Goal: Task Accomplishment & Management: Manage account settings

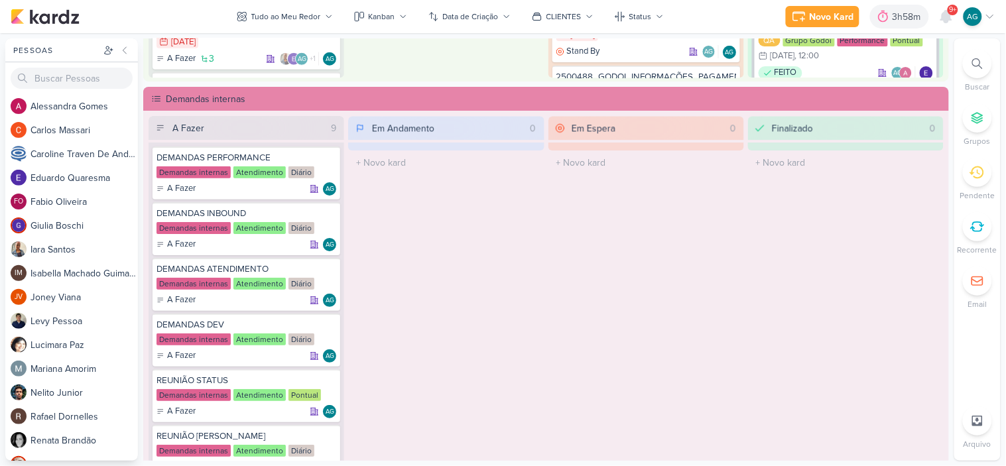
scroll to position [810, 0]
click at [326, 267] on icon at bounding box center [327, 270] width 7 height 7
click at [972, 52] on div at bounding box center [977, 63] width 29 height 29
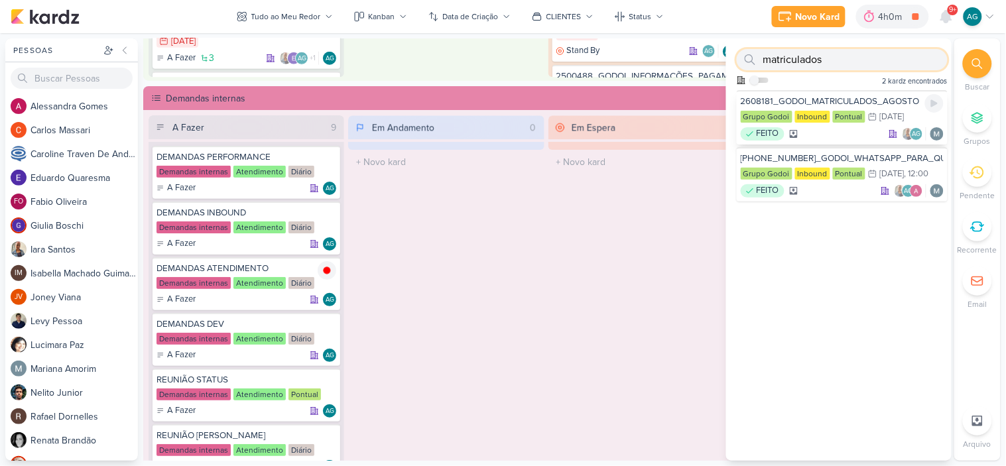
type input "matriculados"
click at [832, 131] on div "FEITO AG" at bounding box center [842, 133] width 203 height 13
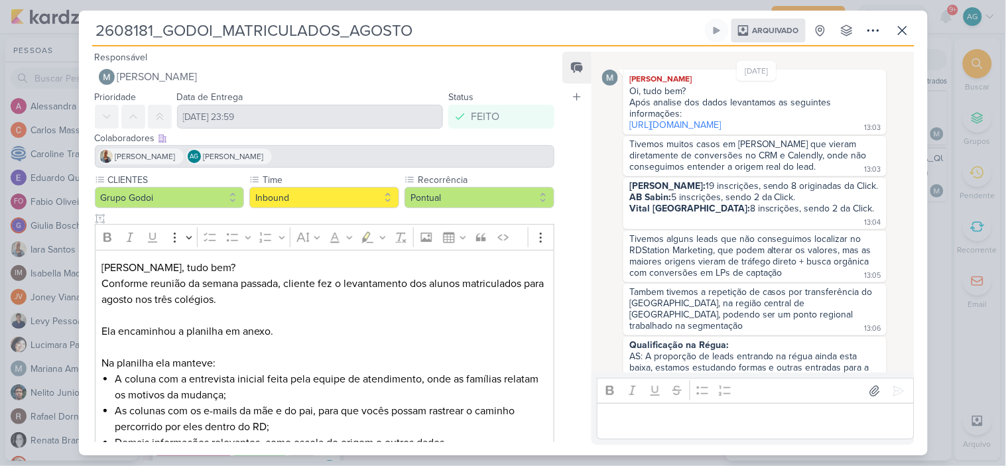
scroll to position [171, 0]
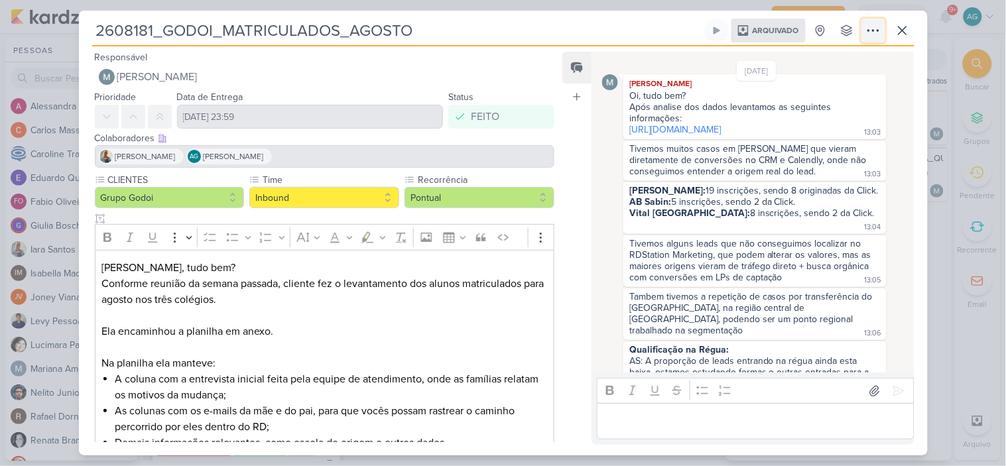
click at [870, 31] on icon at bounding box center [873, 31] width 16 height 16
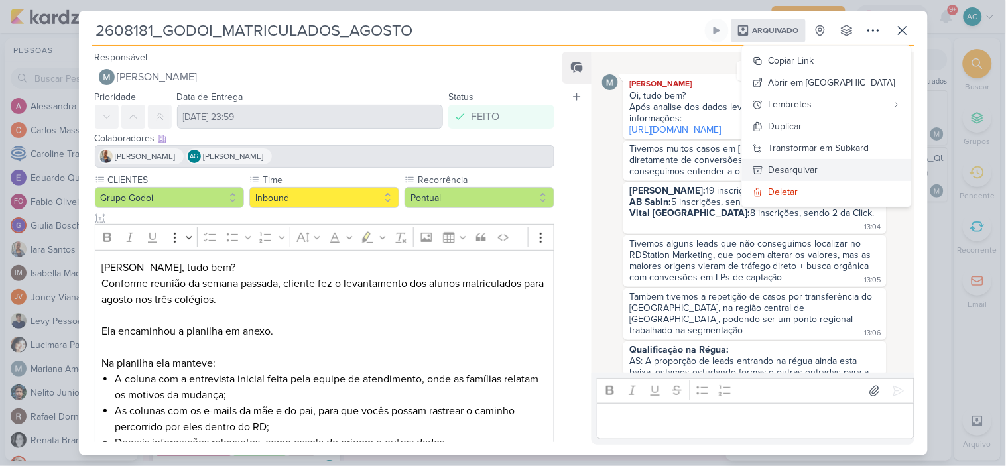
click at [846, 161] on button "Desarquivar" at bounding box center [826, 170] width 169 height 22
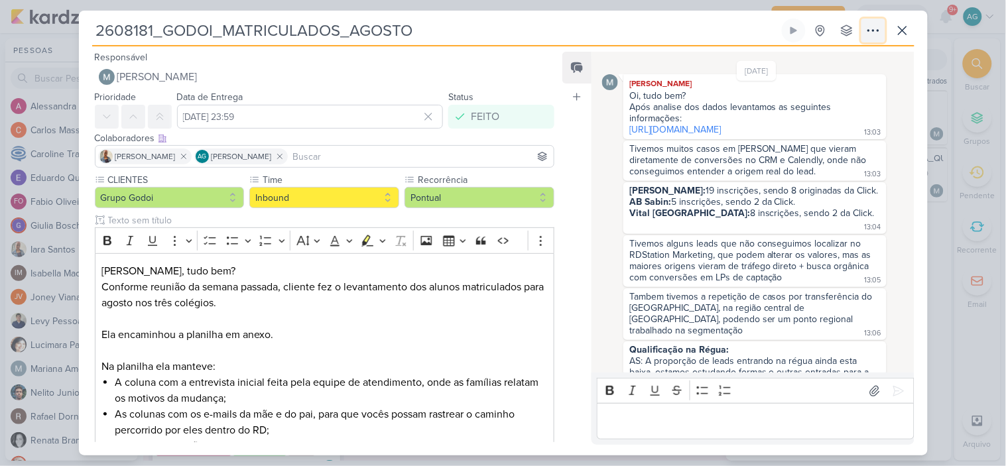
click at [872, 36] on icon at bounding box center [873, 31] width 16 height 16
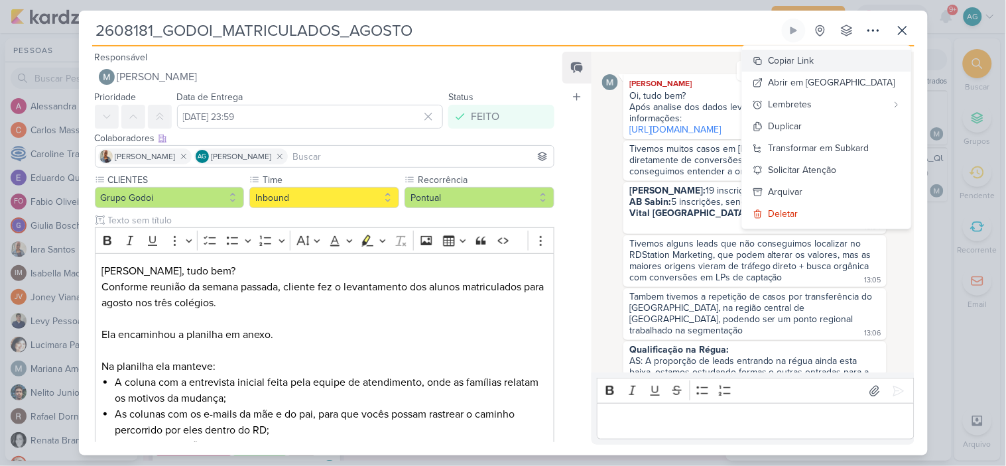
click at [814, 61] on div "Copiar Link" at bounding box center [792, 61] width 46 height 14
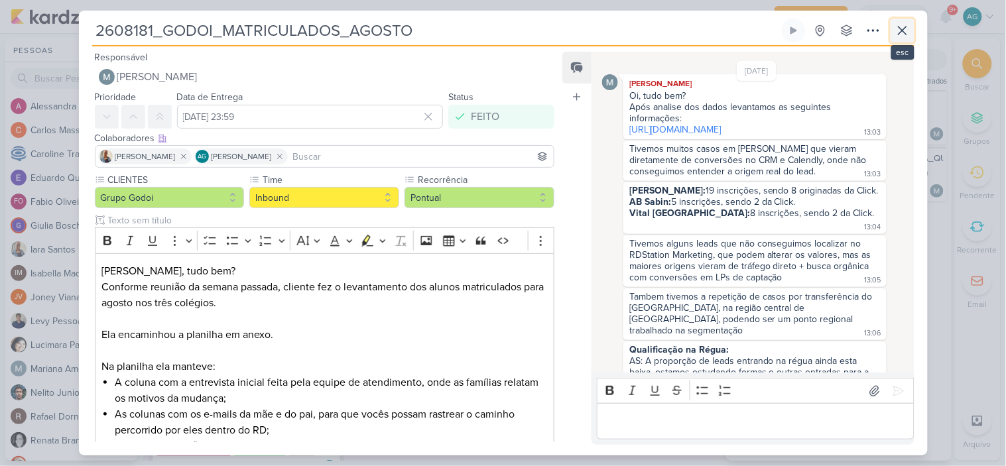
click at [909, 31] on icon at bounding box center [903, 31] width 16 height 16
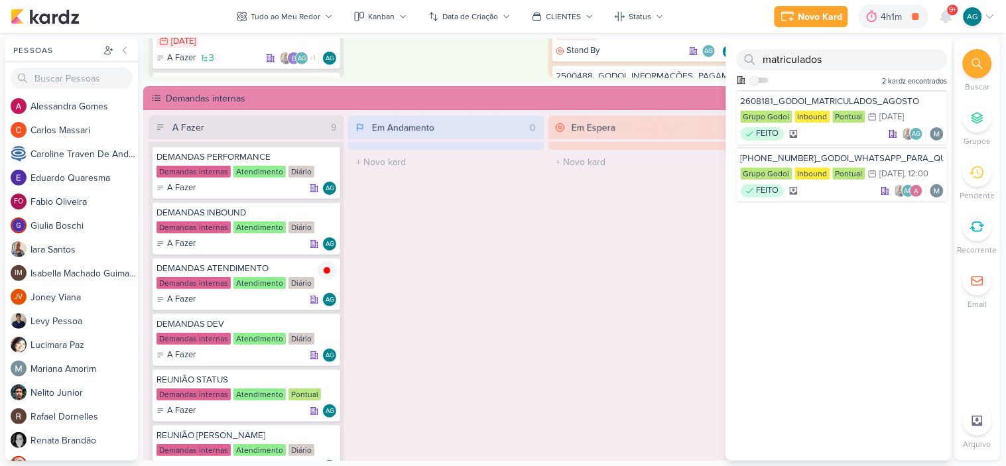
click at [631, 269] on div "Em Espera 0 O título do kard deve ter menos que 100 caracteres" at bounding box center [646, 310] width 196 height 391
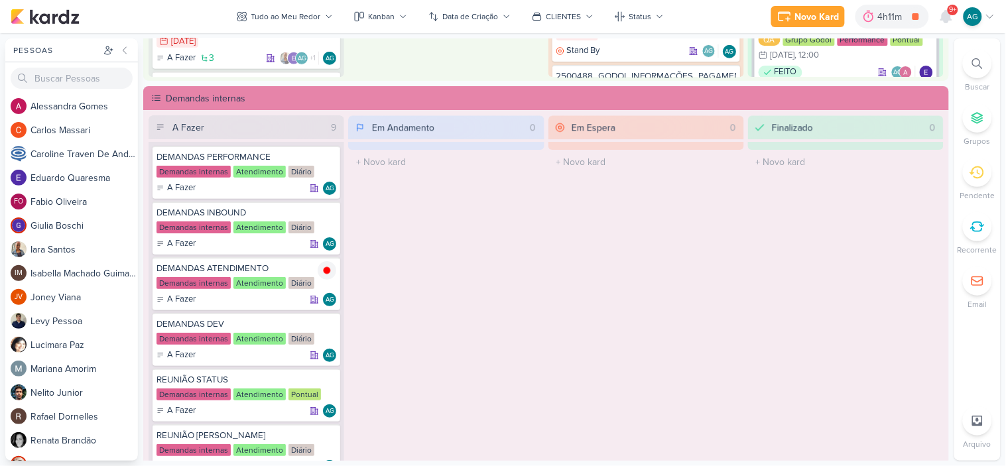
scroll to position [51, 0]
click at [946, 21] on icon at bounding box center [946, 17] width 11 height 12
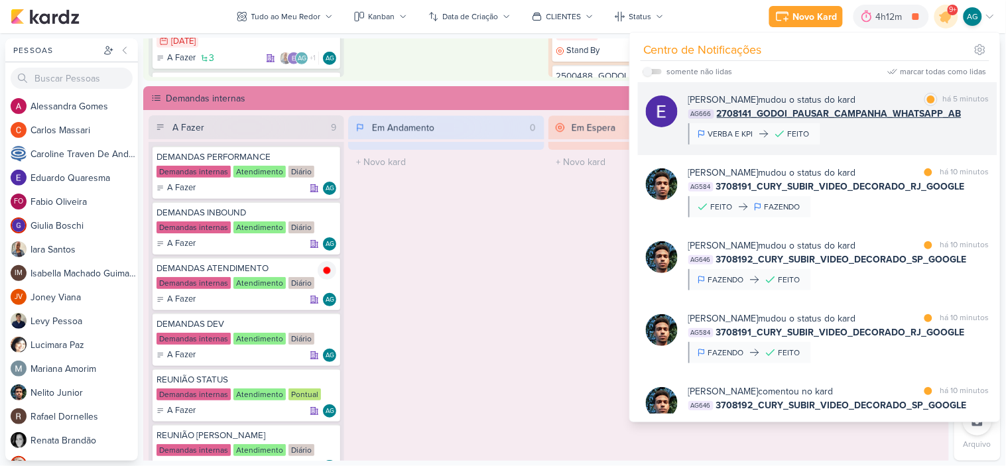
click at [858, 135] on div "Eduardo Quaresma mudou o status do kard marcar como lida há 5 minutos AG666 270…" at bounding box center [838, 119] width 301 height 52
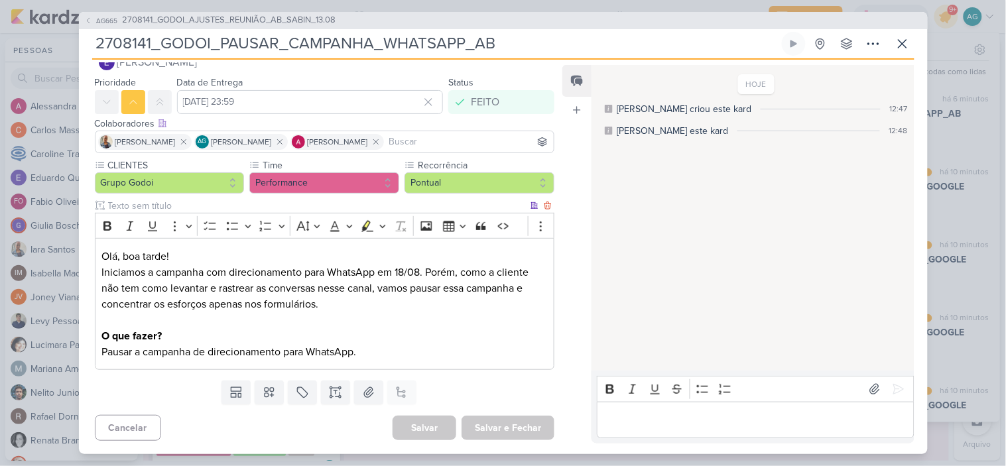
scroll to position [0, 0]
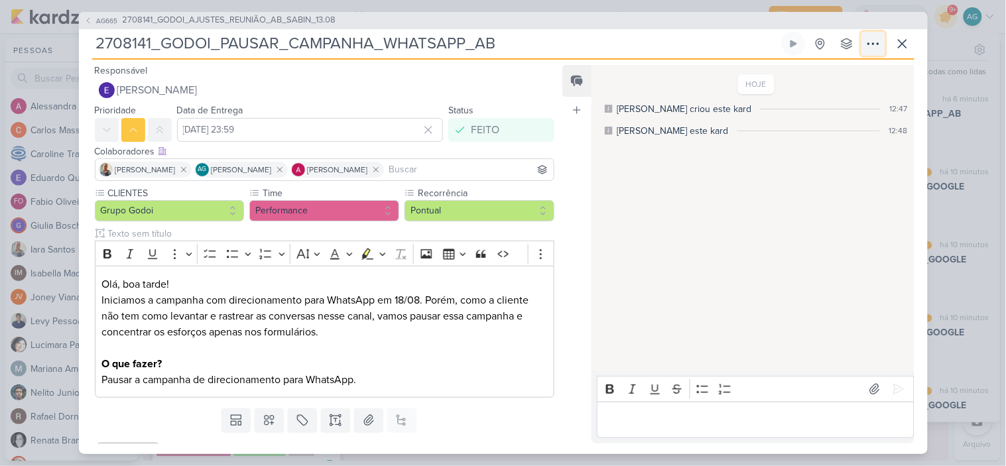
click at [877, 44] on icon at bounding box center [873, 43] width 11 height 1
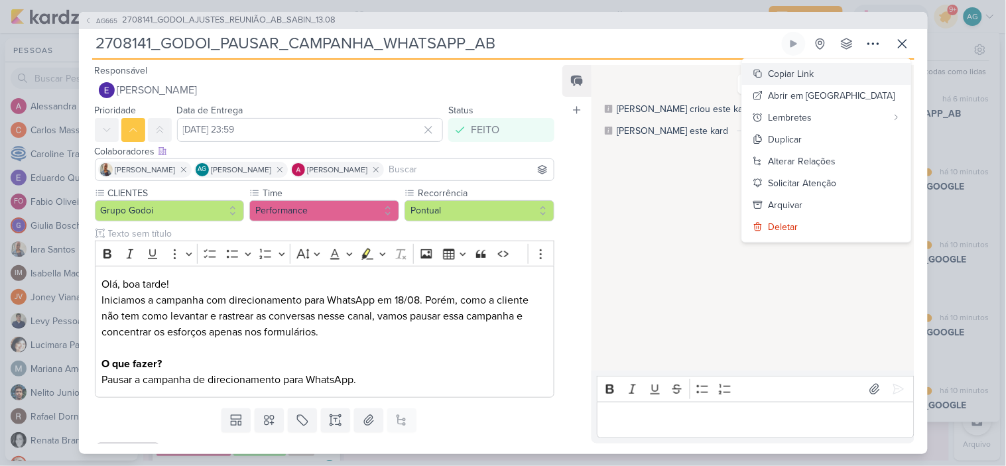
click at [814, 72] on div "Copiar Link" at bounding box center [792, 74] width 46 height 14
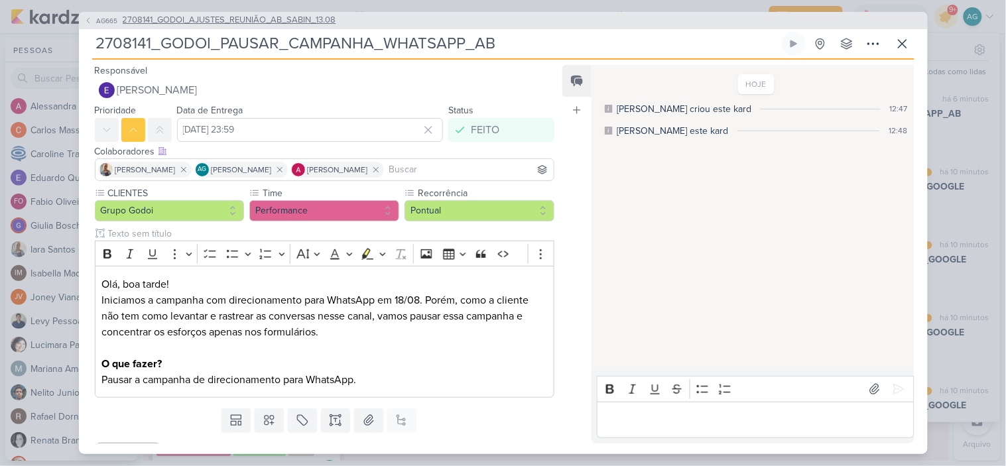
click at [307, 23] on span "2708141_GODOI_AJUSTES_REUNIÃO_AB_SABIN_13.08" at bounding box center [230, 20] width 214 height 13
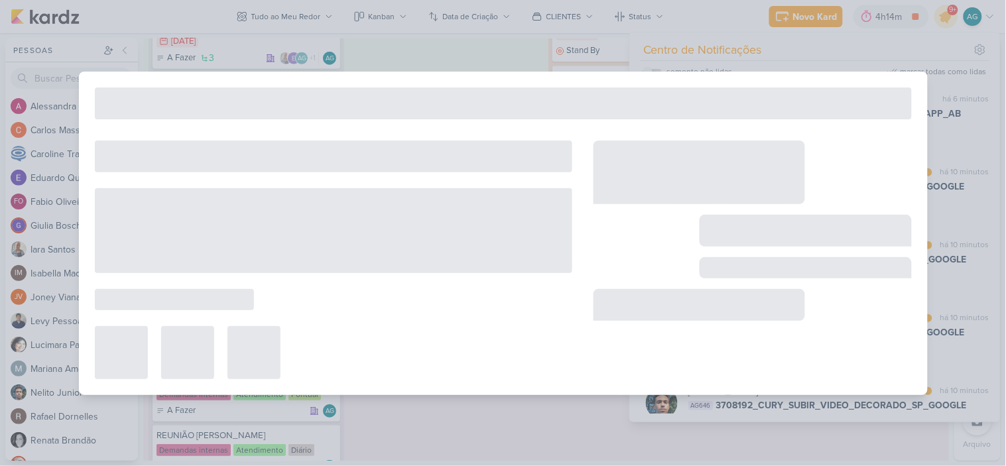
type input "2708141_GODOI_AJUSTES_REUNIÃO_AB_SABIN_13.08"
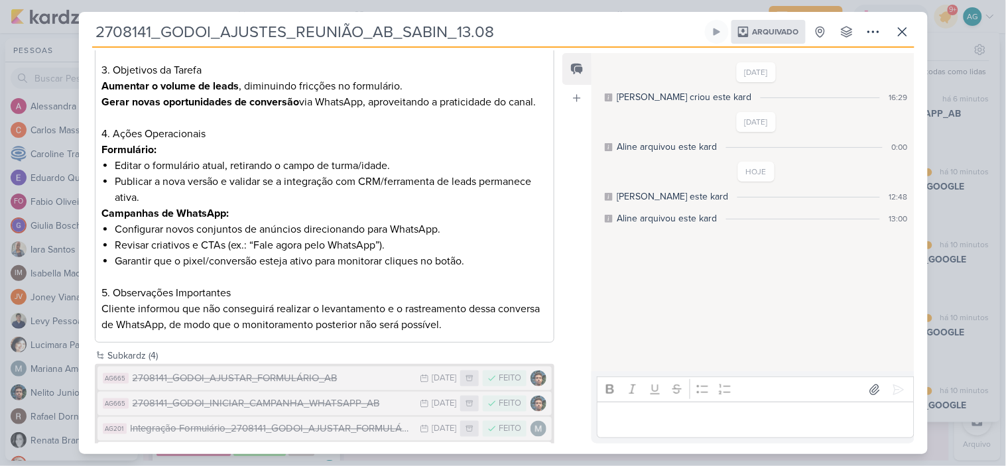
scroll to position [412, 0]
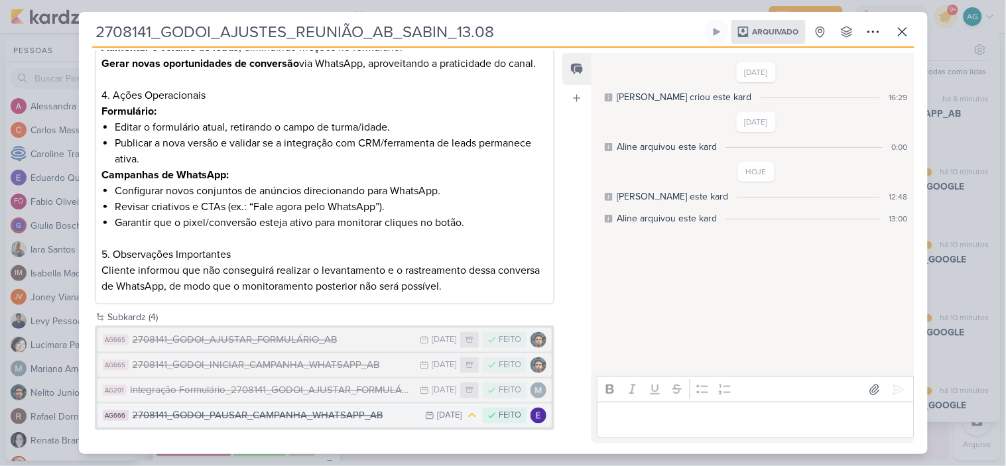
click at [326, 414] on div "2708141_GODOI_PAUSAR_CAMPANHA_WHATSAPP_AB" at bounding box center [276, 416] width 286 height 15
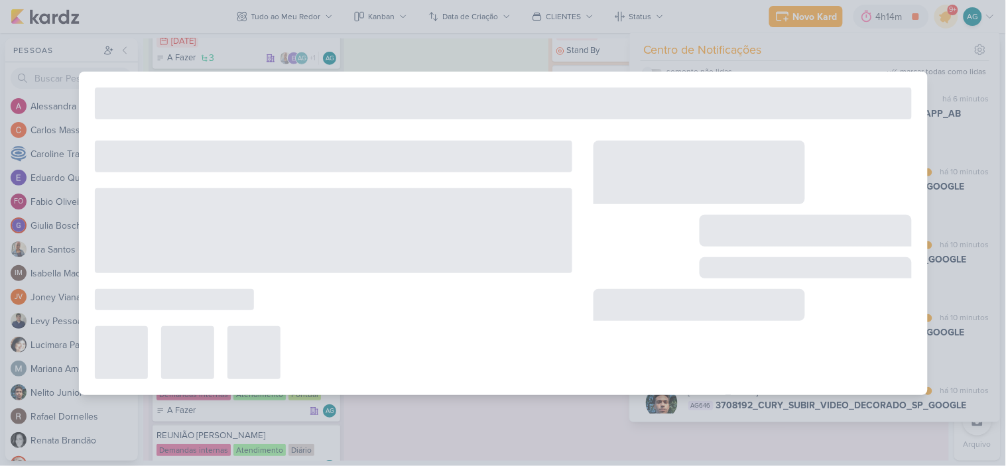
type input "2708141_GODOI_PAUSAR_CAMPANHA_WHATSAPP_AB"
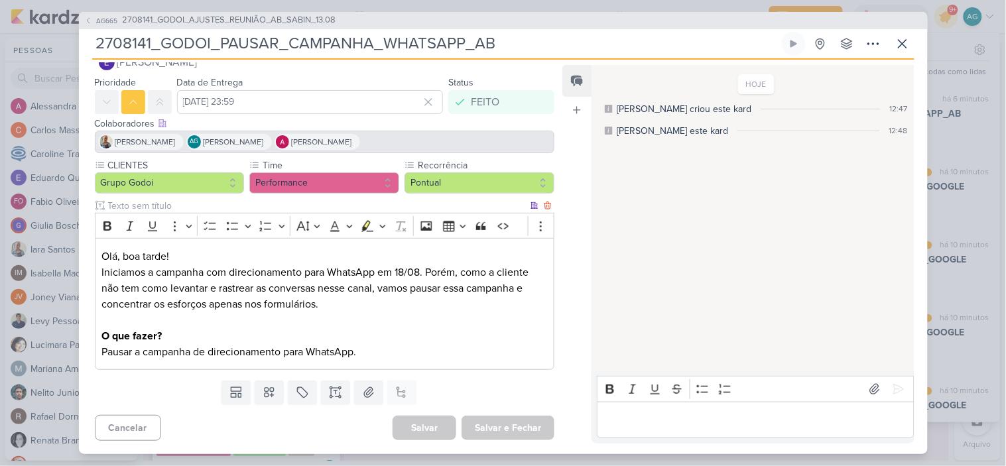
scroll to position [0, 0]
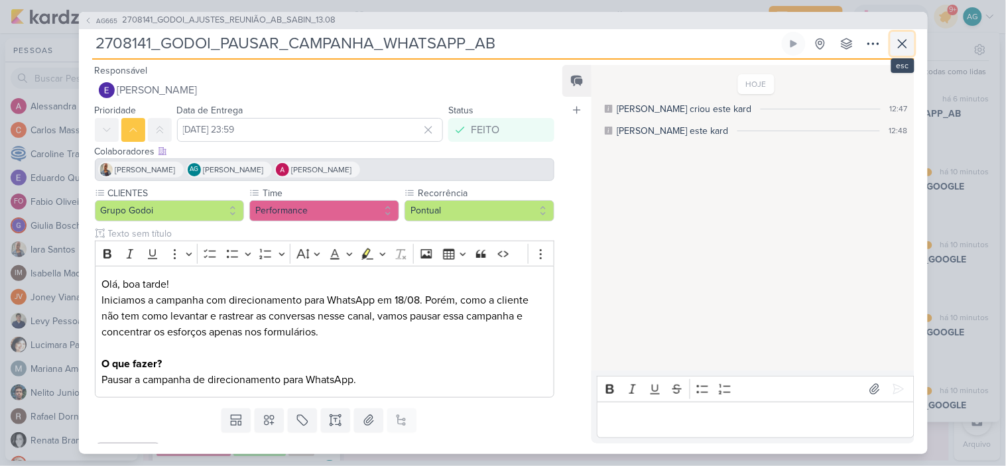
click at [900, 48] on icon at bounding box center [903, 44] width 16 height 16
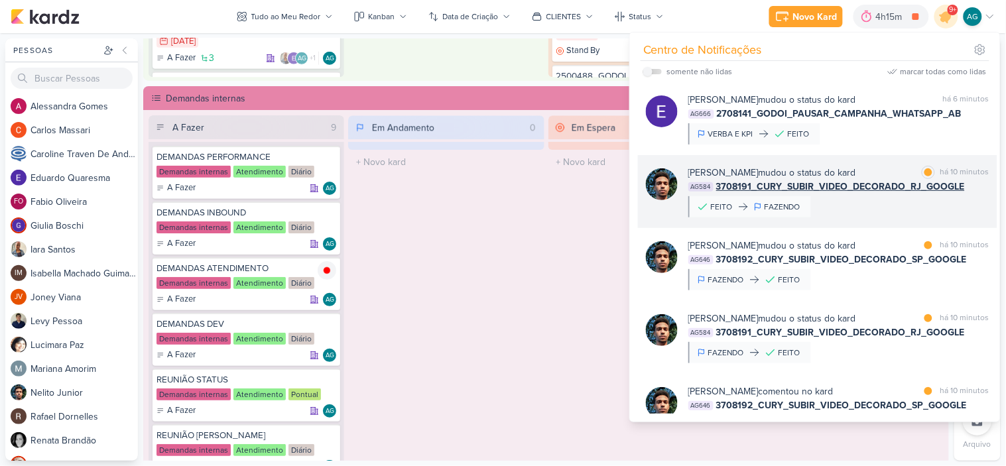
click at [873, 214] on div "Nelito Junior mudou o status do kard marcar como lida há 10 minutos AG584 37081…" at bounding box center [838, 192] width 301 height 52
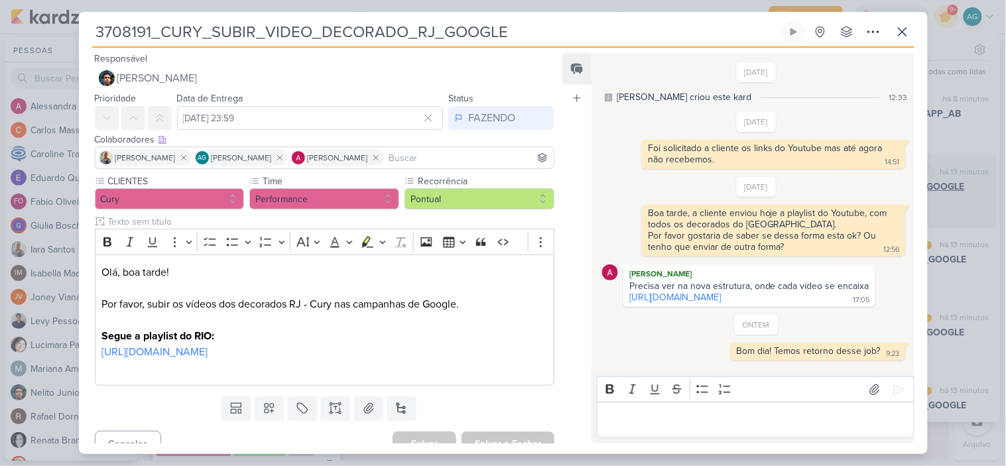
scroll to position [9, 0]
click at [903, 40] on button at bounding box center [903, 32] width 24 height 24
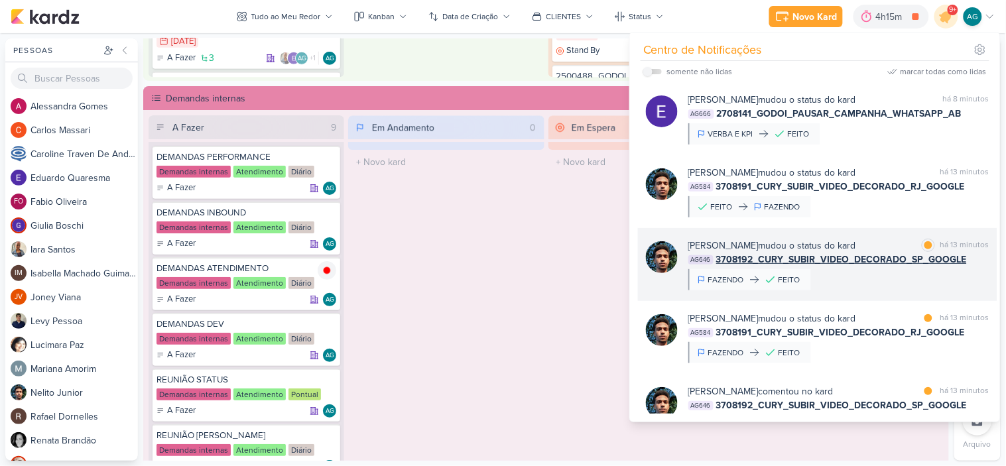
click at [898, 282] on div "Nelito Junior mudou o status do kard marcar como lida há 13 minutos AG646 37081…" at bounding box center [838, 265] width 301 height 52
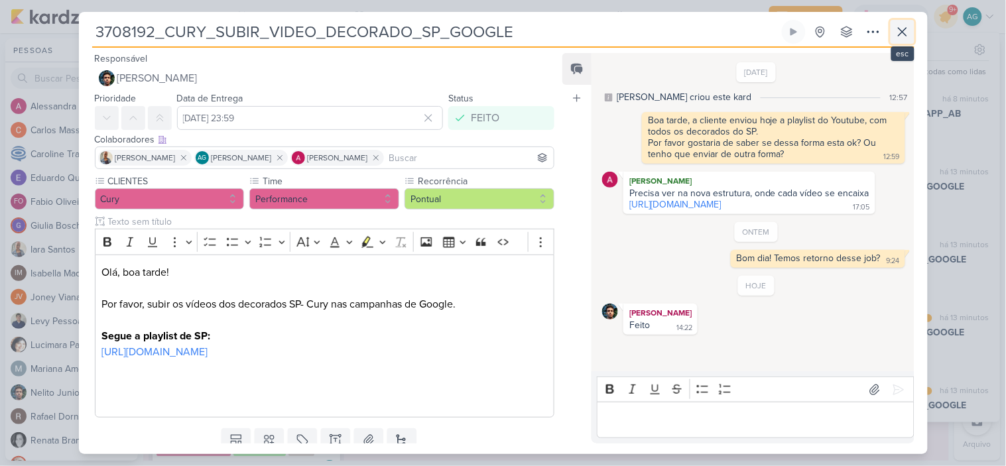
click at [902, 36] on icon at bounding box center [903, 32] width 16 height 16
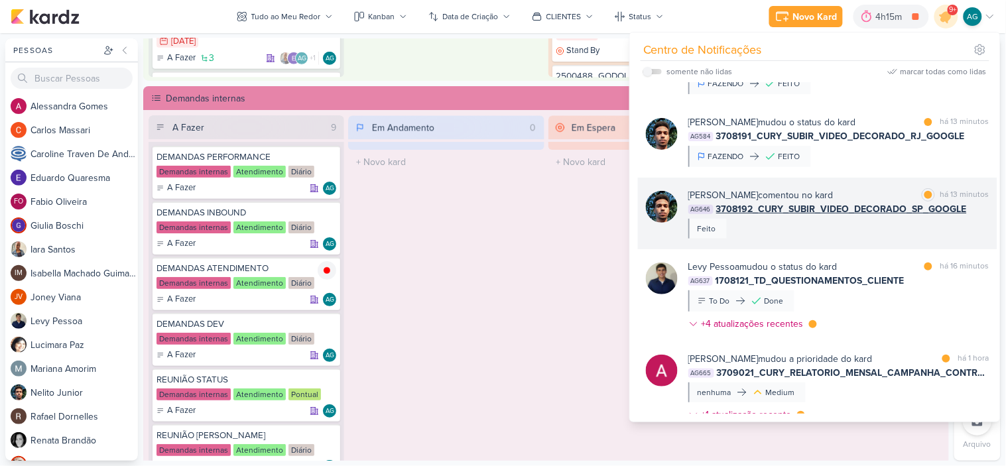
scroll to position [221, 0]
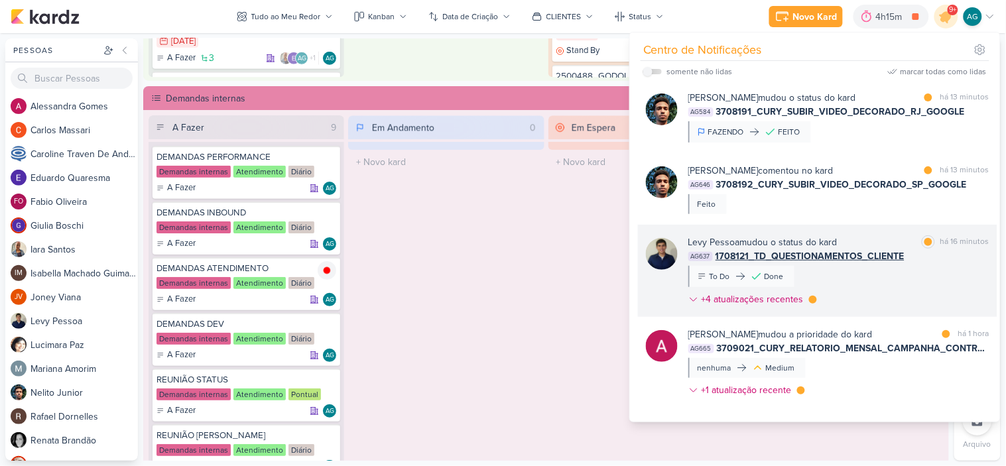
click at [893, 280] on div "Levy Pessoa mudou o status do kard marcar como lida há 16 minutos AG637 1708121…" at bounding box center [838, 273] width 301 height 76
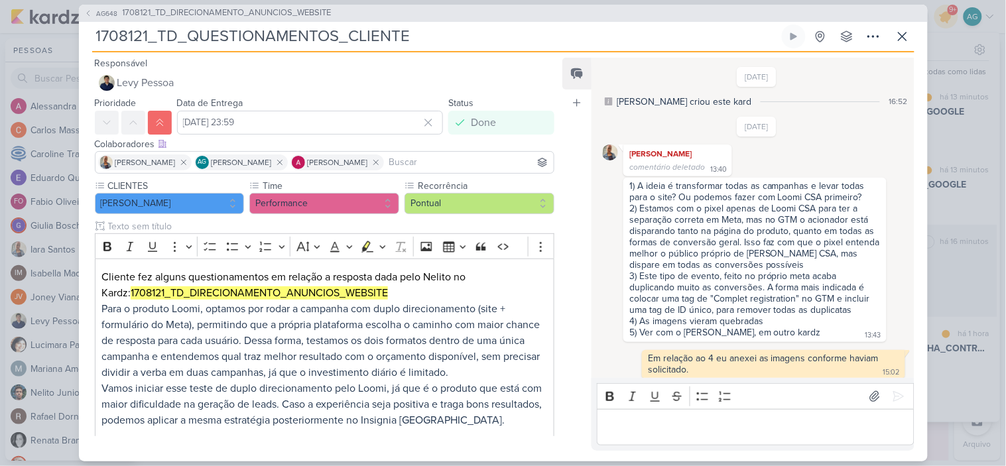
scroll to position [763, 0]
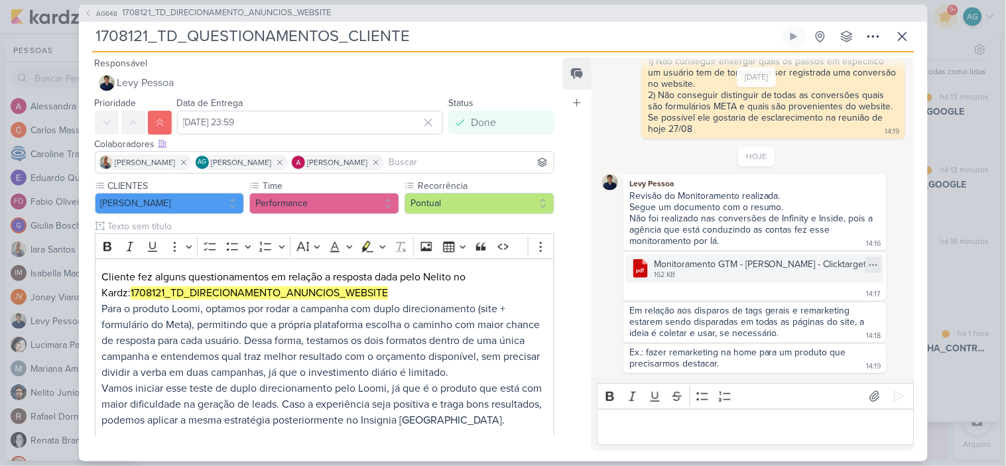
click at [868, 260] on icon at bounding box center [873, 265] width 11 height 11
click at [825, 302] on button "Baixar" at bounding box center [822, 304] width 107 height 19
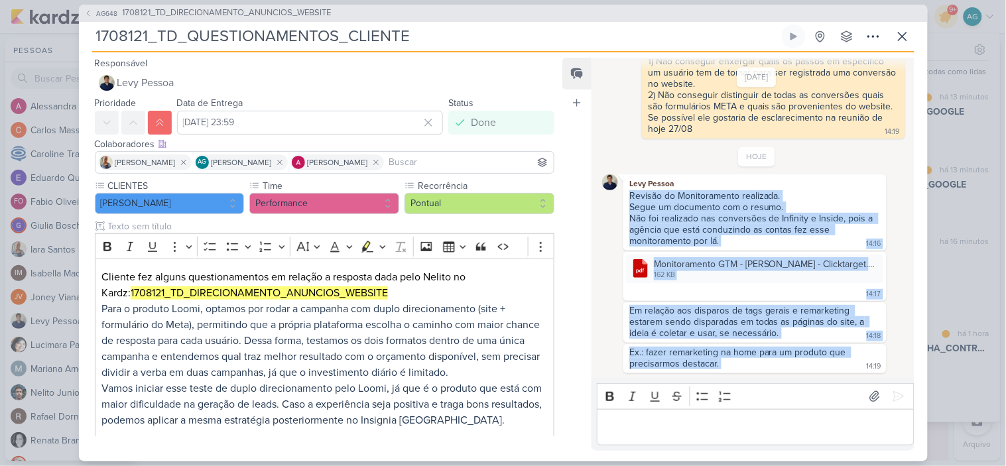
drag, startPoint x: 629, startPoint y: 189, endPoint x: 733, endPoint y: 358, distance: 198.6
click at [733, 358] on div "HOJE Levy Pessoa Revisão do Monitoramento realizada. Segue um documento com o r…" at bounding box center [756, 260] width 308 height 227
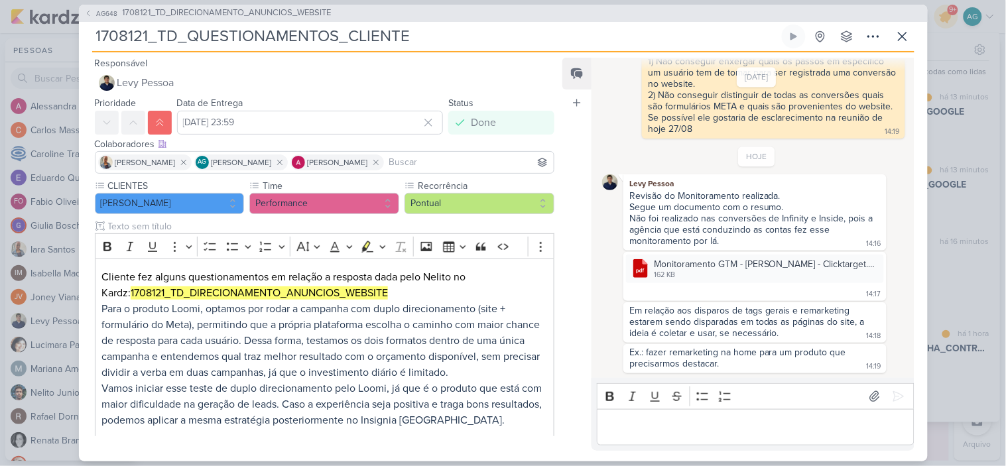
click at [733, 358] on div "Ex.: fazer remarketing na home para um produto que precisarmos destacar. 14:19" at bounding box center [754, 359] width 257 height 24
drag, startPoint x: 733, startPoint y: 358, endPoint x: 665, endPoint y: 237, distance: 138.9
click at [733, 347] on div "Ex.: fazer remarketing na home para um produto que precisarmos destacar. 14:19" at bounding box center [754, 359] width 257 height 24
click at [628, 190] on div "Revisão do Monitoramento realizada. Segue um documento com o resumo. Não foi re…" at bounding box center [754, 219] width 257 height 58
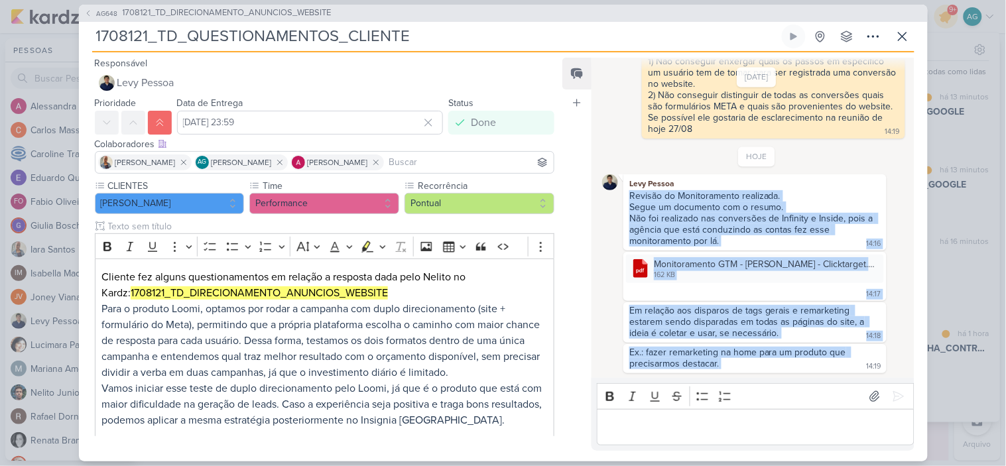
drag, startPoint x: 630, startPoint y: 189, endPoint x: 726, endPoint y: 362, distance: 197.7
click at [726, 362] on div "HOJE Levy Pessoa Revisão do Monitoramento realizada. Segue um documento com o r…" at bounding box center [756, 260] width 308 height 227
copy div "Revisão do Monitoramento realizada. Segue um documento com o resumo. Não foi re…"
click at [900, 33] on icon at bounding box center [903, 37] width 16 height 16
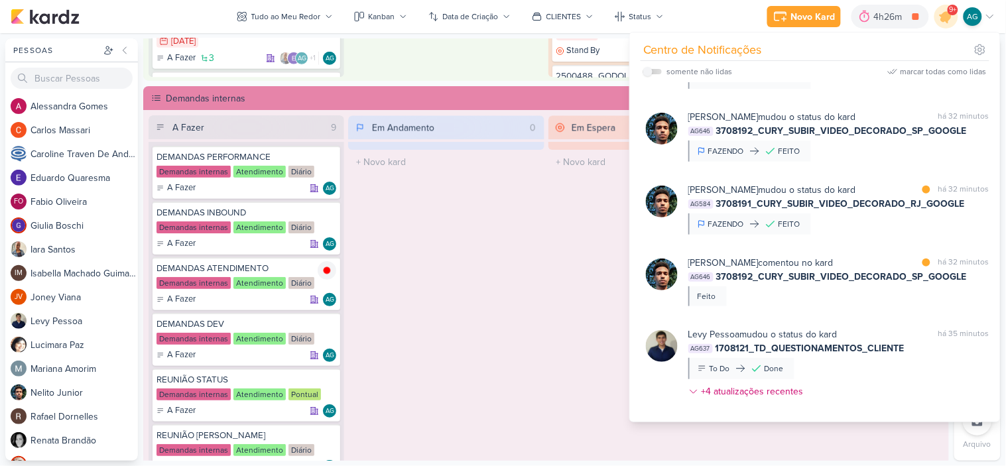
click at [468, 302] on div "Em Andamento 0 O título do kard deve ter menos que 100 caracteres" at bounding box center [446, 310] width 196 height 391
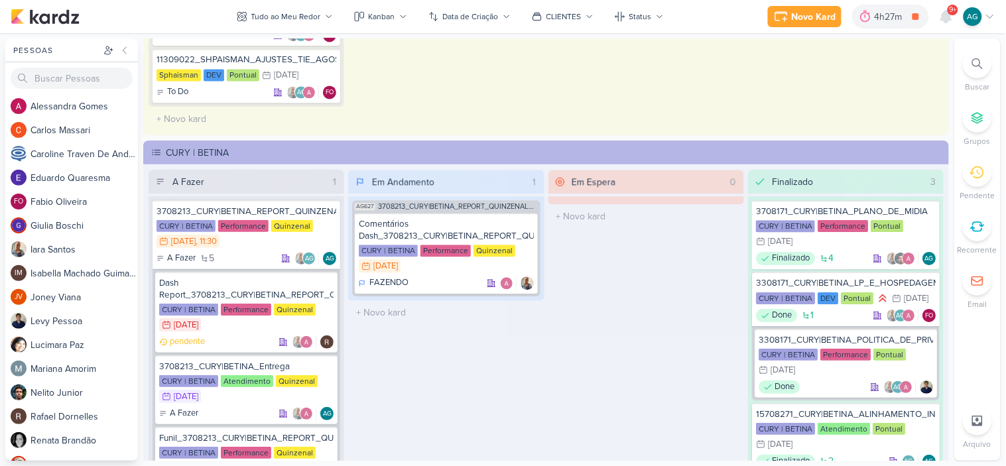
scroll to position [2063, 0]
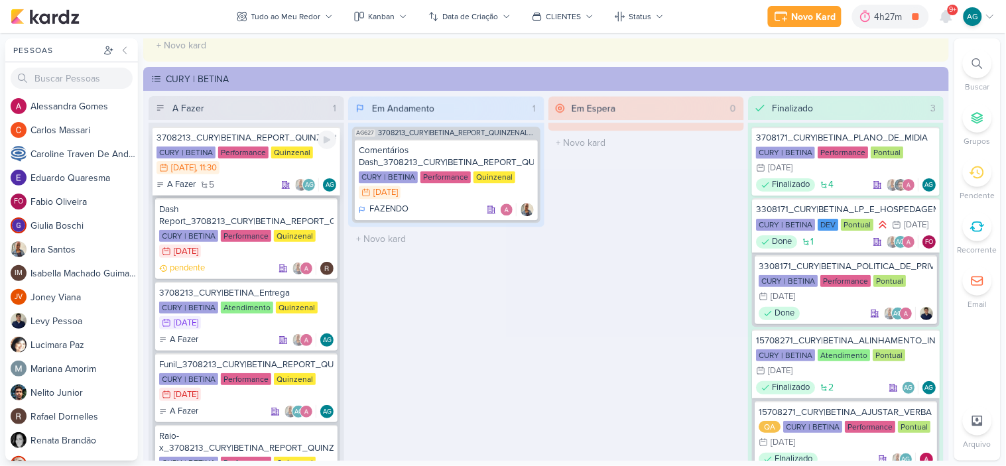
click at [264, 137] on div "3708213_CURY|BETINA_REPORT_QUINZENAL_03.09" at bounding box center [247, 138] width 180 height 12
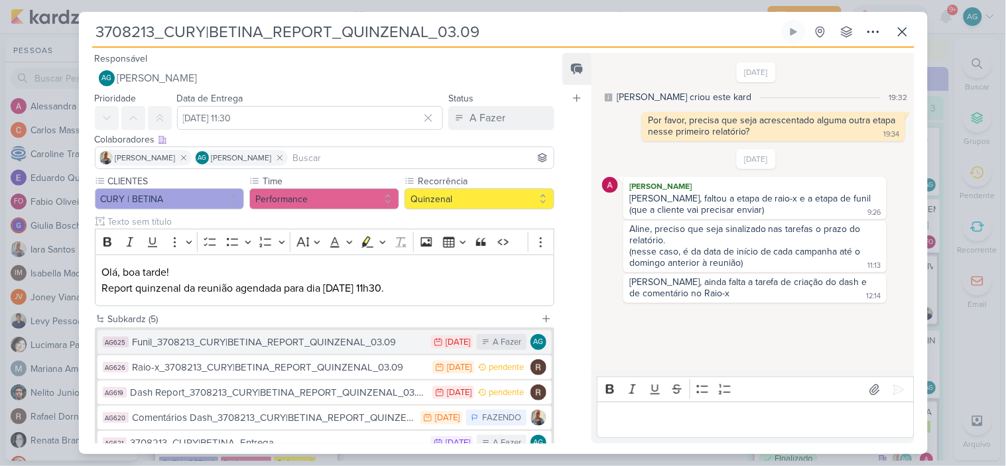
click at [303, 346] on div "Funil_3708213_CURY|BETINA_REPORT_QUINZENAL_03.09" at bounding box center [279, 342] width 292 height 15
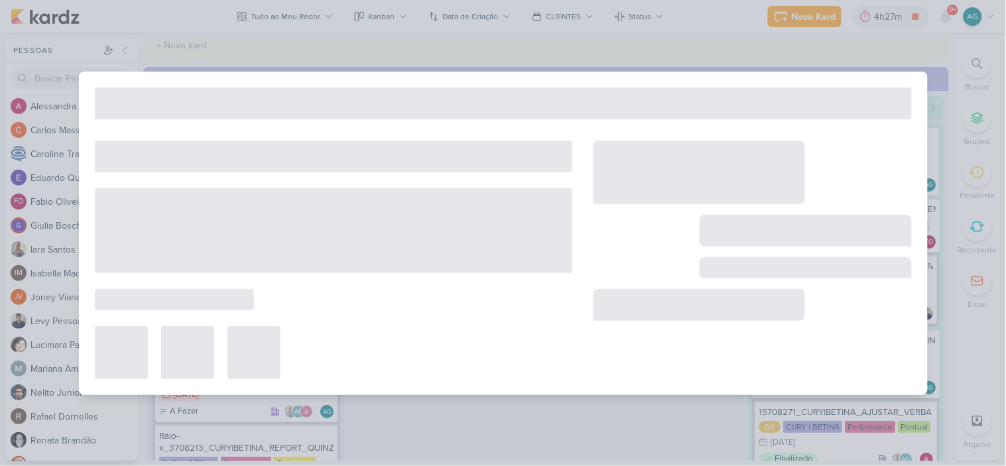
type input "Funil_3708213_CURY|BETINA_REPORT_QUINZENAL_03.09"
type input "1 de setembro de 2025 às 23:59"
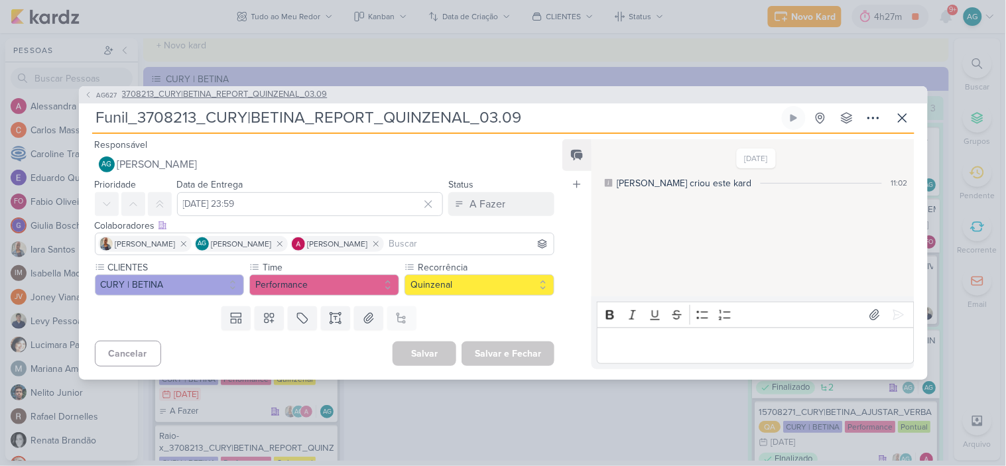
click at [88, 97] on icon at bounding box center [88, 95] width 8 height 8
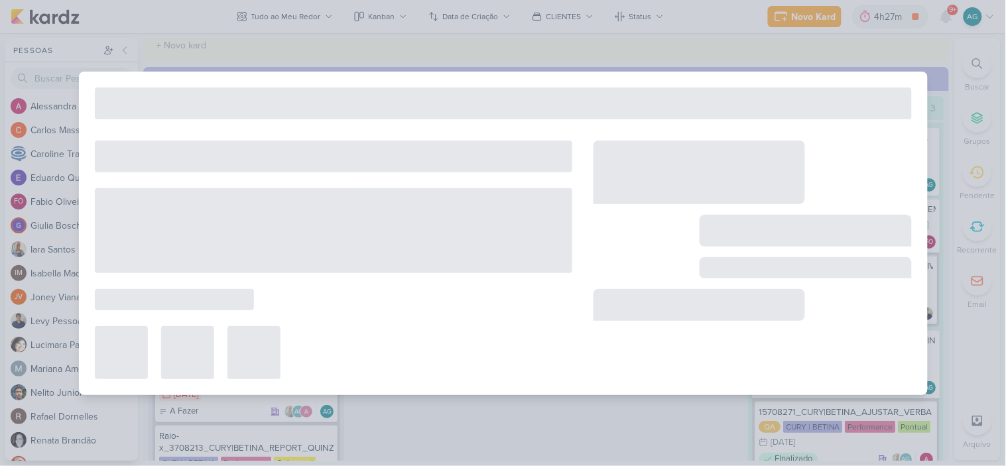
type input "3708213_CURY|BETINA_REPORT_QUINZENAL_03.09"
type input "3 de setembro de 2025 às 11:30"
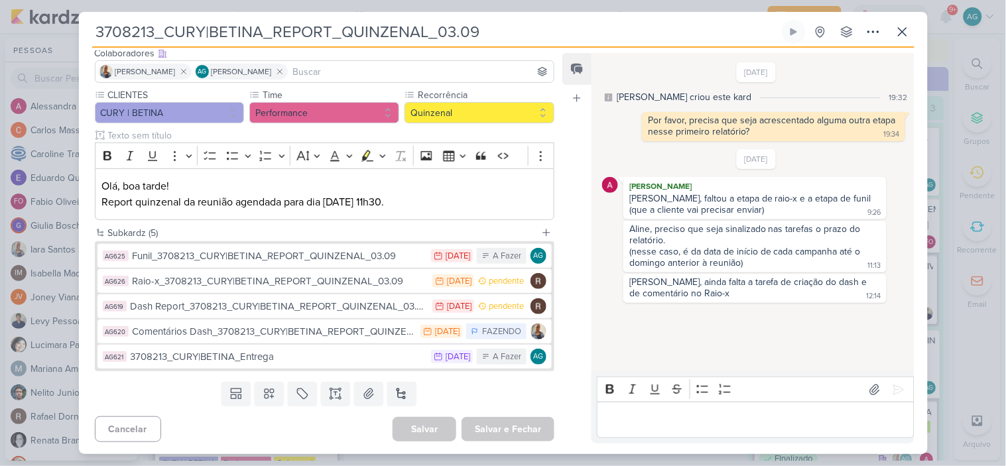
scroll to position [88, 0]
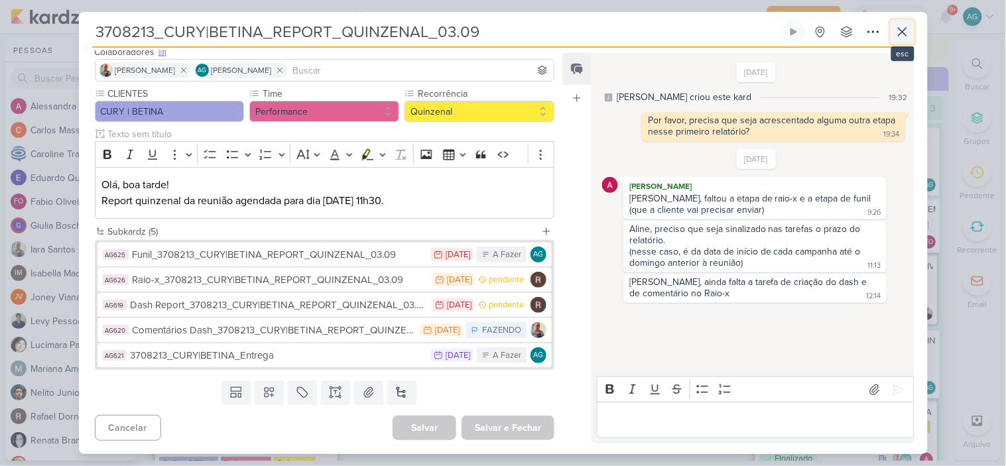
click at [903, 25] on icon at bounding box center [903, 32] width 16 height 16
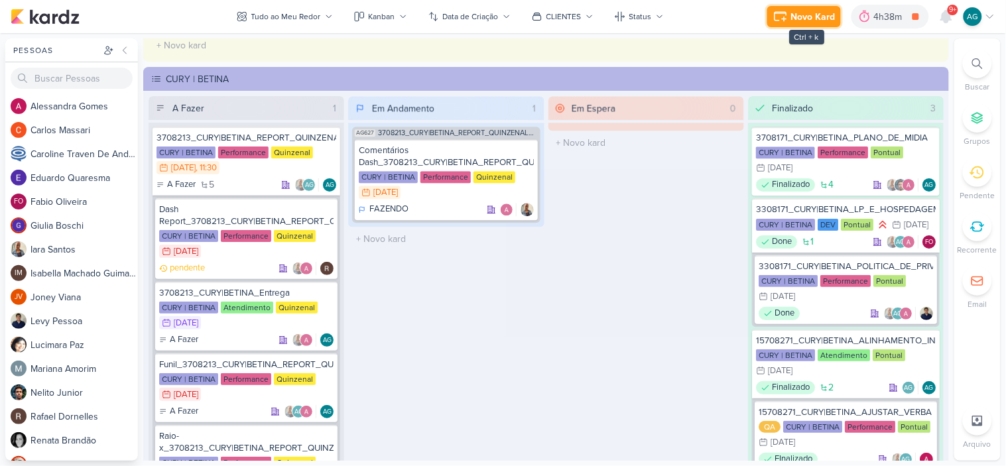
click at [816, 16] on div "Novo Kard" at bounding box center [813, 17] width 44 height 14
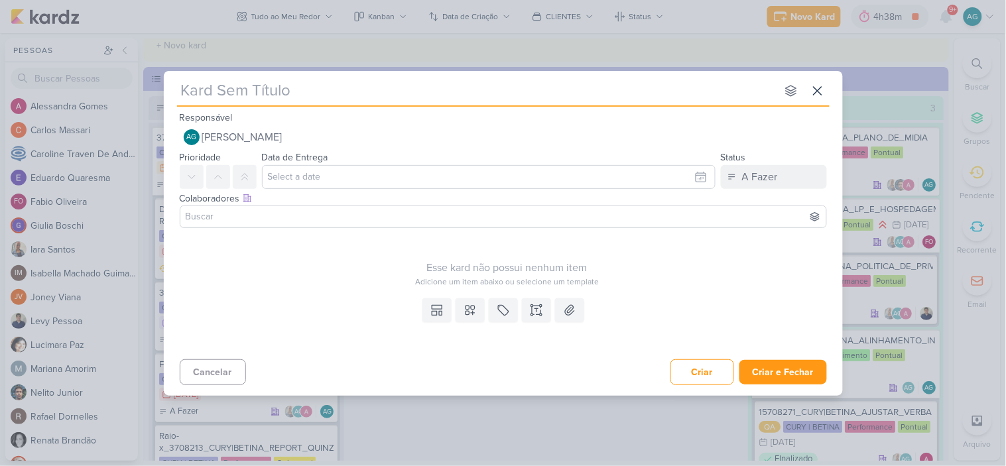
type input "15709021_CURY|BETINA_ESTRATEGIA_PERFORMANCE"
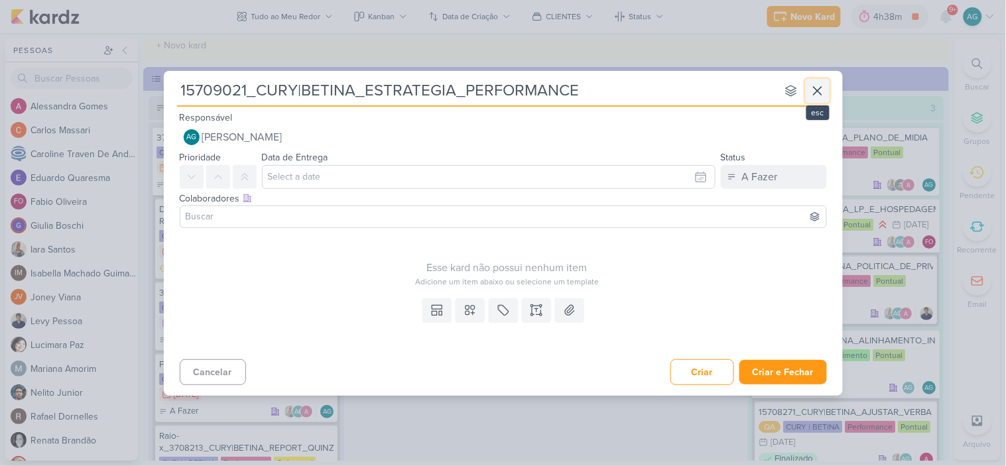
click at [820, 90] on icon at bounding box center [818, 91] width 16 height 16
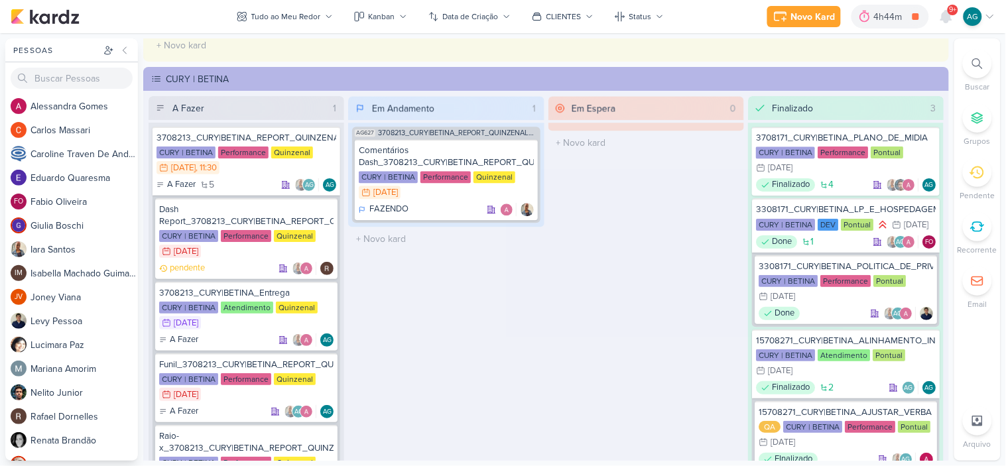
click at [976, 64] on icon at bounding box center [977, 63] width 11 height 11
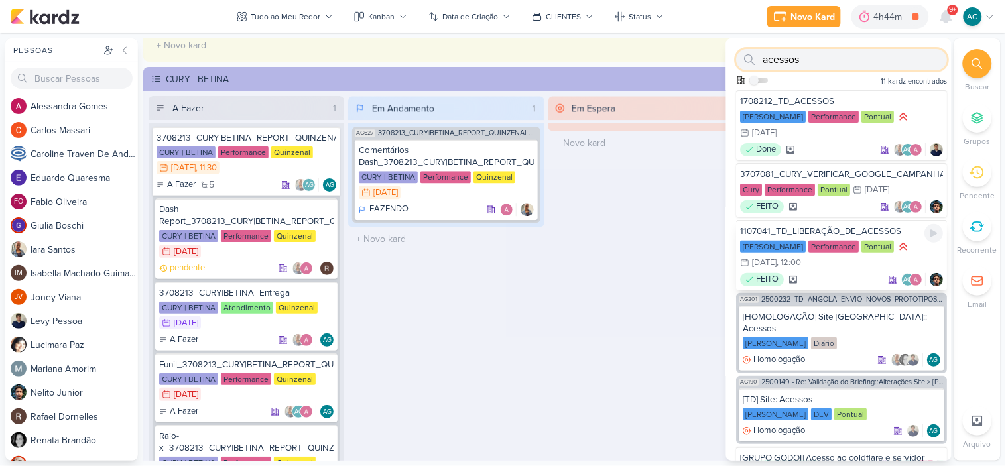
type input "acessos"
click at [846, 267] on div "Teixeira Duarte Performance Pontual 7/7 7 de jul , 12:00" at bounding box center [842, 255] width 203 height 31
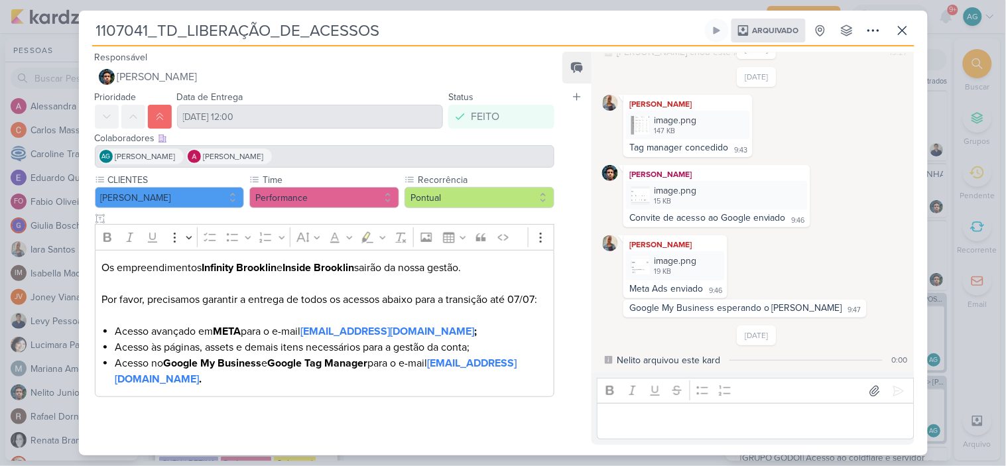
scroll to position [123, 0]
click at [893, 32] on button at bounding box center [903, 31] width 24 height 24
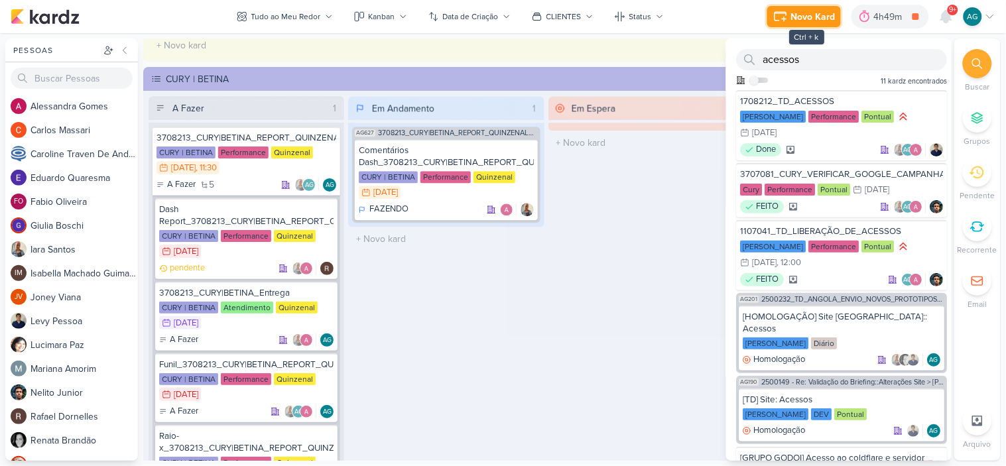
click at [818, 22] on div "Novo Kard" at bounding box center [813, 17] width 44 height 14
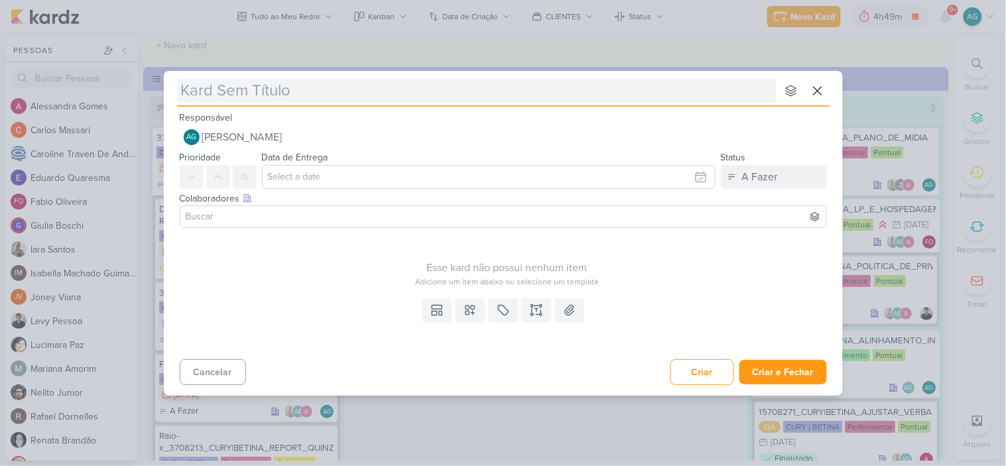
type input "2709021_GODOI_AJUSTE_PLANO_DE_MIDIA"
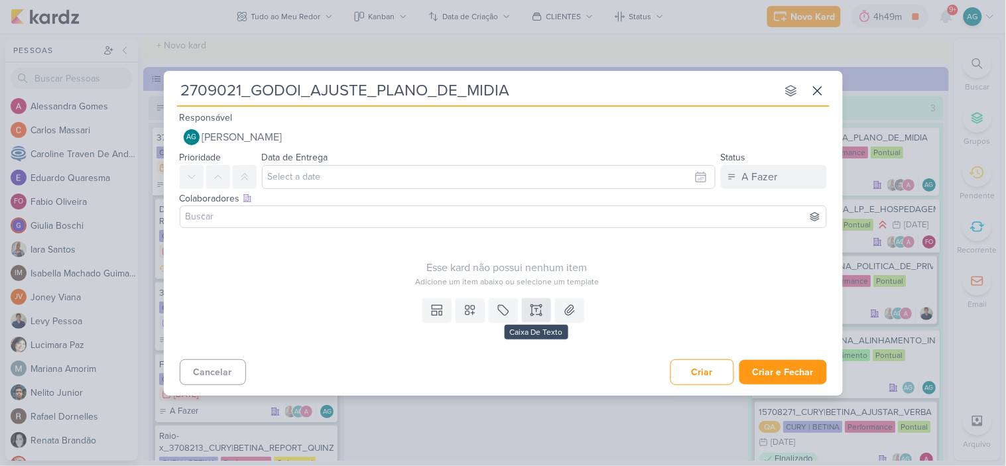
type input "2709021_GODOI_AJUSTE_PLANO_DE_MIDIA"
click at [533, 304] on icon at bounding box center [536, 310] width 13 height 13
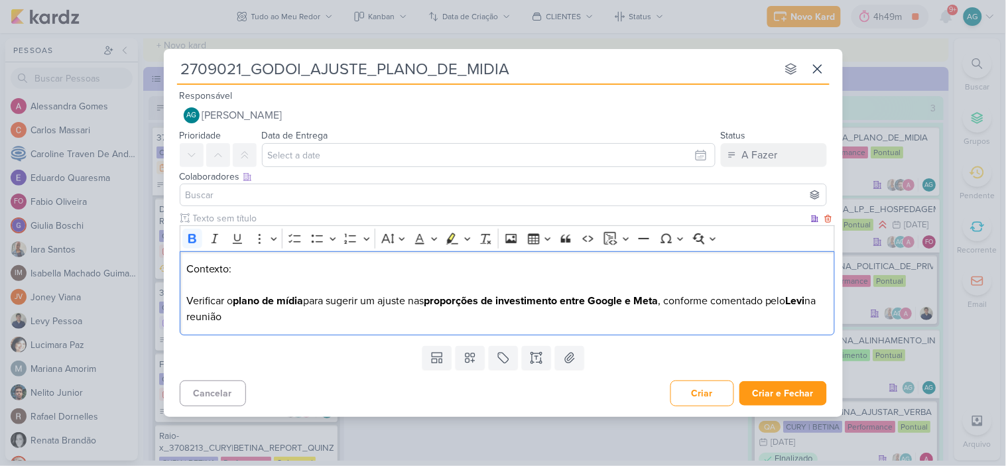
click at [828, 302] on div "Contexto: Verificar o plano de mídia para sugerir um ajuste nas proporções de i…" at bounding box center [507, 293] width 655 height 84
click at [193, 320] on p "Contexto: Verificar o plano de mídia para sugerir um ajuste nas proporções de i…" at bounding box center [506, 293] width 641 height 64
click at [249, 322] on p "Contexto: Verificar o plano de mídia para sugerir um ajuste nas proporções de i…" at bounding box center [506, 293] width 641 height 64
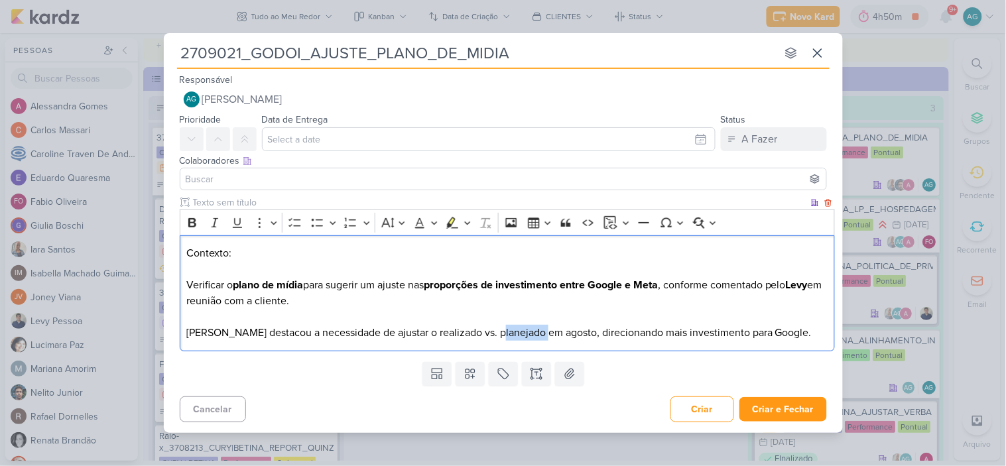
drag, startPoint x: 493, startPoint y: 332, endPoint x: 542, endPoint y: 334, distance: 49.1
click at [542, 334] on p "Contexto: Verificar o plano de mídia para sugerir um ajuste nas proporções de i…" at bounding box center [506, 292] width 641 height 95
click at [720, 335] on p "Contexto: Verificar o plano de mídia para sugerir um ajuste nas proporções de i…" at bounding box center [506, 292] width 641 height 95
click at [608, 57] on input "2709021_GODOI_AJUSTE_PLANO_DE_MIDIA" at bounding box center [477, 53] width 600 height 24
click at [555, 51] on input "2709021_GODOI_AJUSTE_PLANO_DE_MIDIA" at bounding box center [477, 53] width 600 height 24
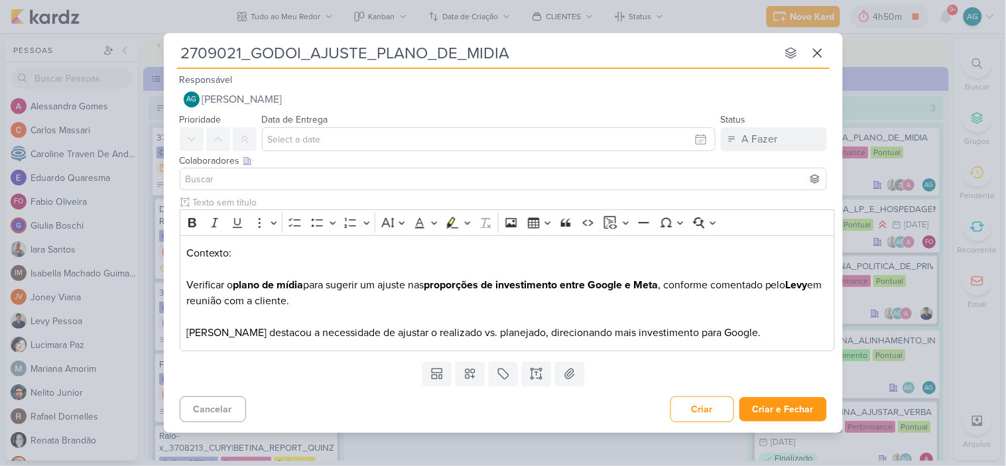
type input "2709021_GODOI_AJUSTE_PLANO_DE_MIDIA_"
type input "2709021_GODOI_AJUSTE_PLANO_DE_MIDIA_VITA"
type input "2709021_GODOI_AJUSTE_PLANO_DE_MIDIA_VITAL"
click at [747, 329] on p "Contexto: Verificar o plano de mídia para sugerir um ajuste nas proporções de i…" at bounding box center [506, 292] width 641 height 95
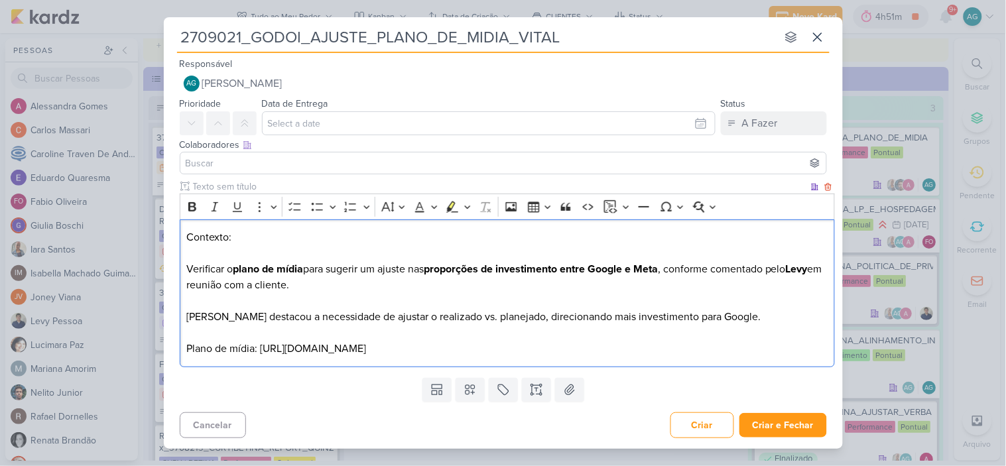
click at [235, 229] on p "Contexto: Verificar o plano de mídia para sugerir um ajuste nas proporções de i…" at bounding box center [506, 292] width 641 height 127
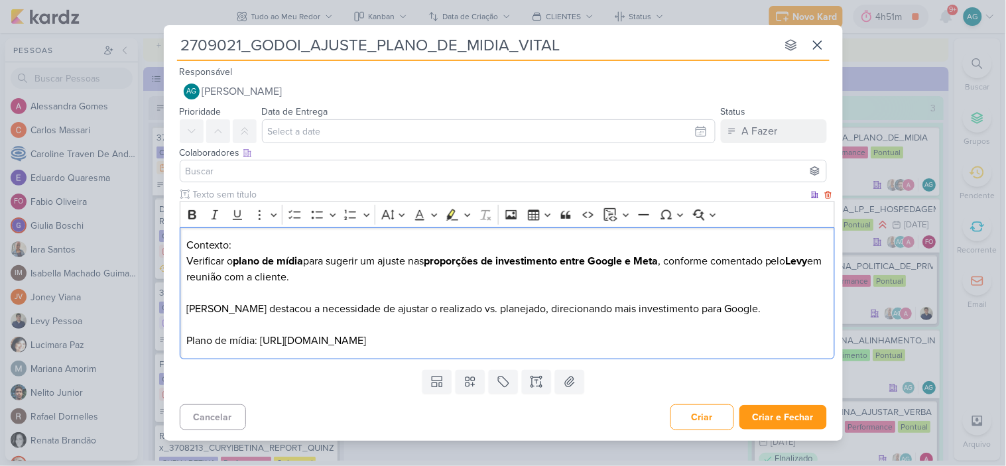
click at [325, 269] on p "Contexto: Verificar o plano de mídia para sugerir um ajuste nas proporções de i…" at bounding box center [506, 292] width 641 height 111
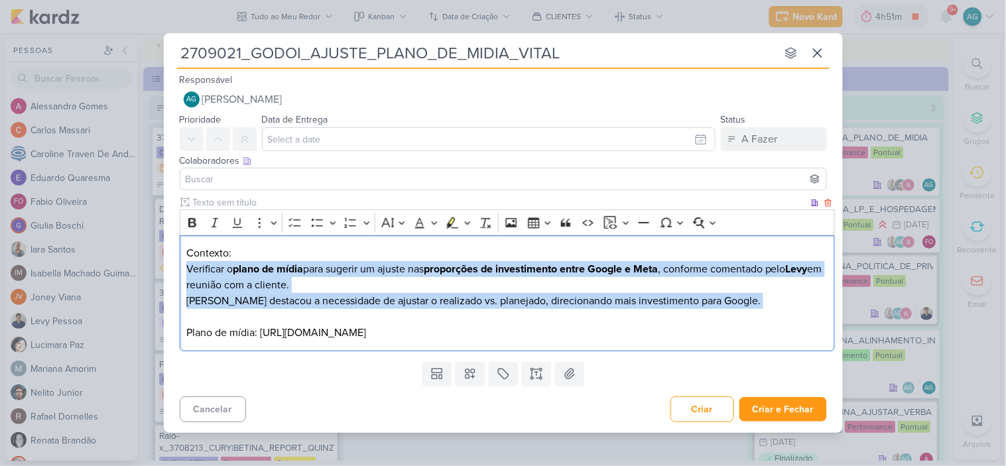
drag, startPoint x: 187, startPoint y: 261, endPoint x: 737, endPoint y: 304, distance: 551.4
click at [737, 304] on p "Contexto: Verificar o plano de mídia para sugerir um ajuste nas proporções de i…" at bounding box center [506, 292] width 641 height 95
click at [322, 216] on icon "Editor toolbar" at bounding box center [317, 222] width 13 height 13
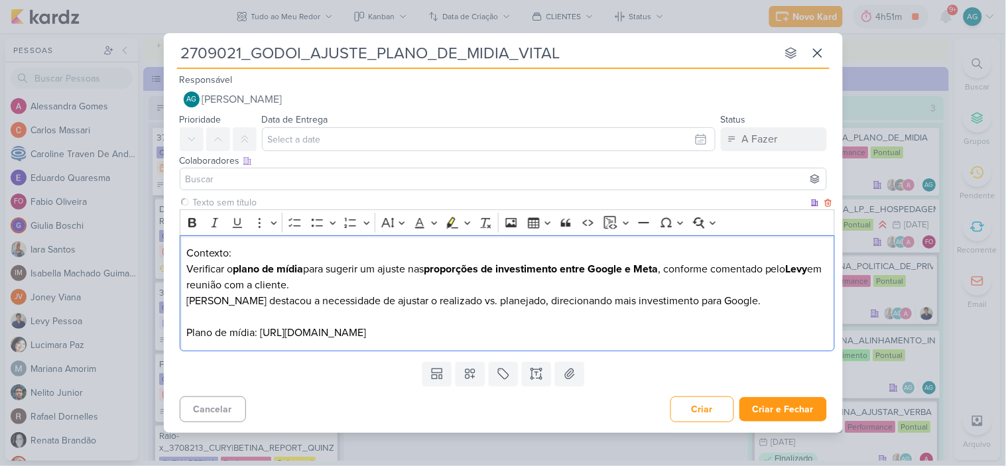
click at [340, 304] on p "Contexto: Verificar o plano de mídia para sugerir um ajuste nas proporções de i…" at bounding box center [506, 292] width 641 height 95
click at [188, 257] on p "Contexto: Verificar o plano de mídia para sugerir um ajuste nas proporções de i…" at bounding box center [506, 292] width 641 height 95
click at [184, 290] on div "Contexto: - Verificar o plano de mídia para sugerir um ajuste nas proporções de…" at bounding box center [507, 293] width 655 height 116
drag, startPoint x: 259, startPoint y: 323, endPoint x: 151, endPoint y: 310, distance: 108.3
click at [149, 322] on div "2709021_GODOI_AJUSTE_PLANO_DE_MIDIA_VITAL nenhum grupo disponível esc Responsáv…" at bounding box center [503, 233] width 1006 height 466
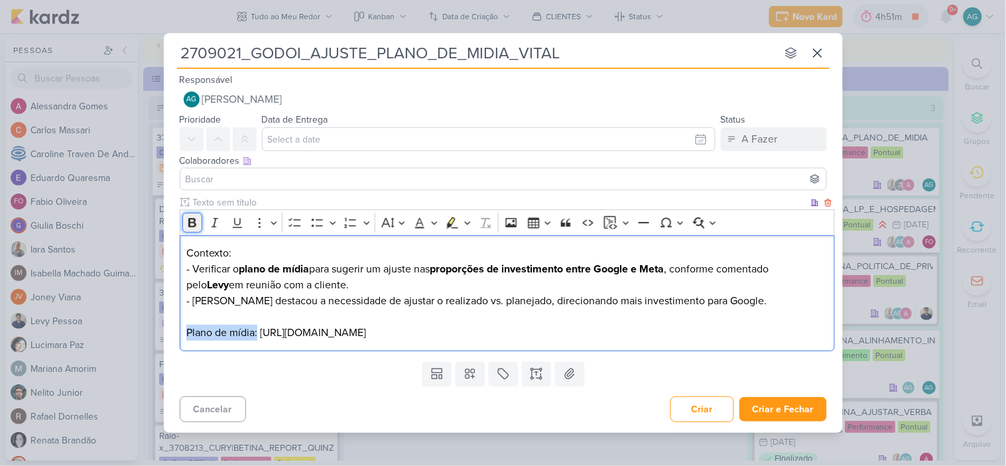
click at [191, 216] on icon "Editor toolbar" at bounding box center [192, 222] width 13 height 13
drag, startPoint x: 250, startPoint y: 247, endPoint x: 150, endPoint y: 246, distance: 100.1
click at [150, 246] on div "2709021_GODOI_AJUSTE_PLANO_DE_MIDIA_VITAL nenhum grupo disponível esc Responsáv…" at bounding box center [503, 233] width 1006 height 466
click at [190, 218] on icon "Editor toolbar" at bounding box center [192, 222] width 8 height 9
click at [320, 310] on p "Contexto: - Verificar o plano de mídia para sugerir um ajuste nas proporções de…" at bounding box center [506, 292] width 641 height 95
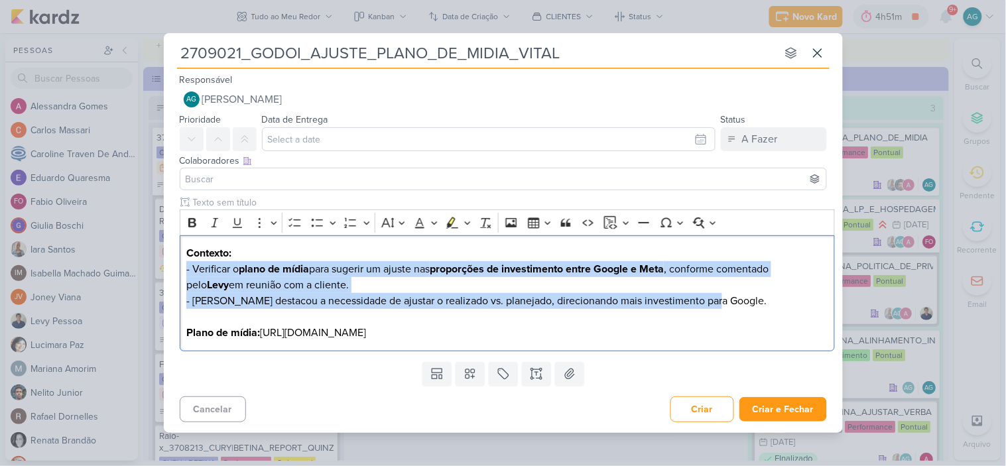
drag, startPoint x: 728, startPoint y: 294, endPoint x: 164, endPoint y: 265, distance: 563.8
click at [164, 265] on div "Clique para deixar o item visível somente à membros da sua organização Rich Tex…" at bounding box center [503, 276] width 679 height 160
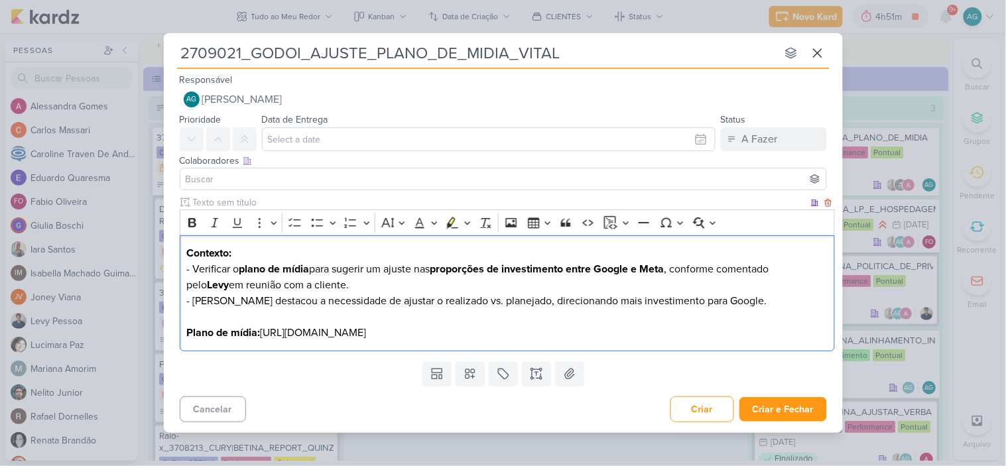
click at [276, 302] on p "Contexto: - Verificar o plano de mídia para sugerir um ajuste nas proporções de…" at bounding box center [506, 292] width 641 height 95
click at [207, 279] on strong "Levy" at bounding box center [218, 285] width 22 height 13
click at [194, 218] on icon "Editor toolbar" at bounding box center [192, 222] width 8 height 9
click at [277, 279] on p "Contexto: - Verificar o plano de mídia para sugerir um ajuste nas proporções de…" at bounding box center [506, 292] width 641 height 95
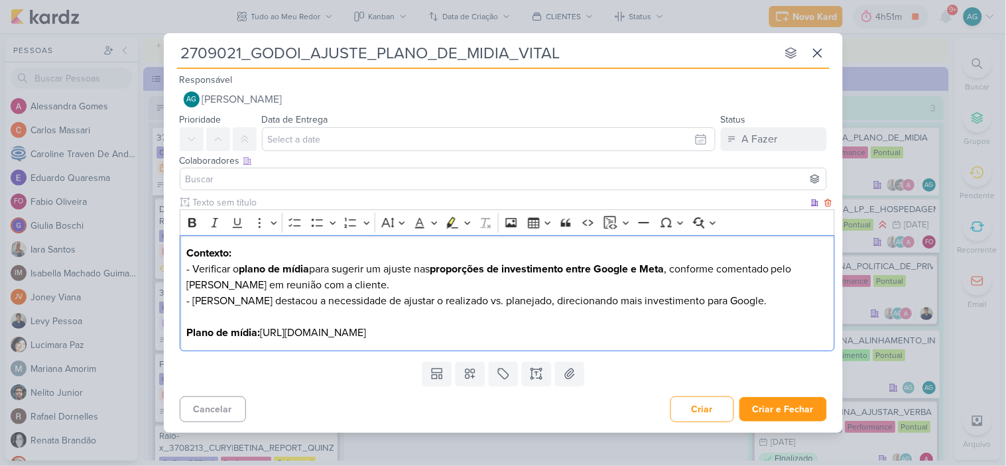
click at [440, 341] on p "Contexto: - Verificar o plano de mídia para sugerir um ajuste nas proporções de…" at bounding box center [506, 292] width 641 height 95
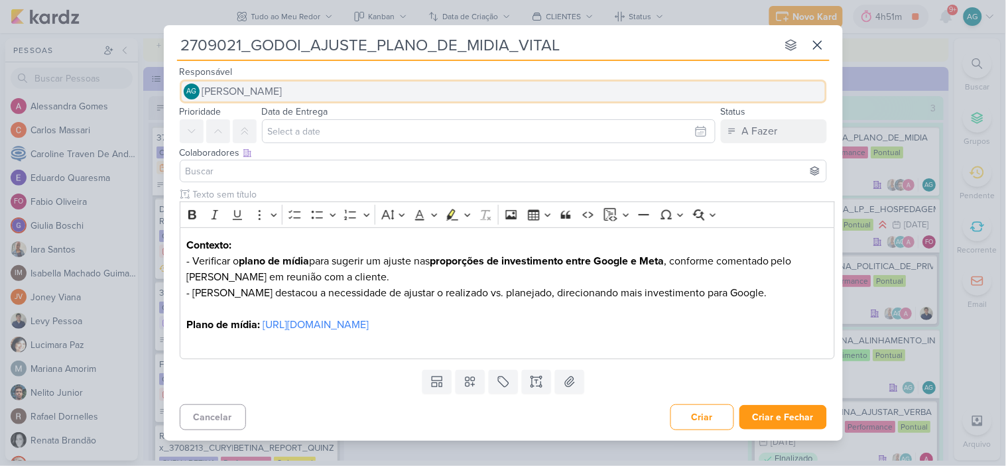
click at [283, 84] on span "[PERSON_NAME]" at bounding box center [242, 92] width 80 height 16
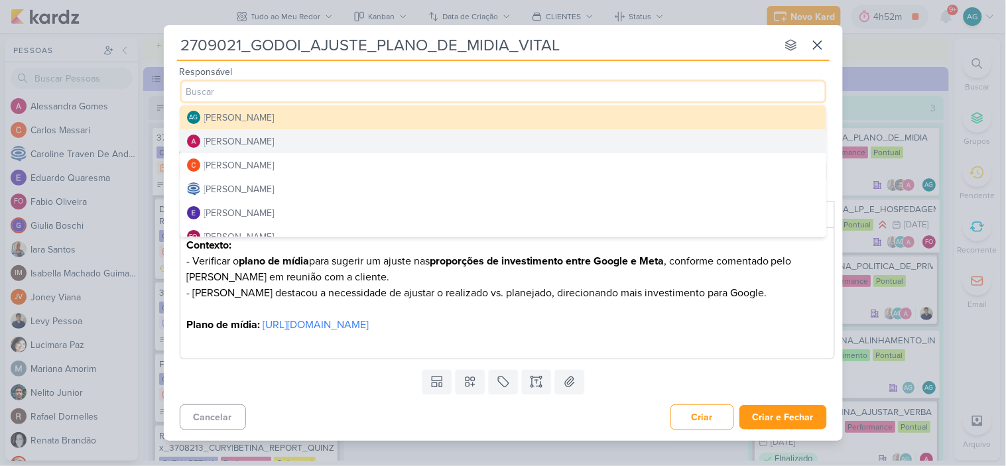
click at [284, 133] on button "[PERSON_NAME]" at bounding box center [503, 141] width 646 height 24
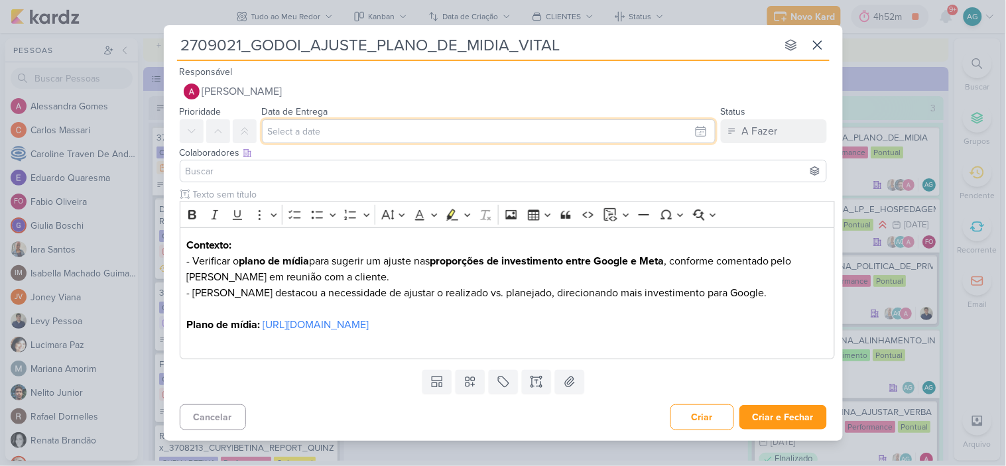
click at [310, 131] on input "text" at bounding box center [489, 131] width 454 height 24
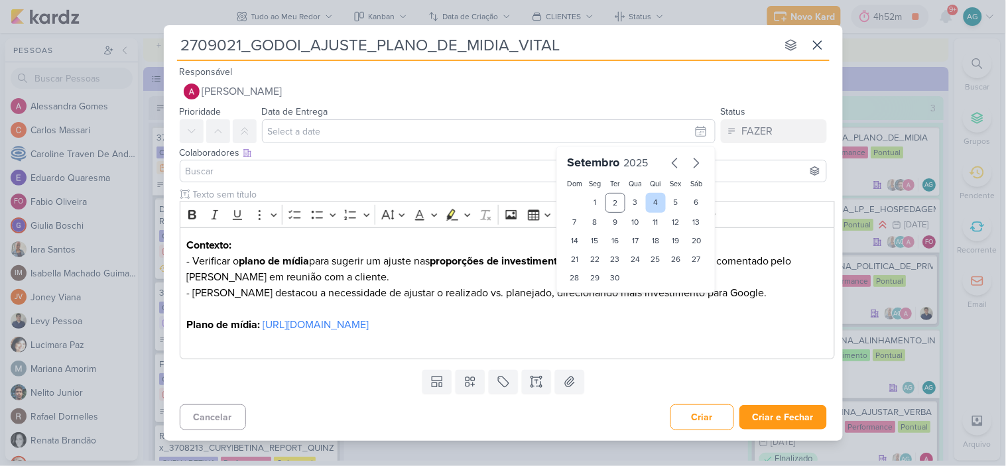
click at [654, 196] on div "4" at bounding box center [656, 203] width 21 height 20
type input "[DATE] 23:59"
click at [268, 163] on input at bounding box center [503, 171] width 641 height 16
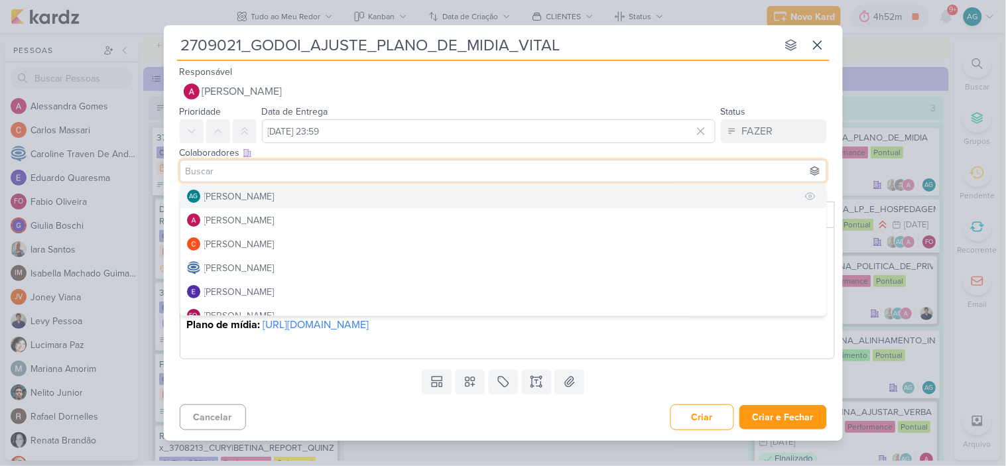
click at [265, 190] on div "[PERSON_NAME]" at bounding box center [239, 197] width 70 height 14
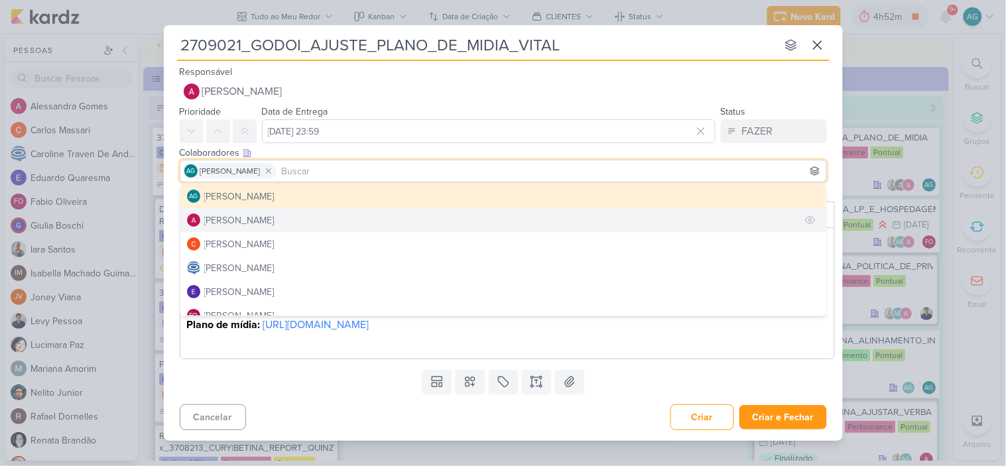
click at [263, 214] on div "[PERSON_NAME]" at bounding box center [239, 221] width 70 height 14
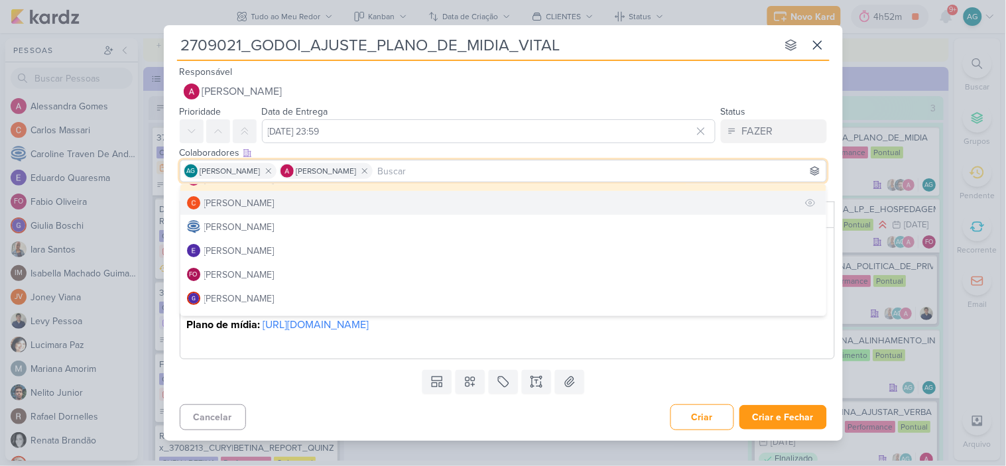
scroll to position [74, 0]
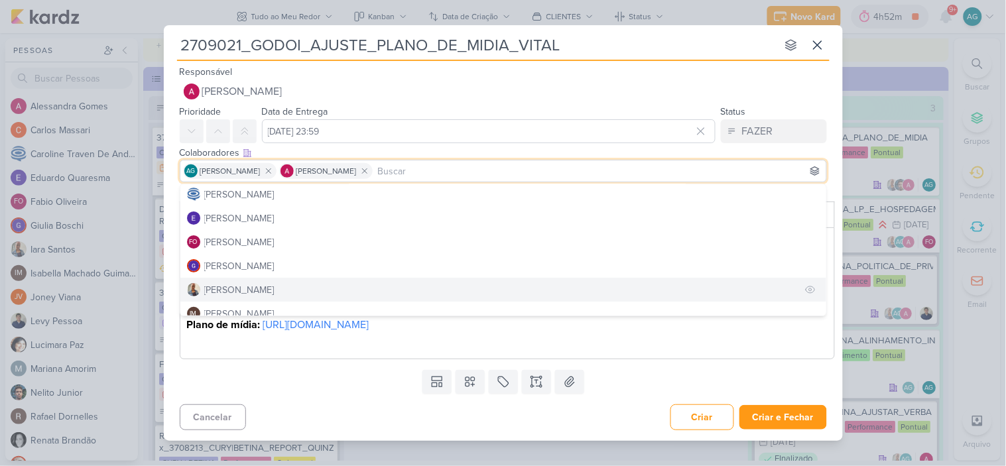
click at [252, 278] on button "[PERSON_NAME]" at bounding box center [503, 290] width 646 height 24
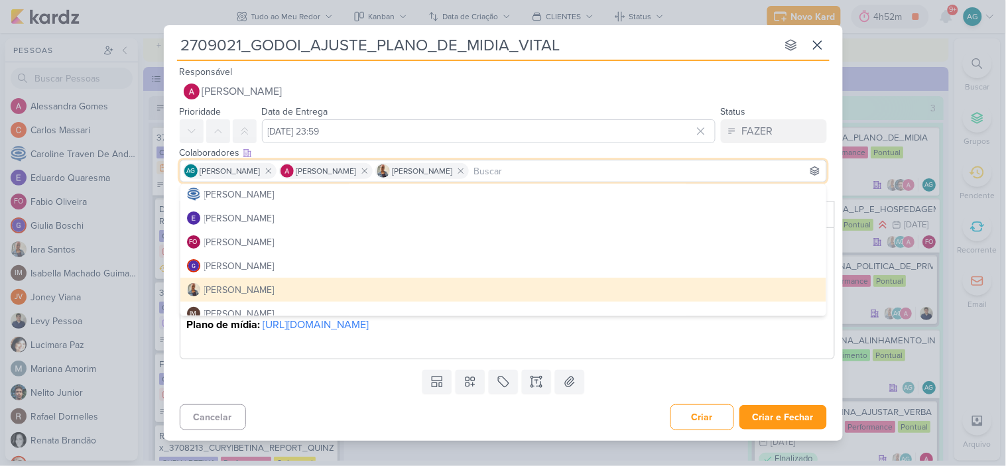
scroll to position [147, 0]
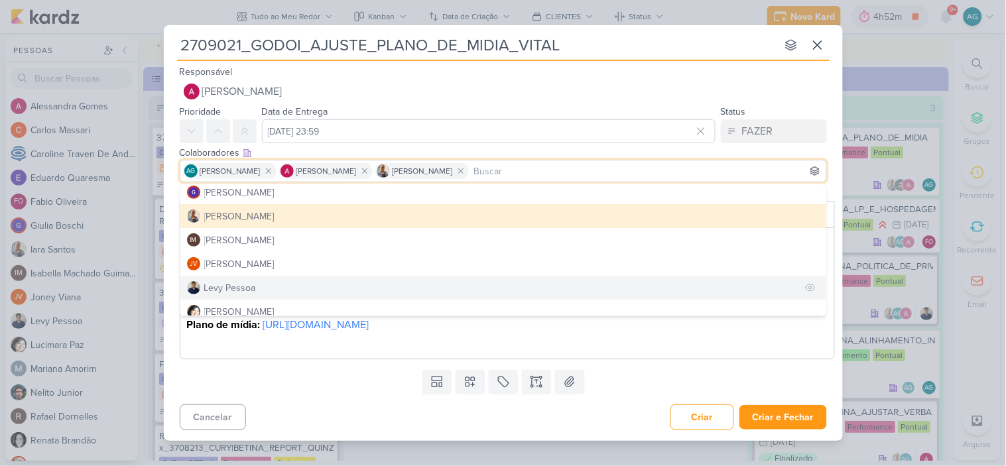
click at [260, 276] on button "Levy Pessoa" at bounding box center [503, 288] width 646 height 24
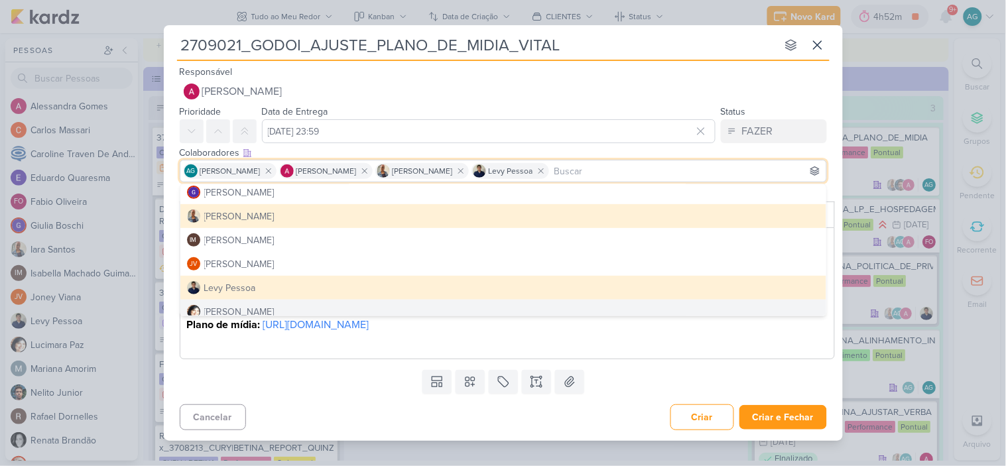
click at [479, 433] on div "Cancelar Criar Criar e Fechar Ctrl + Enter" at bounding box center [503, 416] width 679 height 34
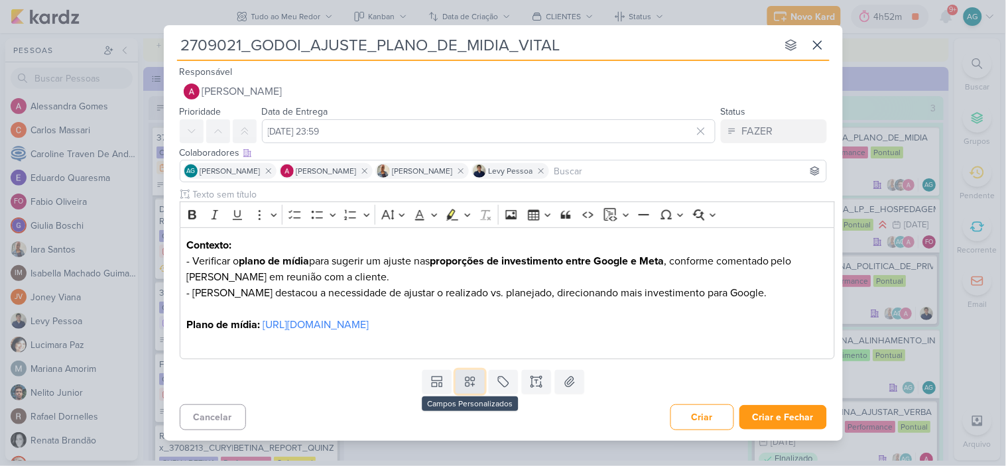
click at [472, 387] on icon at bounding box center [470, 381] width 9 height 9
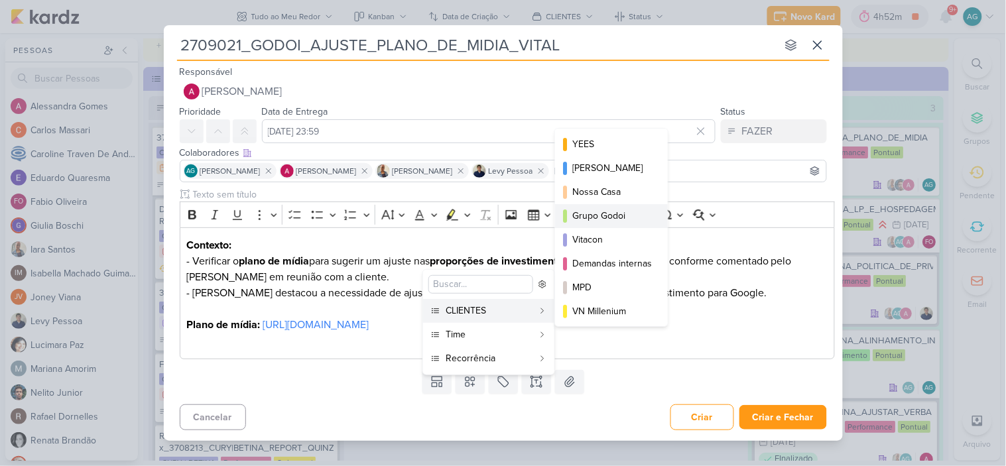
click at [622, 217] on div "Grupo Godoi" at bounding box center [612, 216] width 80 height 14
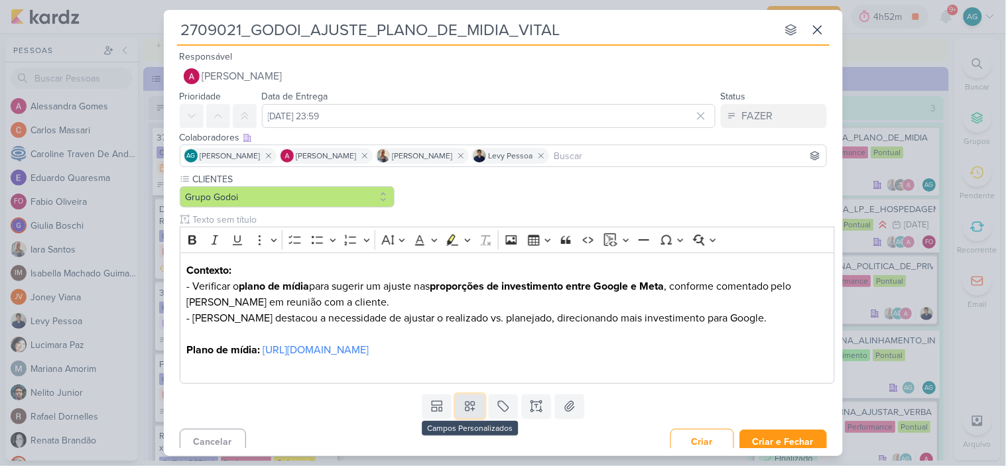
click at [476, 418] on button at bounding box center [470, 407] width 29 height 24
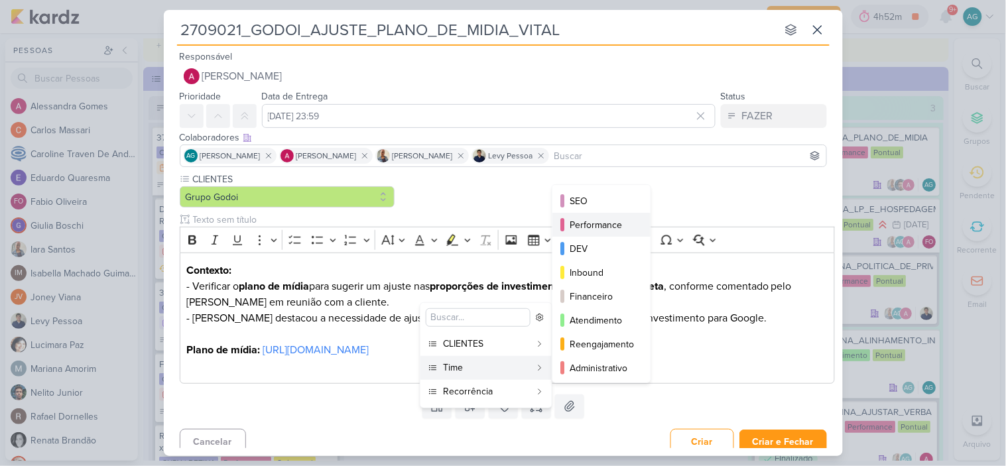
click at [603, 227] on div "Performance" at bounding box center [602, 225] width 65 height 14
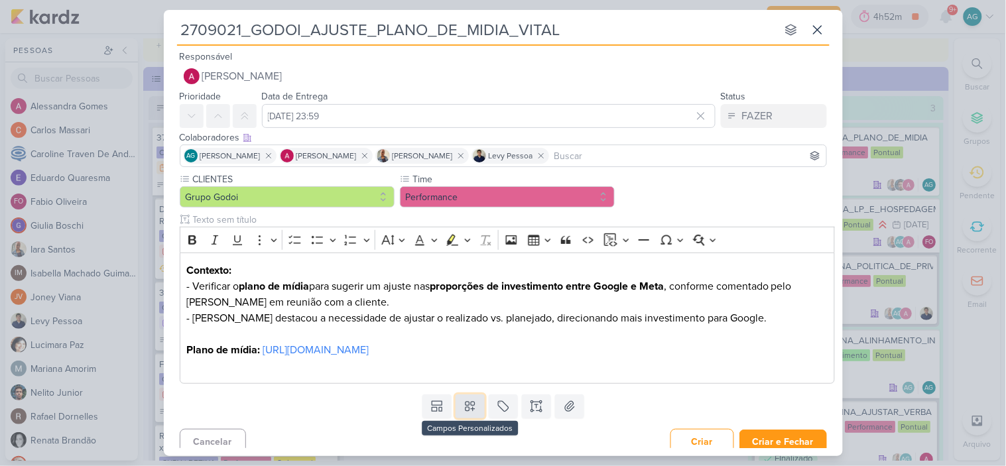
click at [474, 413] on icon at bounding box center [470, 406] width 13 height 13
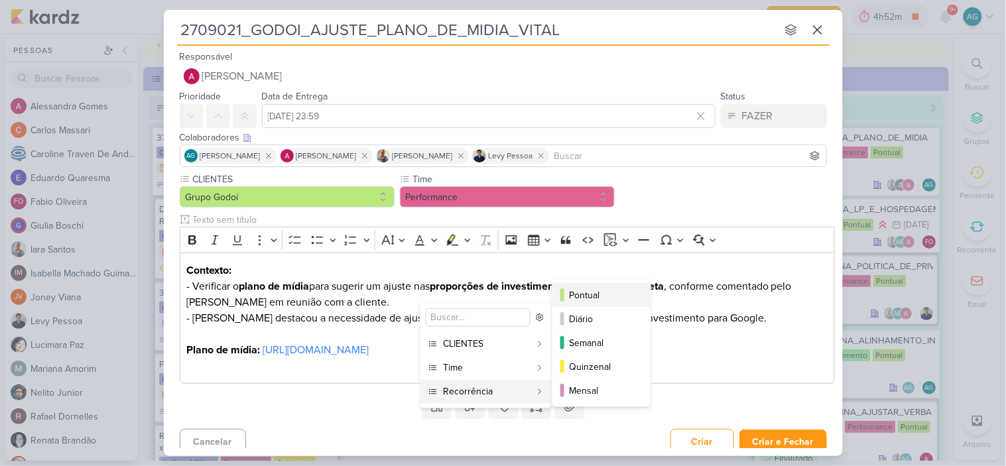
click at [600, 299] on div "Pontual" at bounding box center [602, 295] width 65 height 14
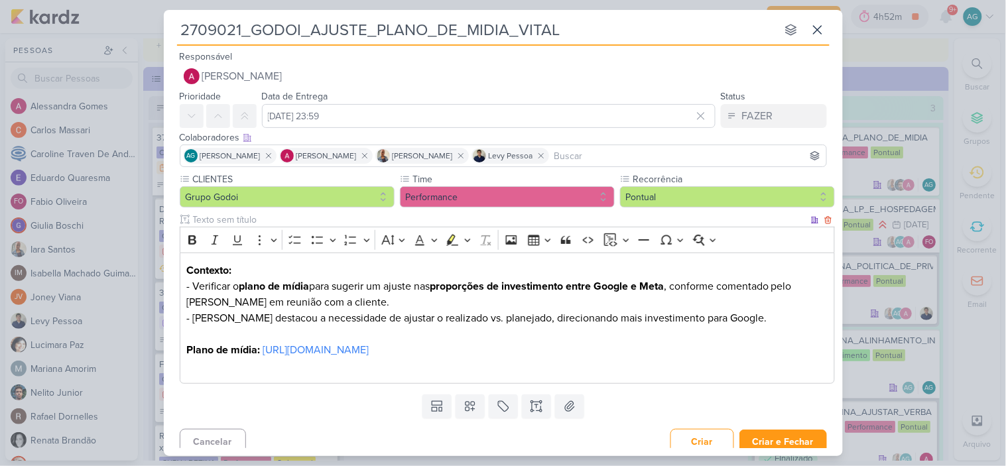
scroll to position [25, 0]
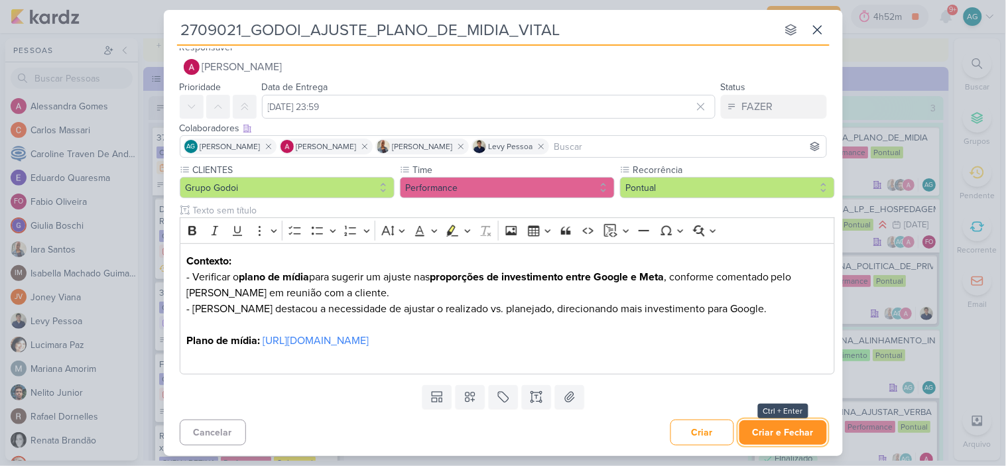
click at [784, 439] on button "Criar e Fechar" at bounding box center [783, 432] width 88 height 25
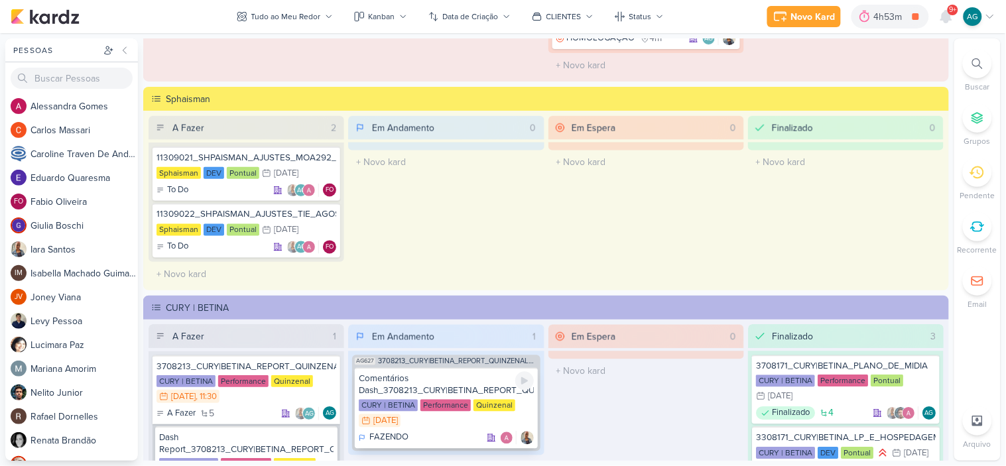
scroll to position [1781, 0]
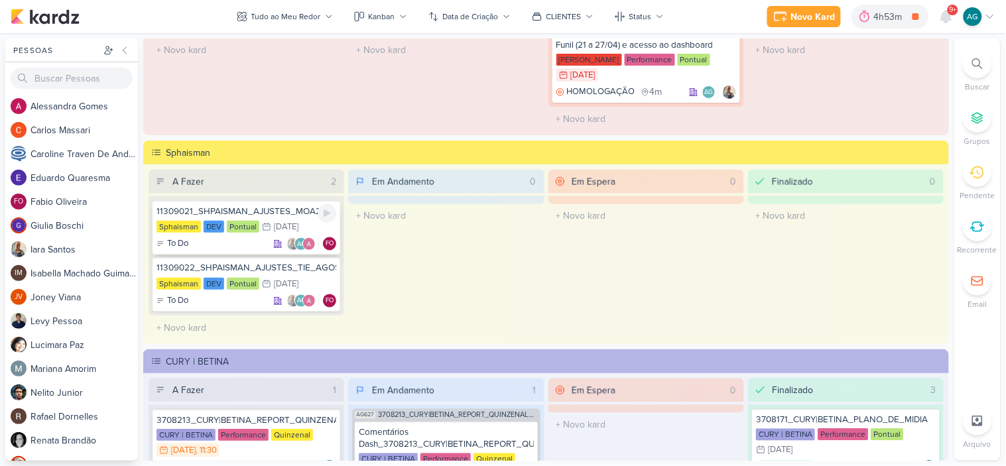
click at [243, 213] on div "11309021_SHPAISMAN_AJUSTES_MOA292_AGOSTO" at bounding box center [247, 212] width 180 height 12
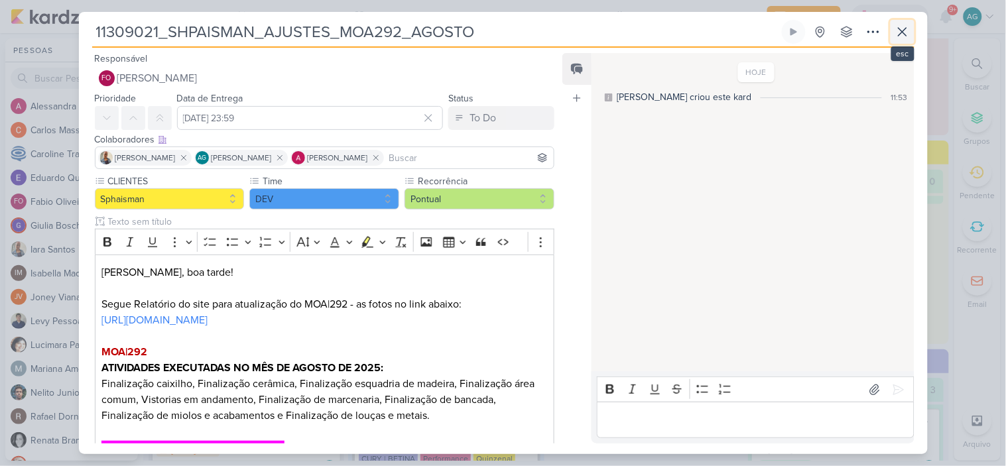
click at [903, 30] on icon at bounding box center [903, 32] width 16 height 16
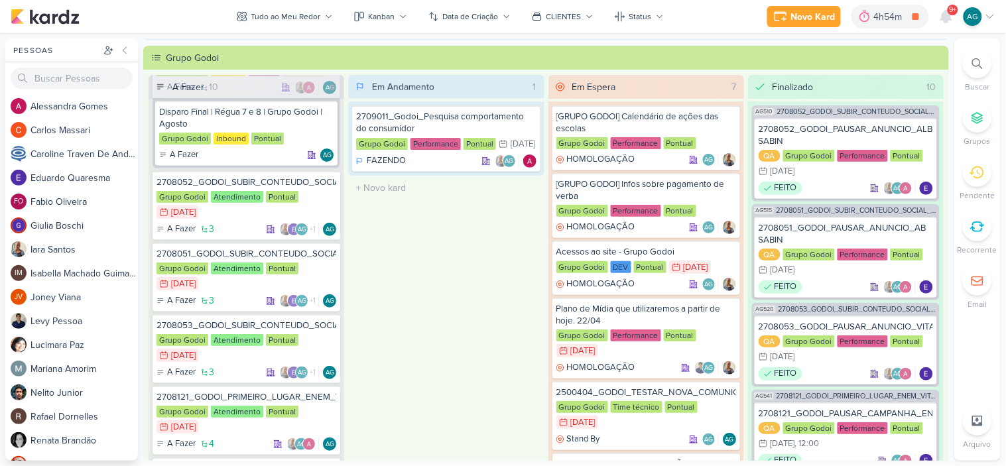
scroll to position [528, 0]
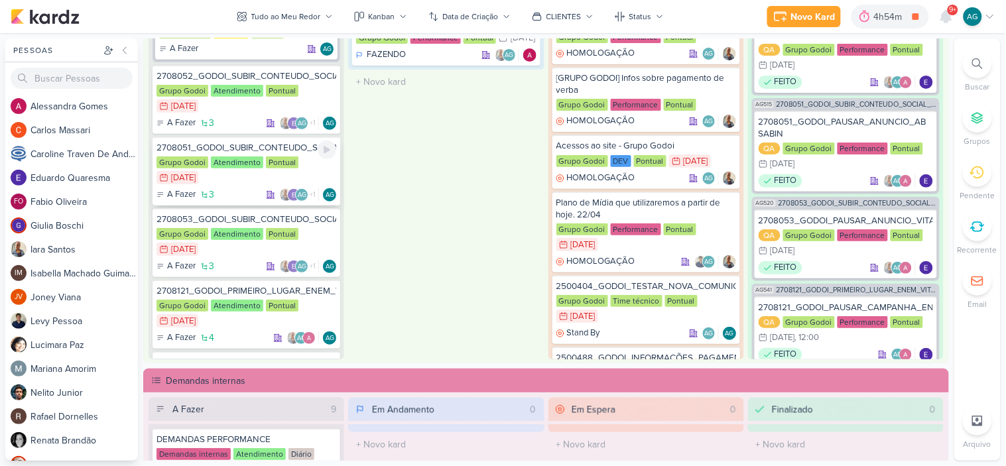
click at [288, 147] on div "2708051_GODOI_SUBIR_CONTEUDO_SOCIAL_EM_PERFORMANCE_AB" at bounding box center [247, 148] width 180 height 12
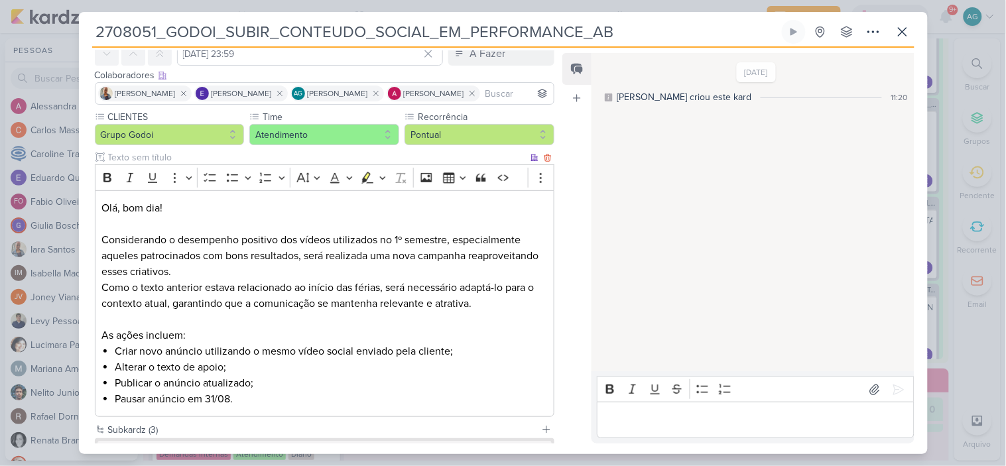
scroll to position [0, 0]
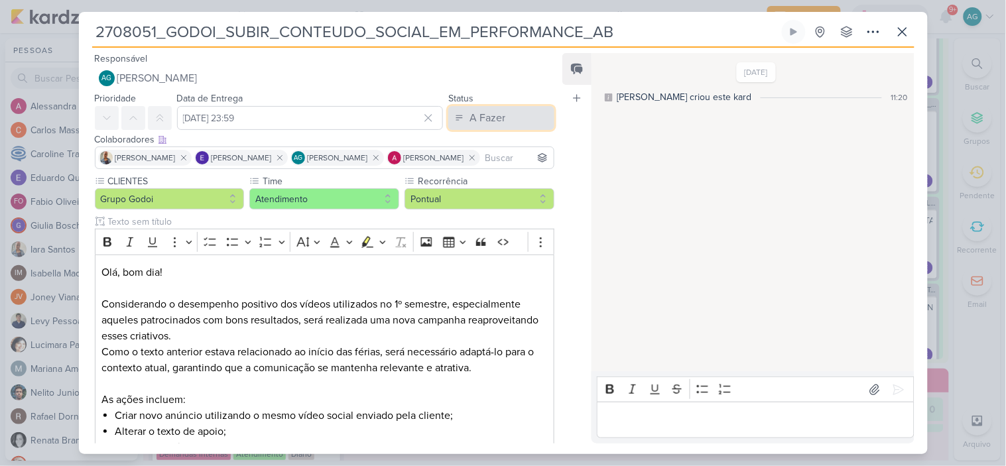
click at [486, 110] on div "A Fazer" at bounding box center [488, 118] width 36 height 16
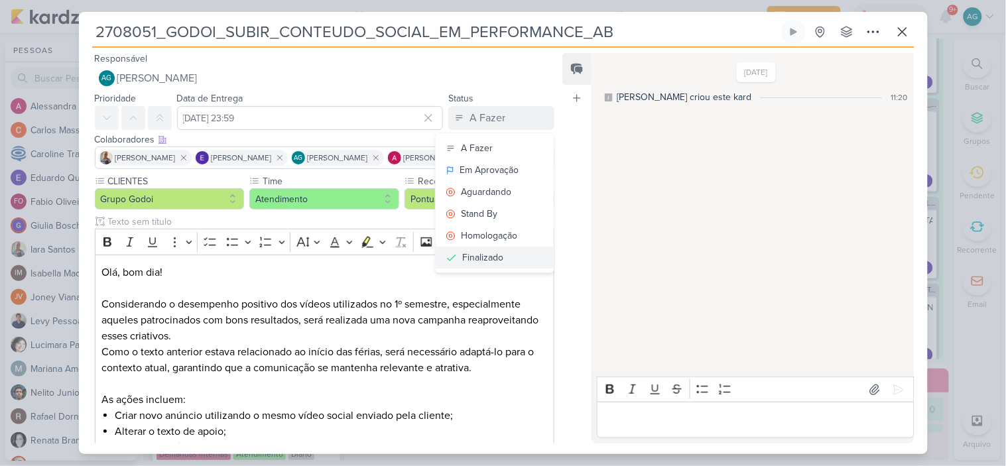
click at [483, 256] on div "Finalizado" at bounding box center [482, 258] width 41 height 14
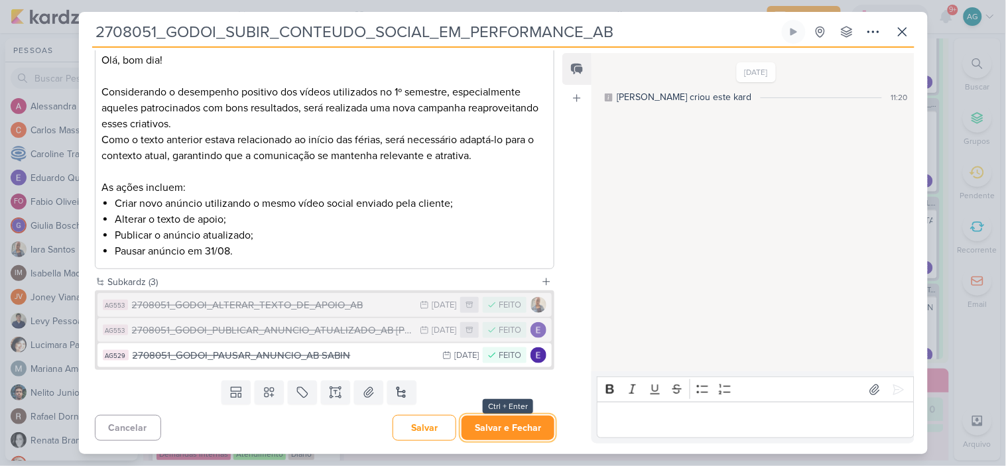
click at [514, 426] on button "Salvar e Fechar" at bounding box center [508, 428] width 93 height 25
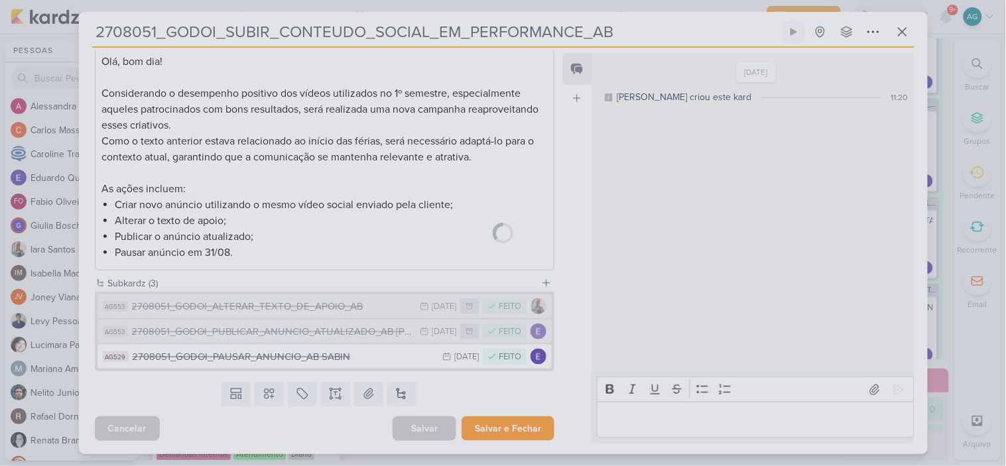
scroll to position [211, 0]
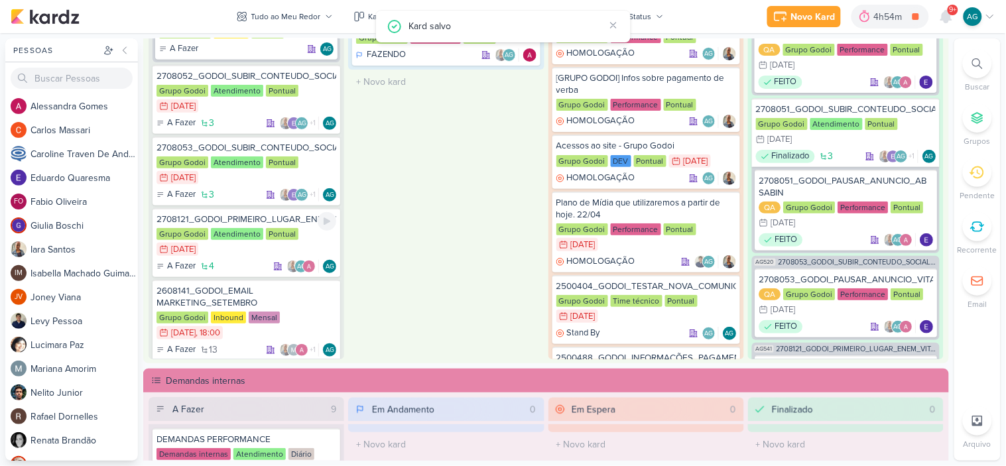
click at [292, 214] on div "2708121_GODOI_PRIMEIRO_LUGAR_ENEM_VITAL" at bounding box center [247, 220] width 180 height 12
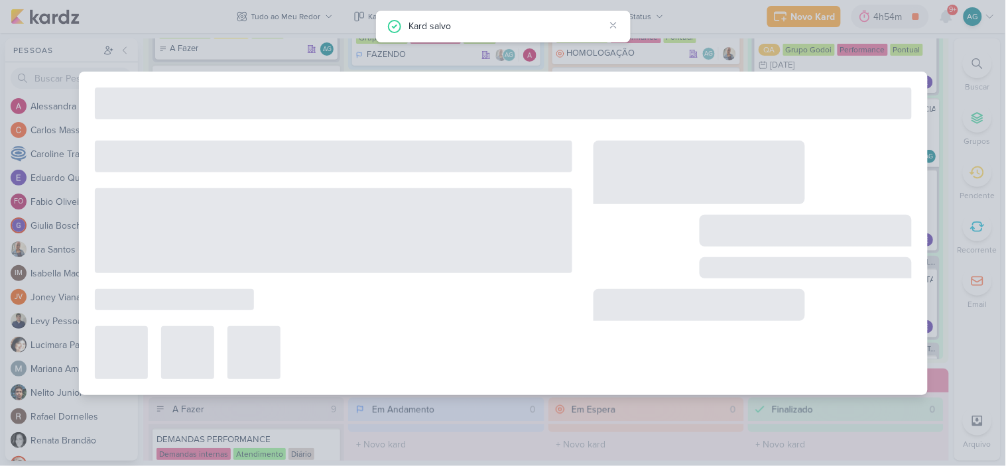
type input "2708121_GODOI_PRIMEIRO_LUGAR_ENEM_VITAL"
type input "13 de agosto de 2025 às 23:59"
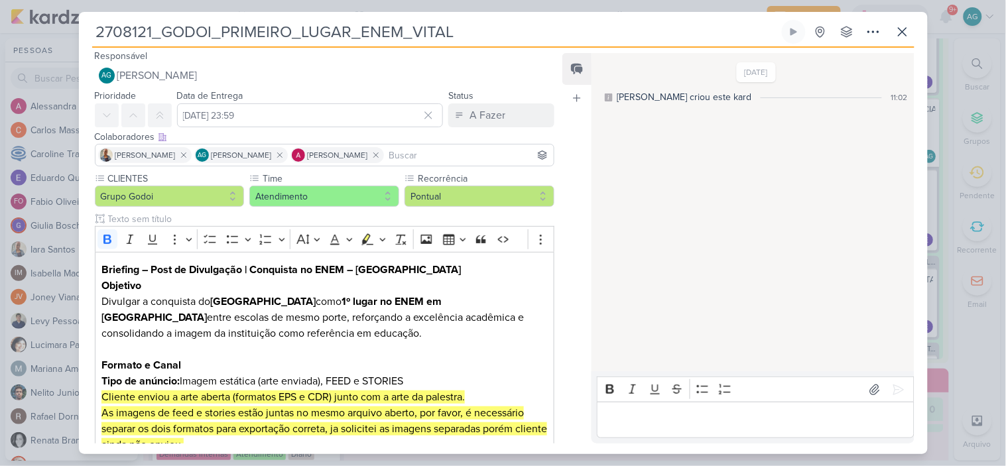
scroll to position [0, 0]
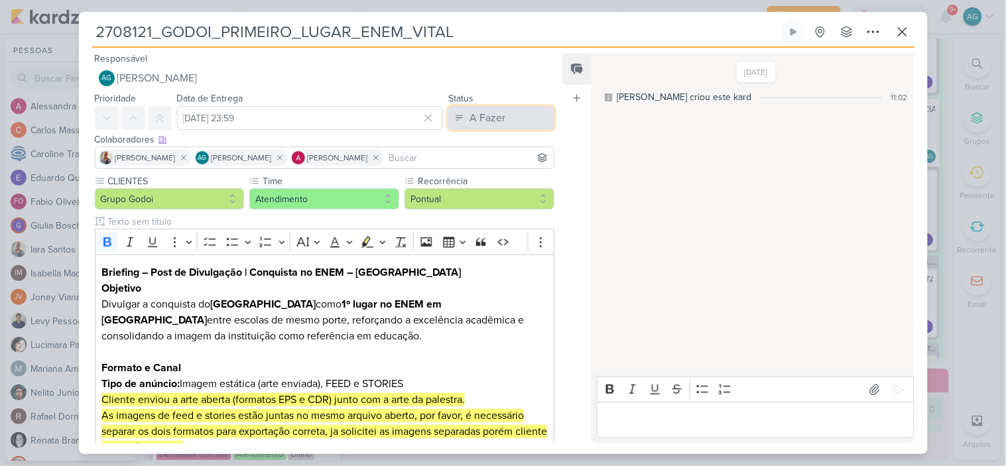
click at [499, 117] on div "A Fazer" at bounding box center [488, 118] width 36 height 16
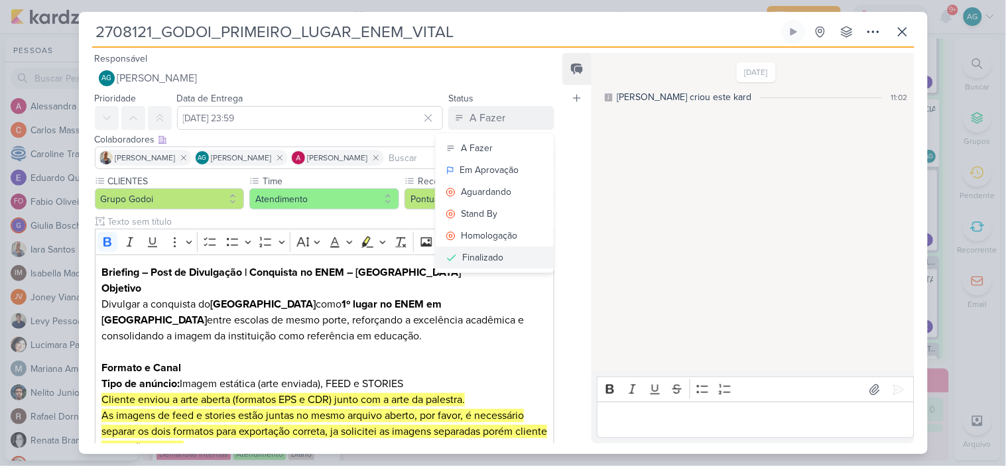
click at [493, 255] on div "Finalizado" at bounding box center [482, 258] width 41 height 14
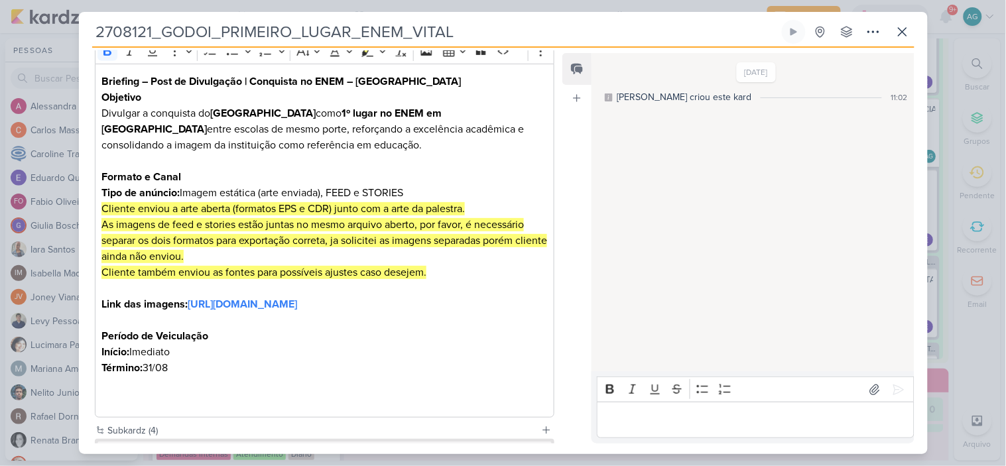
scroll to position [381, 0]
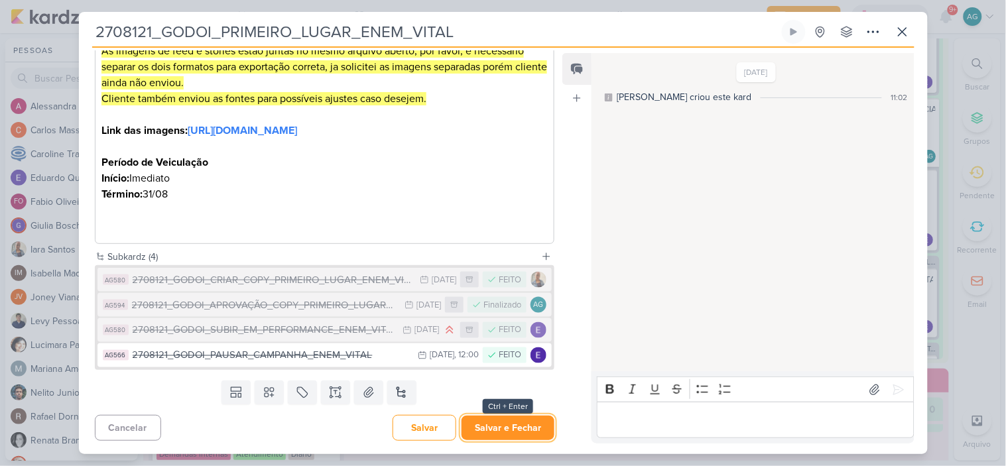
click at [499, 429] on button "Salvar e Fechar" at bounding box center [508, 428] width 93 height 25
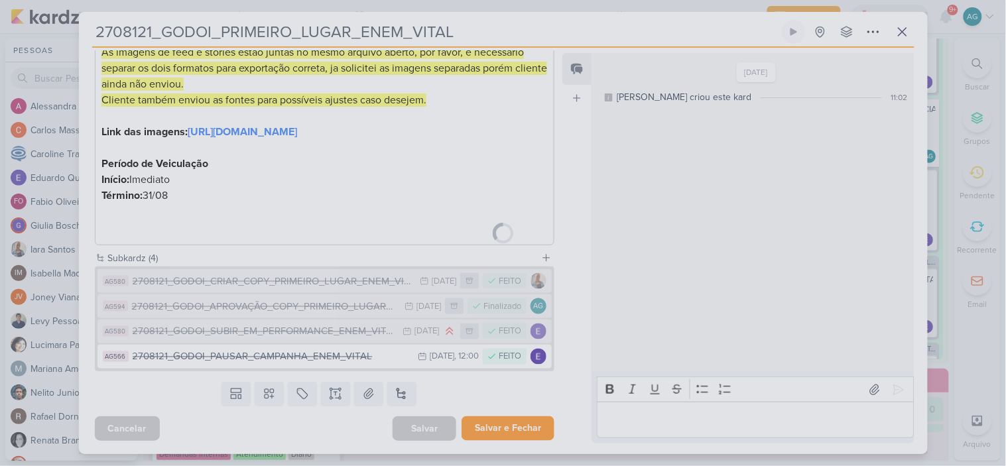
scroll to position [379, 0]
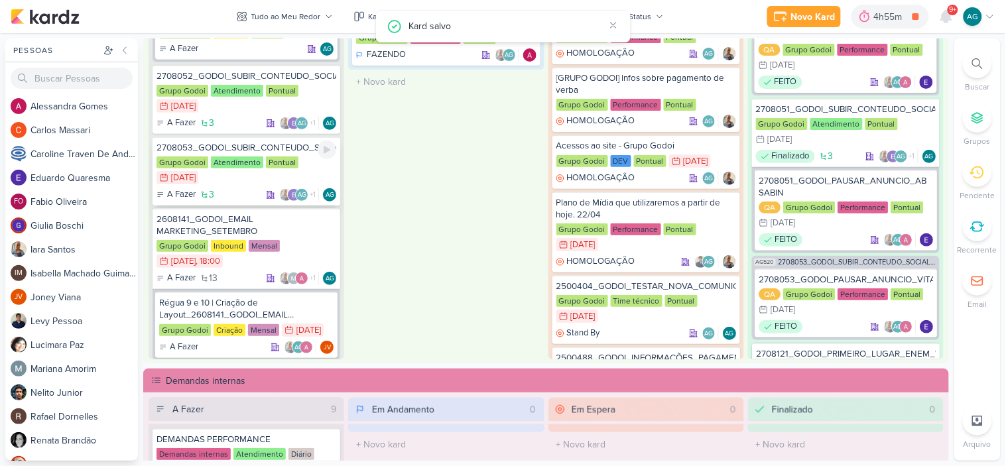
click at [277, 144] on div "2708053_GODOI_SUBIR_CONTEUDO_SOCIAL_EM_PERFORMANCE_VITAL" at bounding box center [247, 148] width 180 height 12
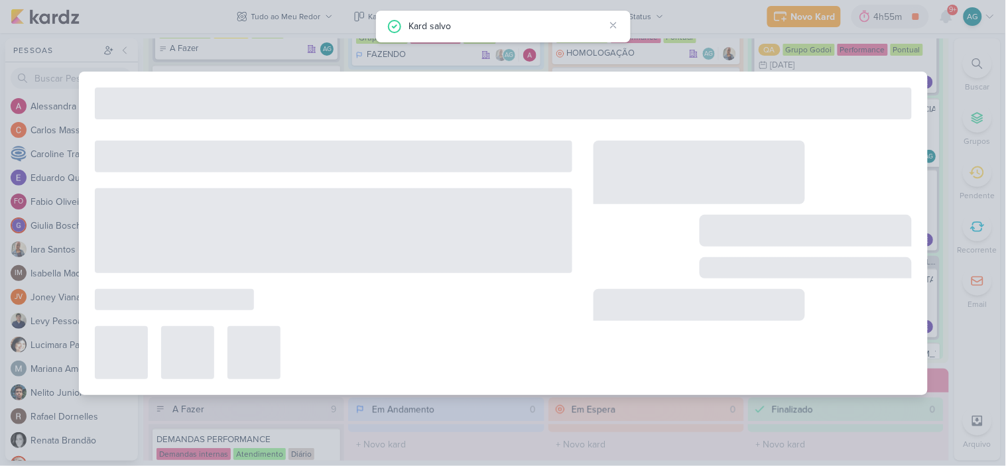
type input "2708053_GODOI_SUBIR_CONTEUDO_SOCIAL_EM_PERFORMANCE_VITAL"
type input "8 de agosto de 2025 às 23:59"
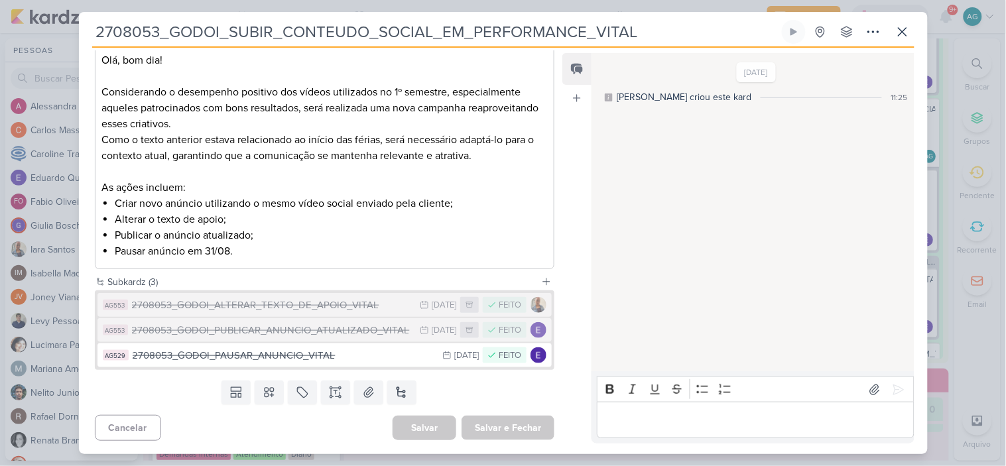
scroll to position [0, 0]
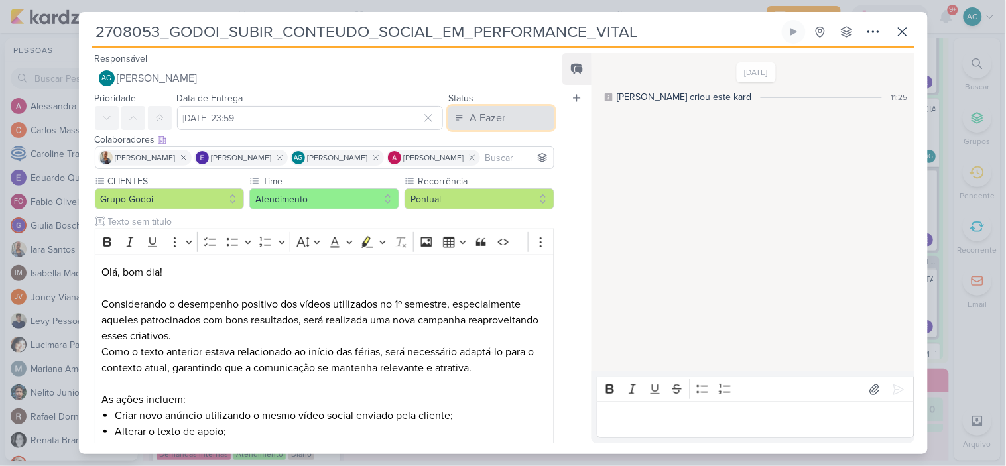
click at [505, 111] on button "A Fazer" at bounding box center [501, 118] width 106 height 24
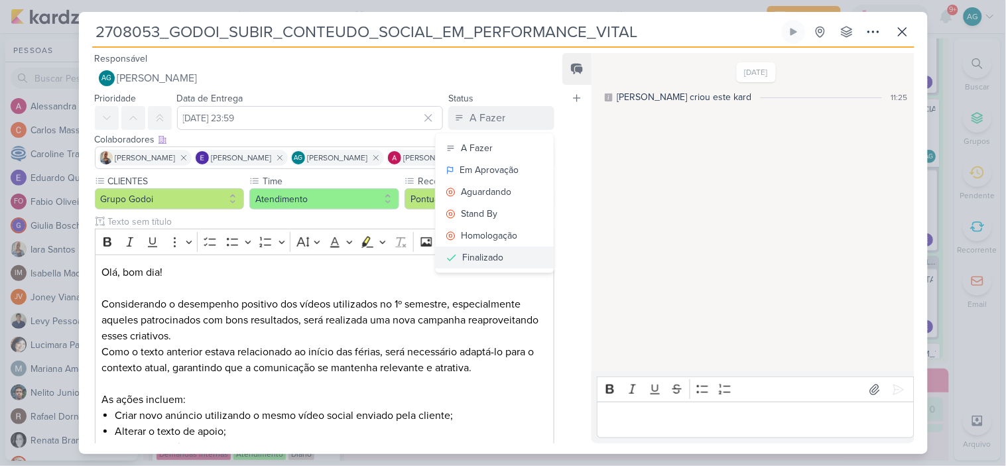
click at [499, 255] on button "Finalizado" at bounding box center [495, 258] width 118 height 22
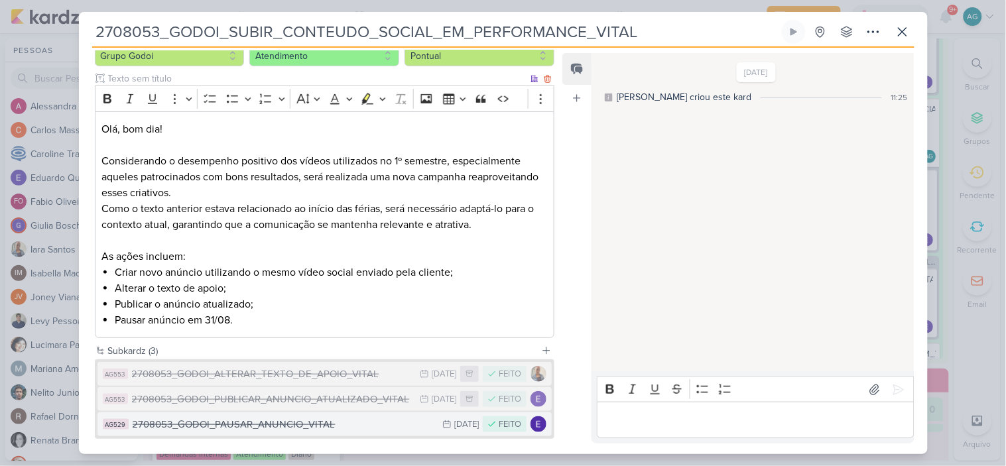
scroll to position [213, 0]
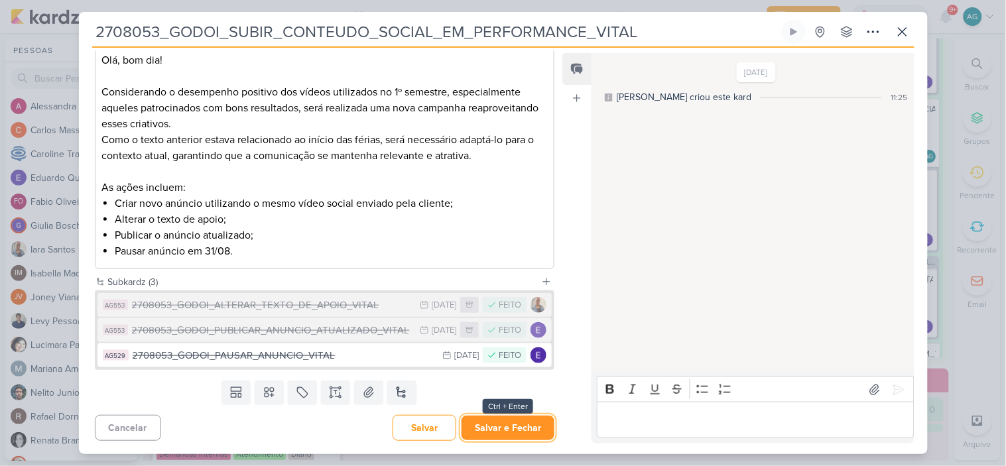
click at [508, 427] on button "Salvar e Fechar" at bounding box center [508, 428] width 93 height 25
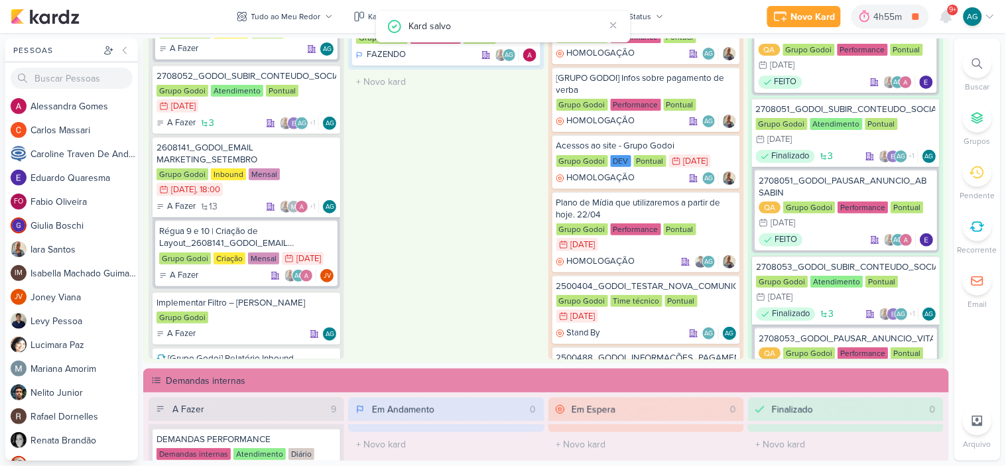
scroll to position [454, 0]
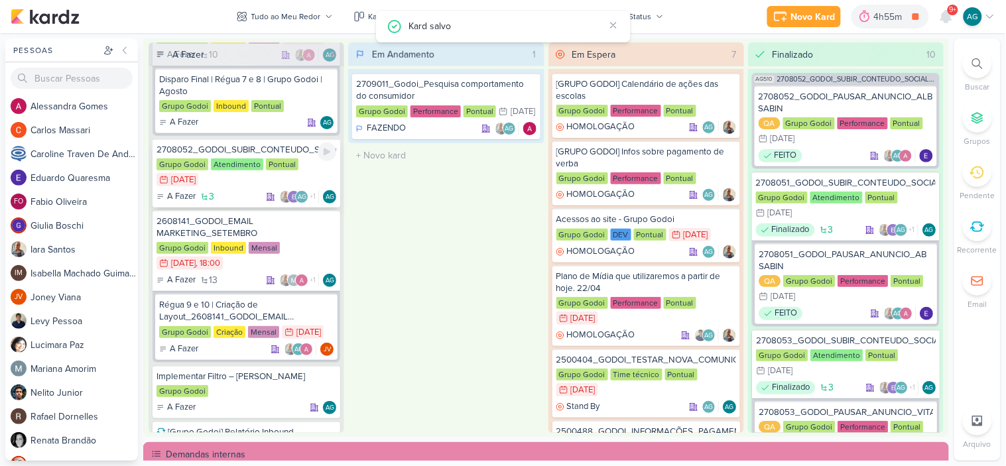
click at [285, 151] on div "2708052_GODOI_SUBIR_CONTEUDO_SOCIAL_EM_PERFORMANCE_SABIN" at bounding box center [247, 150] width 180 height 12
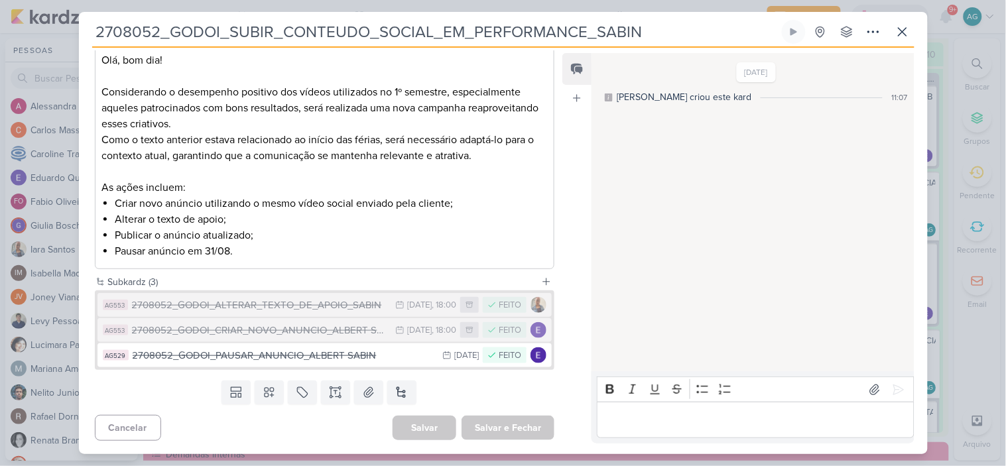
scroll to position [0, 0]
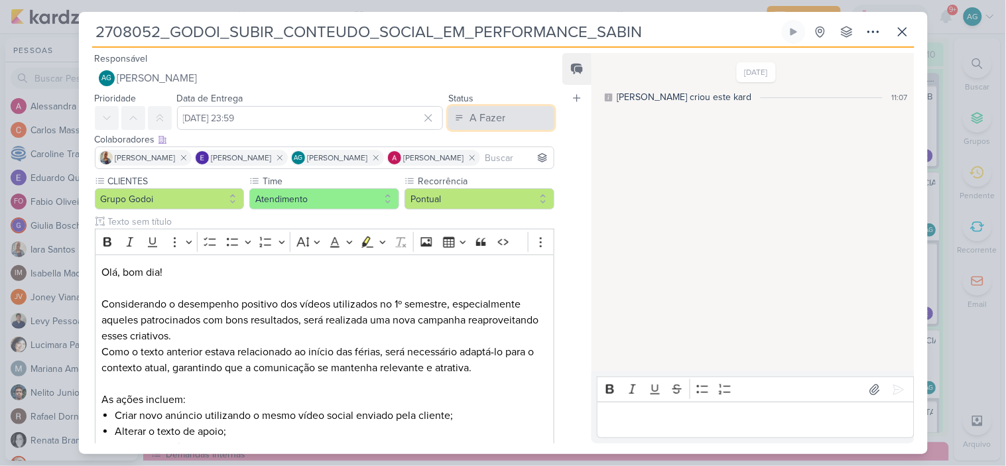
click at [523, 111] on button "A Fazer" at bounding box center [501, 118] width 106 height 24
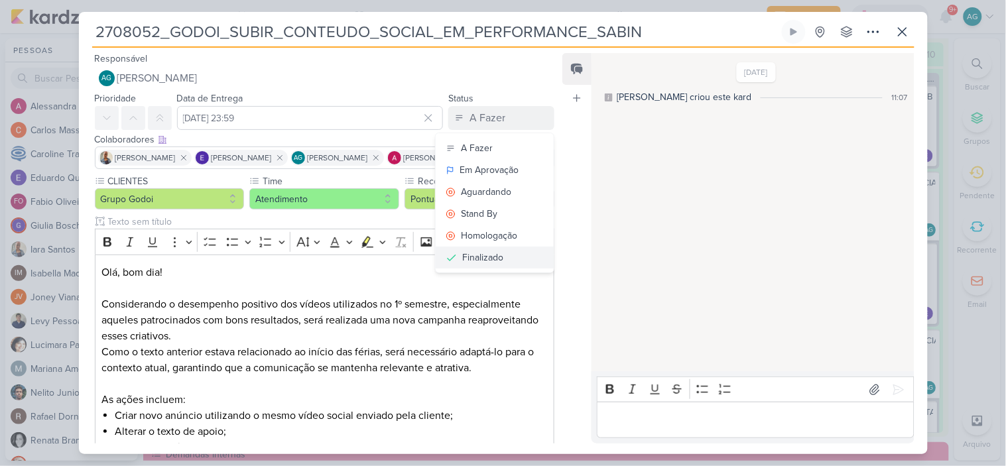
click at [491, 259] on div "Finalizado" at bounding box center [482, 258] width 41 height 14
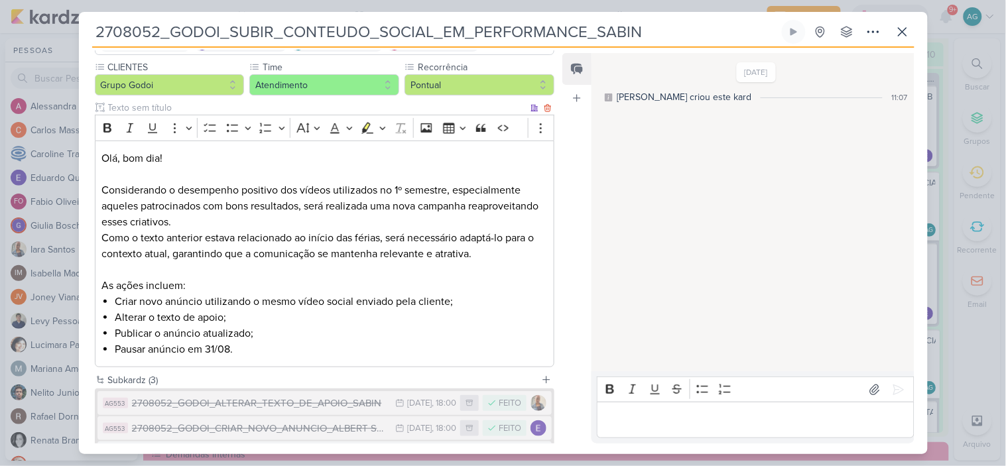
scroll to position [213, 0]
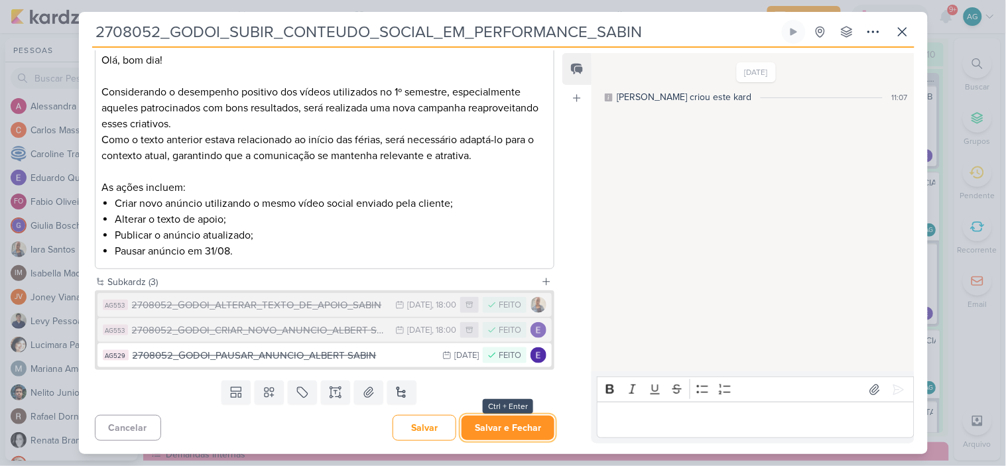
click at [502, 420] on button "Salvar e Fechar" at bounding box center [508, 428] width 93 height 25
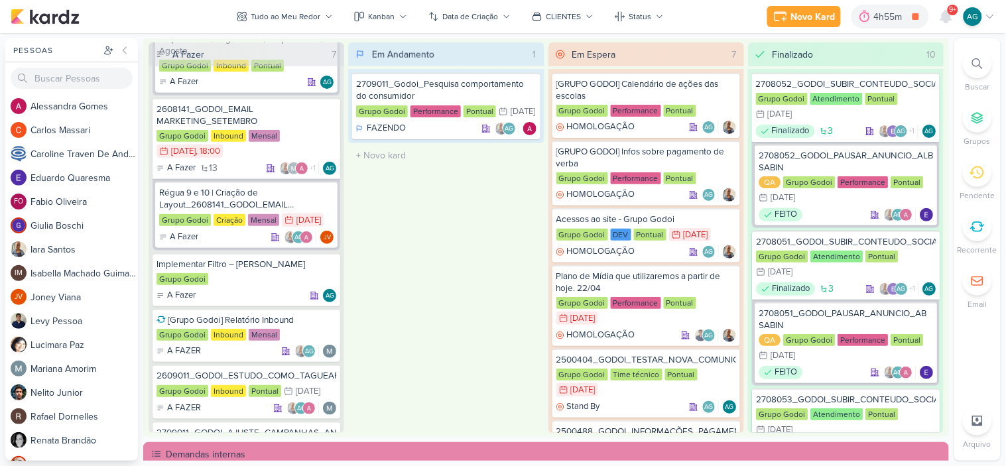
scroll to position [147, 0]
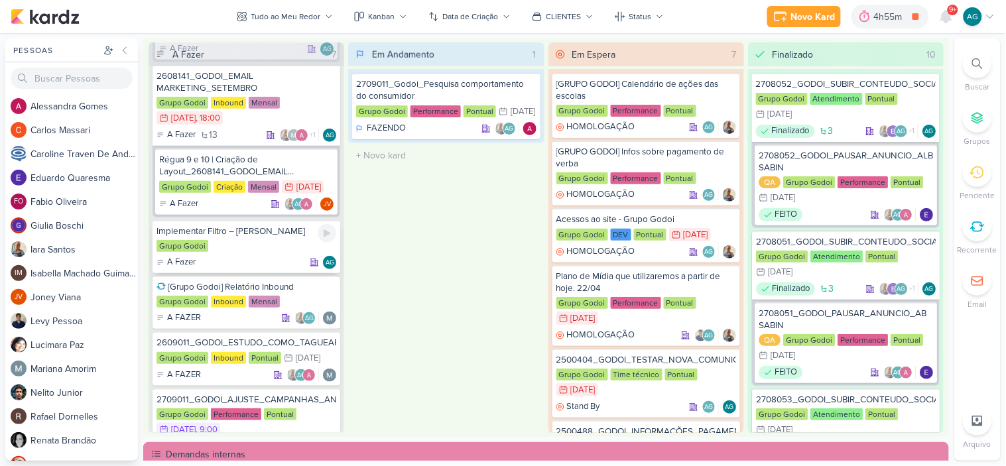
click at [242, 227] on div "Implementar Filtro – [PERSON_NAME]" at bounding box center [247, 231] width 180 height 12
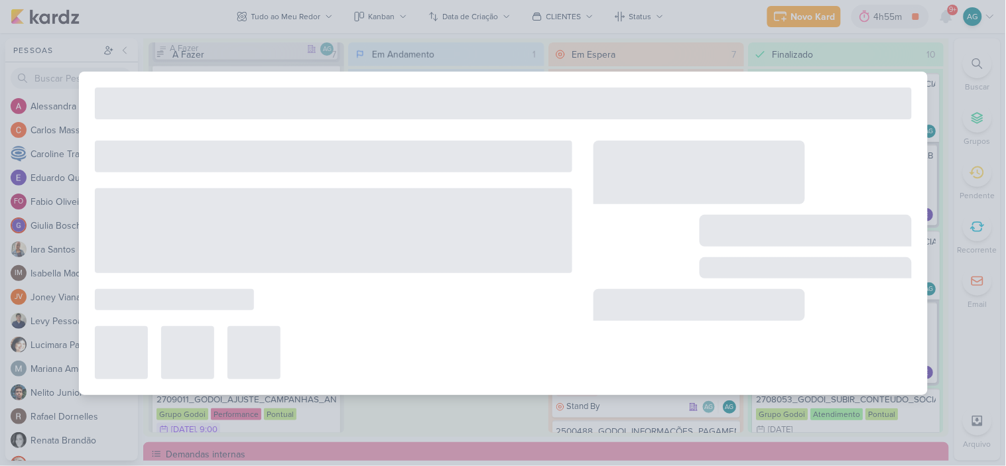
type input "Implementar Filtro – [PERSON_NAME]"
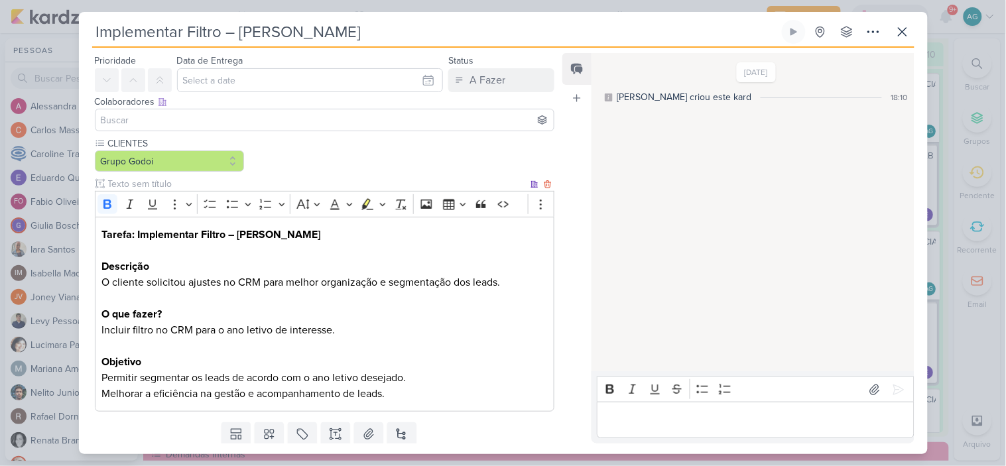
scroll to position [0, 0]
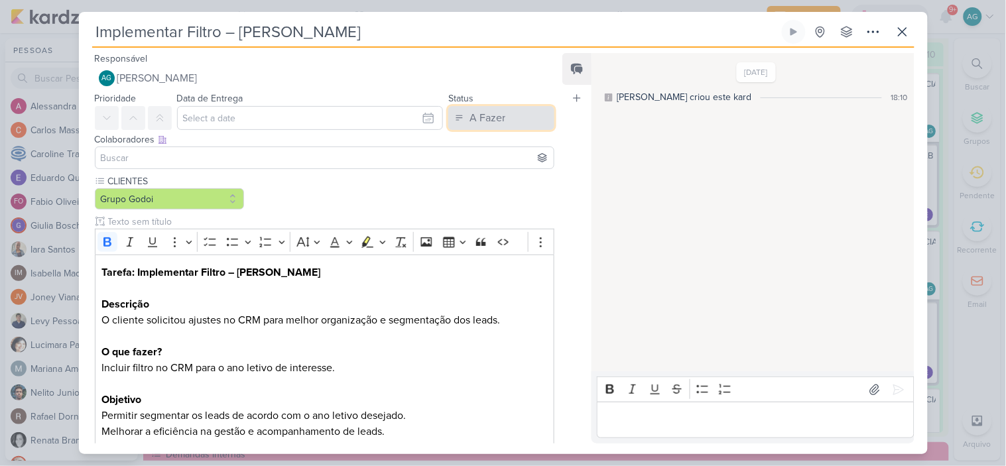
click at [506, 118] on button "A Fazer" at bounding box center [501, 118] width 106 height 24
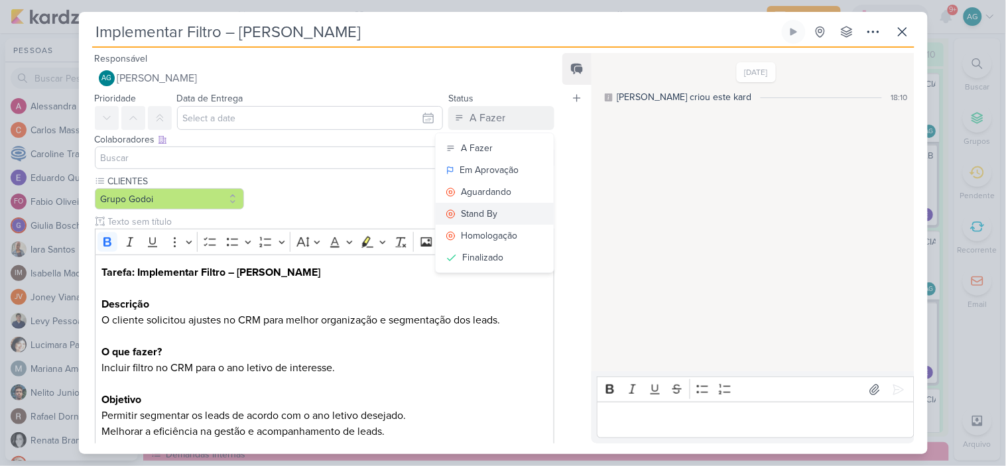
click at [499, 210] on button "Stand By" at bounding box center [495, 214] width 118 height 22
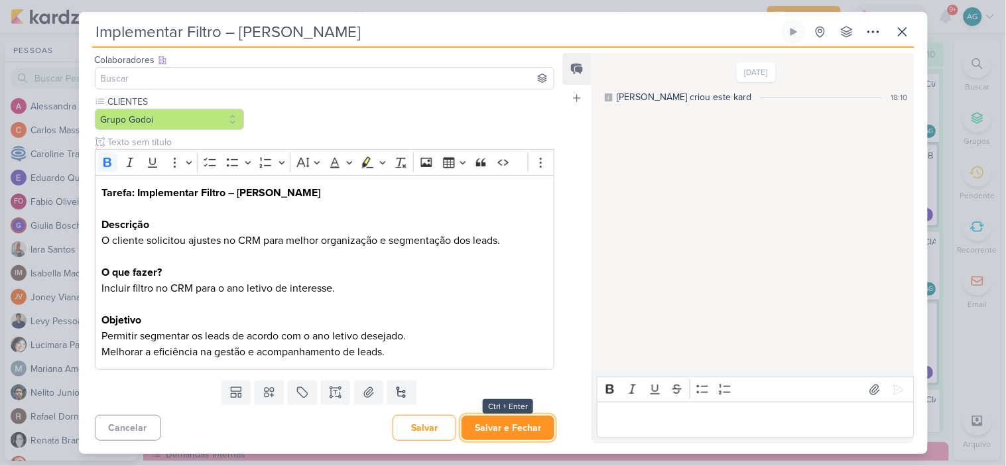
click at [502, 427] on button "Salvar e Fechar" at bounding box center [508, 428] width 93 height 25
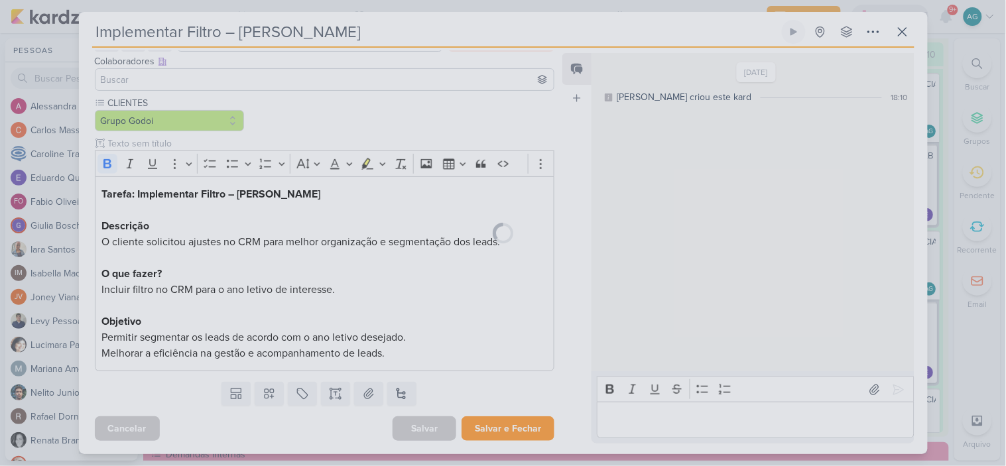
scroll to position [78, 0]
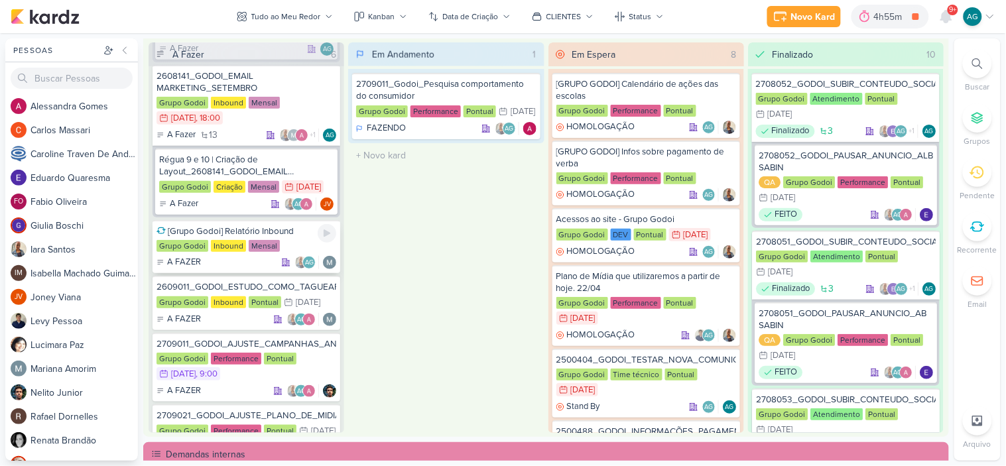
click at [266, 231] on div "[Grupo Godoi] Relatório Inbound" at bounding box center [247, 231] width 180 height 12
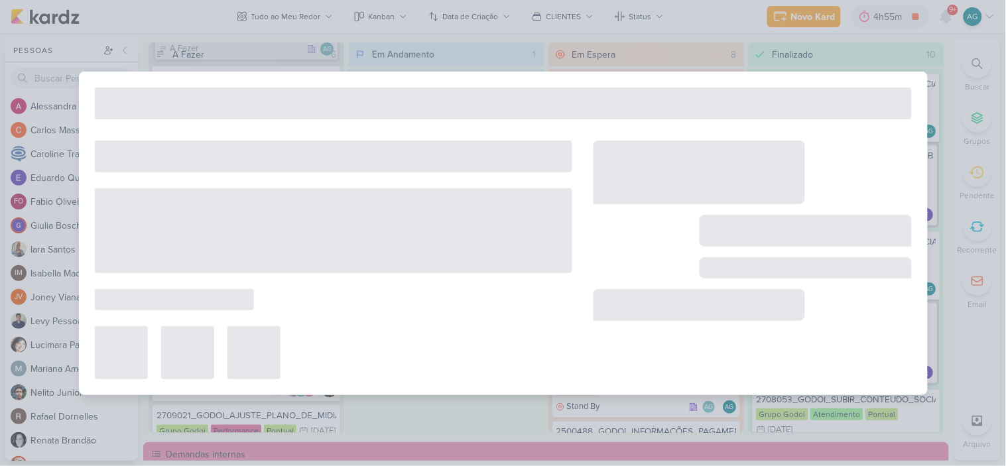
type input "[Grupo Godoi] Relatório Inbound"
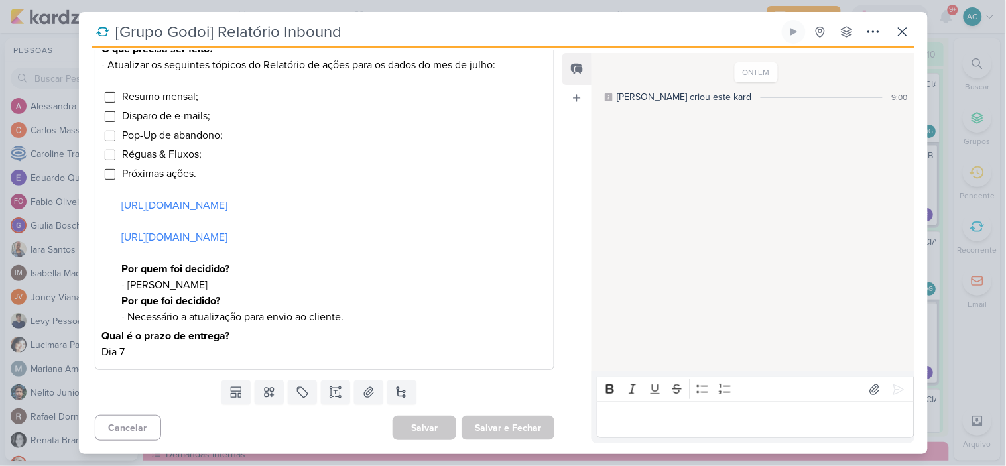
scroll to position [0, 0]
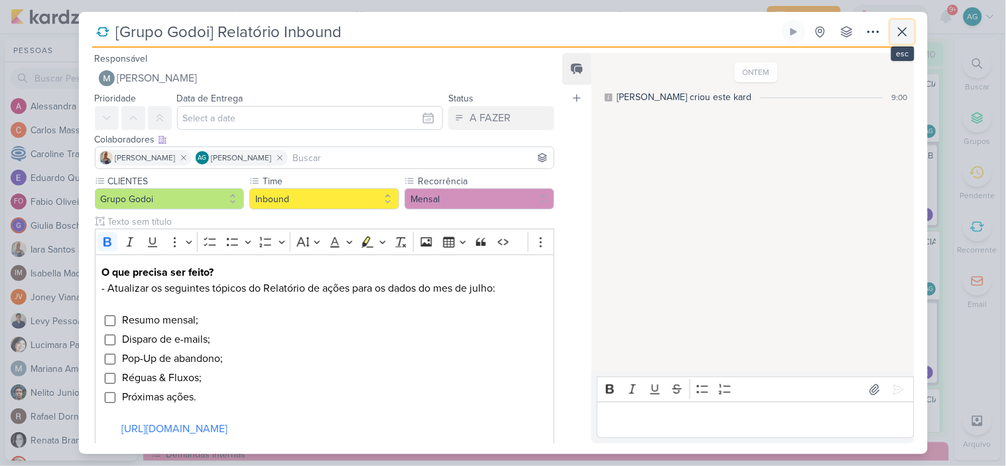
click at [905, 31] on icon at bounding box center [903, 32] width 16 height 16
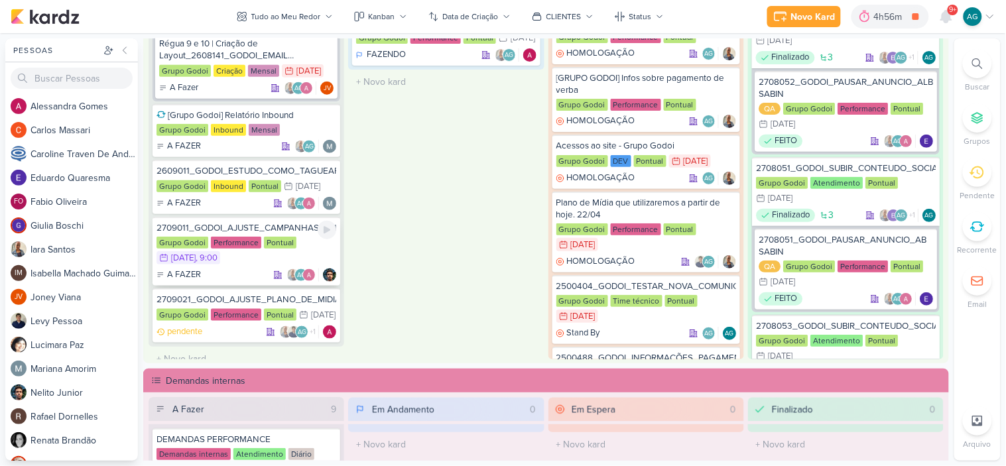
scroll to position [210, 0]
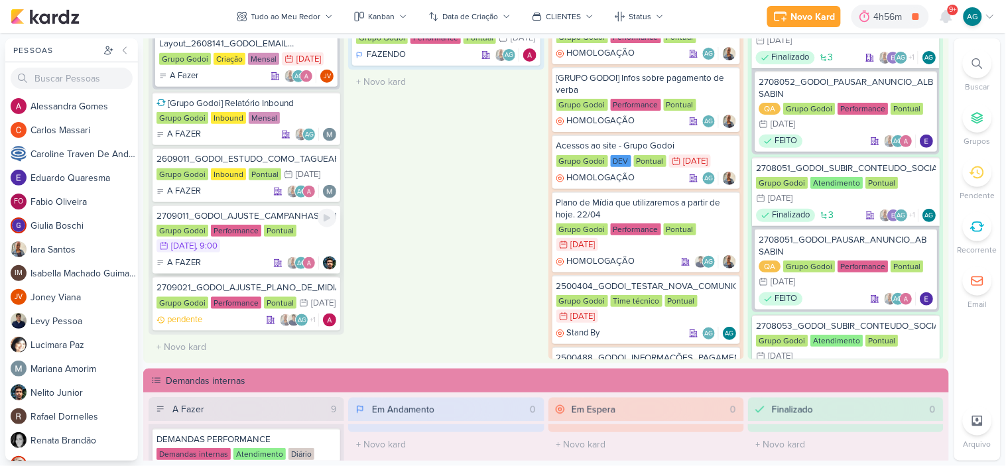
click at [265, 210] on div "2709011_GODOI_AJUSTE_CAMPANHAS_ANOS_INICIAIS_META_VITAL" at bounding box center [247, 216] width 180 height 12
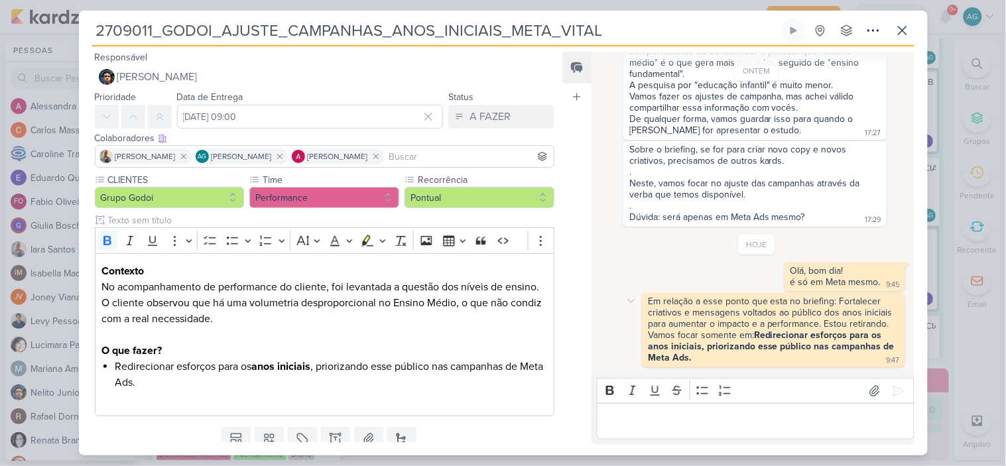
scroll to position [93, 0]
click at [898, 27] on icon at bounding box center [903, 31] width 16 height 16
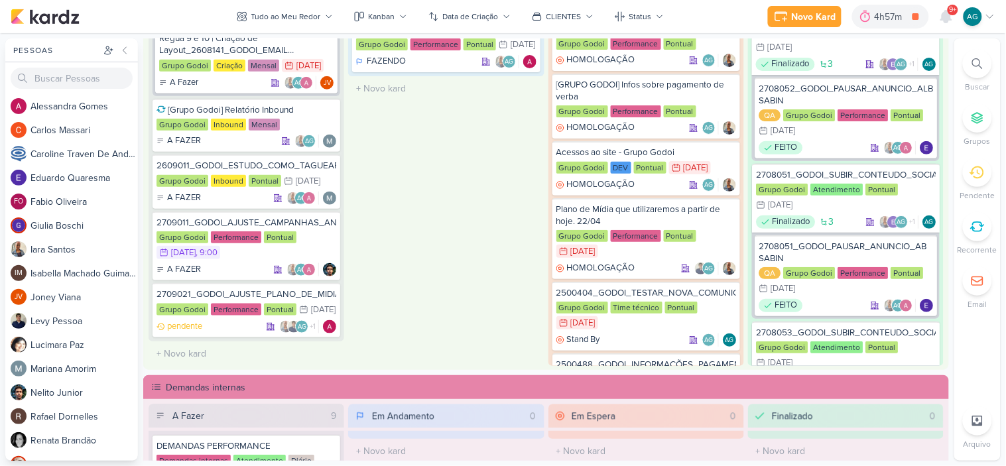
scroll to position [528, 0]
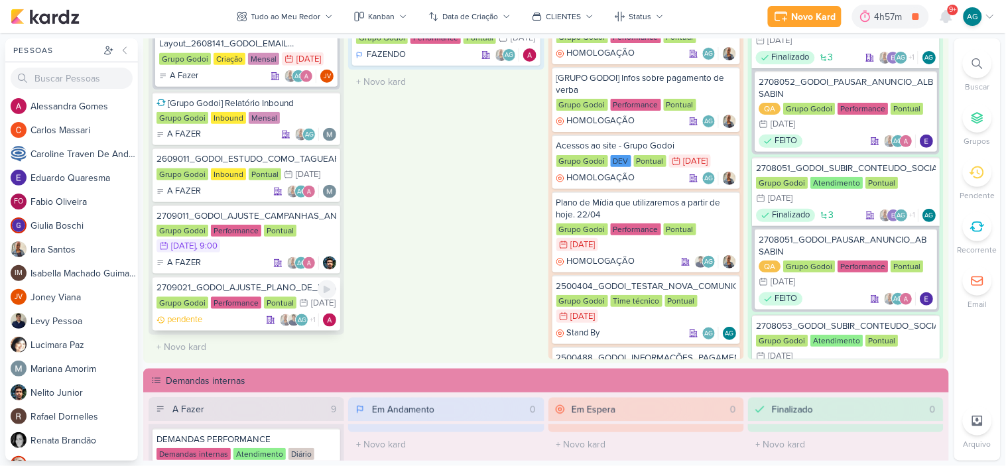
click at [263, 282] on div "2709021_GODOI_AJUSTE_PLANO_DE_MIDIA_VITAL" at bounding box center [247, 288] width 180 height 12
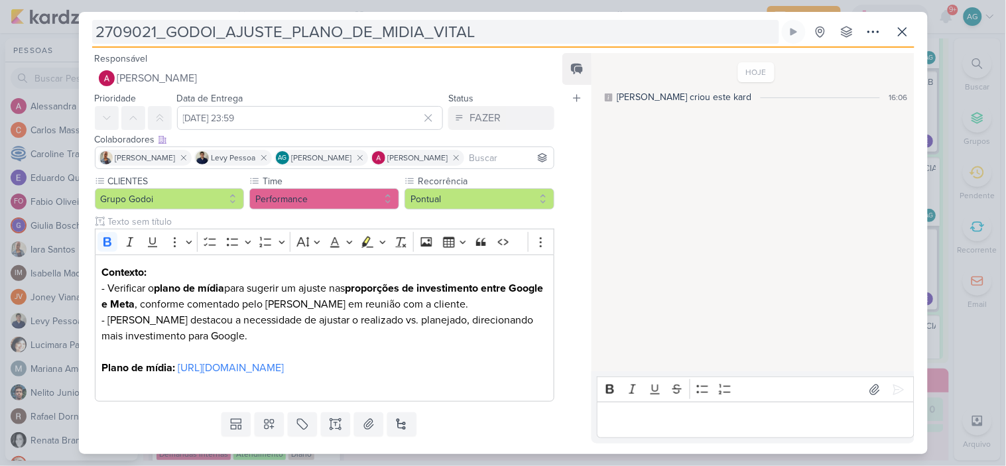
click at [511, 31] on input "2709021_GODOI_AJUSTE_PLANO_DE_MIDIA_VITAL" at bounding box center [435, 32] width 687 height 24
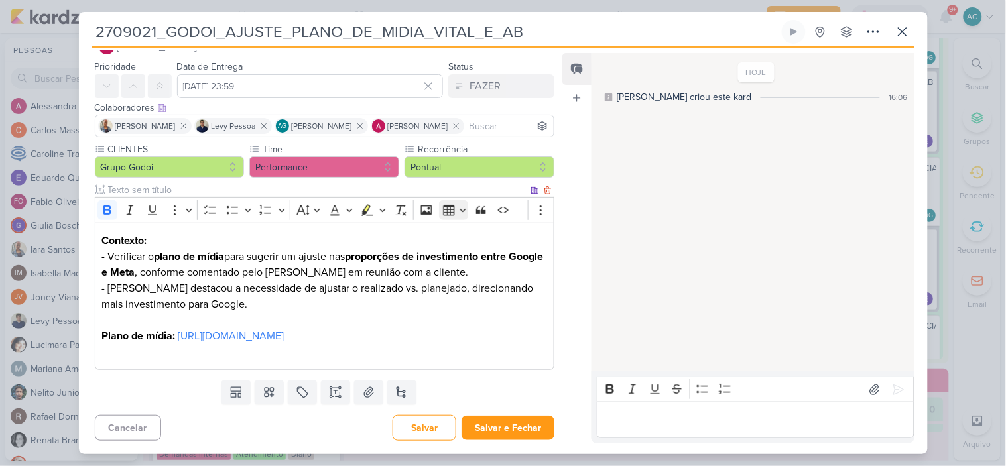
scroll to position [64, 0]
type input "2709021_GODOI_AJUSTE_PLANO_DE_MIDIA_VITAL_E_AB"
click at [210, 326] on p "Contexto: - Verificar o plano de mídia para sugerir um ajuste nas proporções de…" at bounding box center [324, 288] width 446 height 111
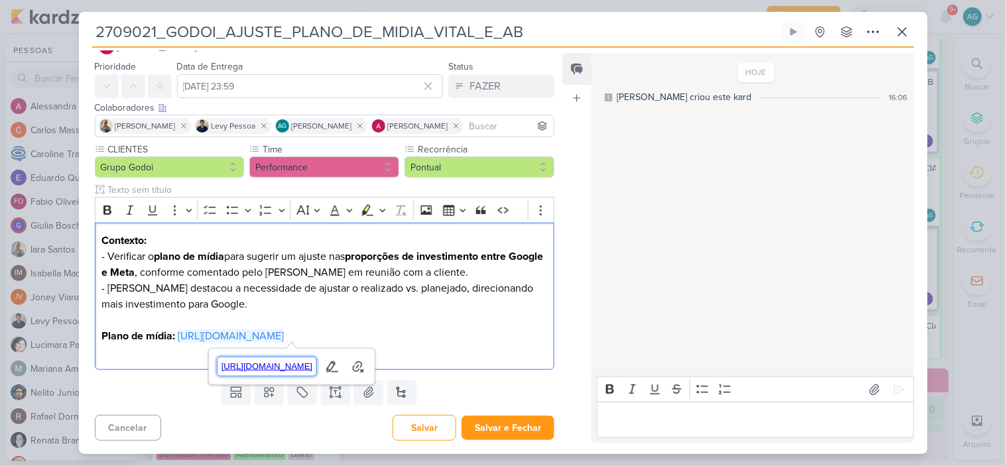
click at [259, 368] on span "https://docs.google.com/spreadsheets/d/1JaG5CPFiZdwXZGIGPx6nu83337hdzNyEI9YTRCn…" at bounding box center [267, 367] width 99 height 16
click at [200, 302] on p "Contexto: - Verificar o plano de mídia para sugerir um ajuste nas proporções de…" at bounding box center [324, 288] width 446 height 111
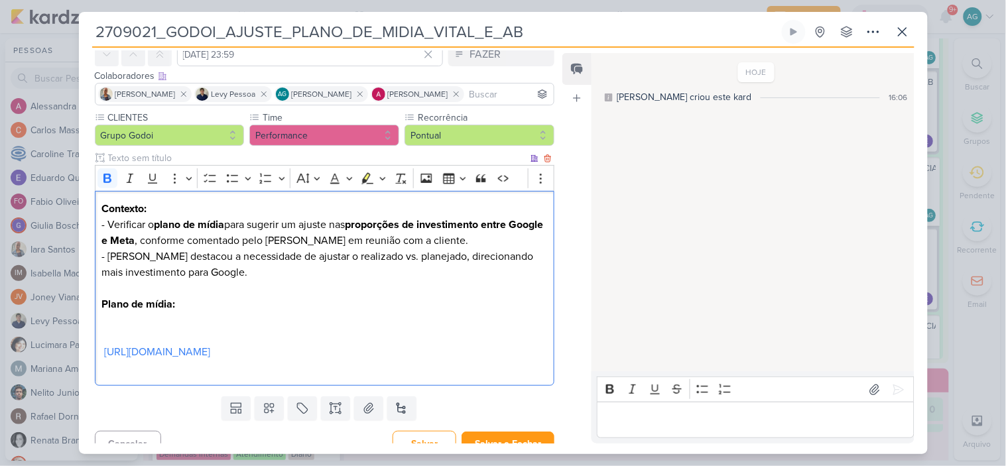
click at [194, 325] on p "Contexto: - Verificar o plano de mídia para sugerir um ajuste nas proporções de…" at bounding box center [324, 280] width 446 height 159
click at [172, 360] on p "Contexto: - Verificar o plano de mídia para sugerir um ajuste nas proporções de…" at bounding box center [324, 280] width 446 height 159
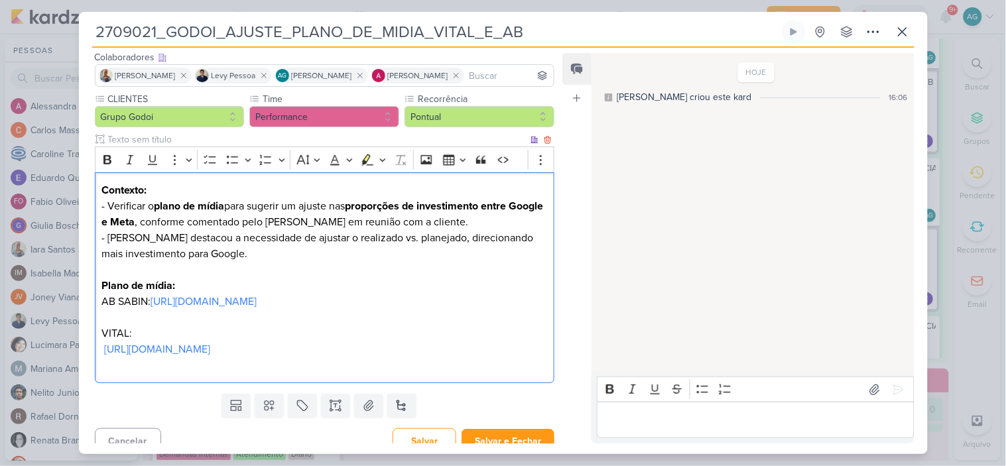
scroll to position [0, 0]
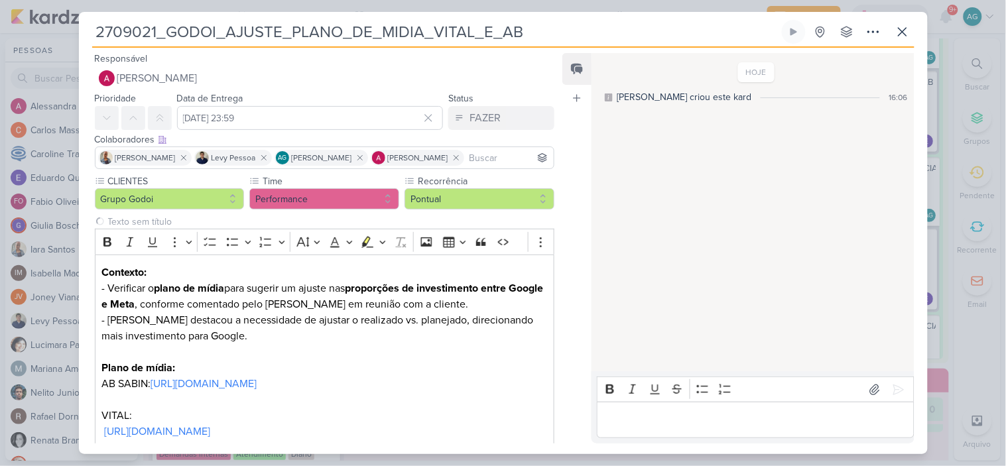
click at [438, 32] on input "2709021_GODOI_AJUSTE_PLANO_DE_MIDIA_VITAL_E_AB" at bounding box center [435, 32] width 687 height 24
drag, startPoint x: 552, startPoint y: 33, endPoint x: 0, endPoint y: 29, distance: 551.8
click at [0, 29] on div "2709021_GODOI_AJUSTE_PLANO_DE_MIDIA_VITAL_E_AB Criado por mim" at bounding box center [503, 233] width 1006 height 466
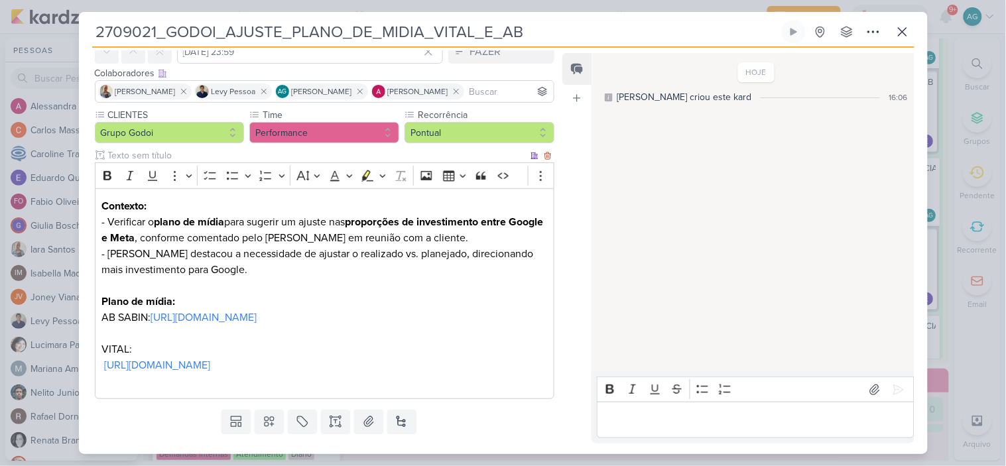
scroll to position [143, 0]
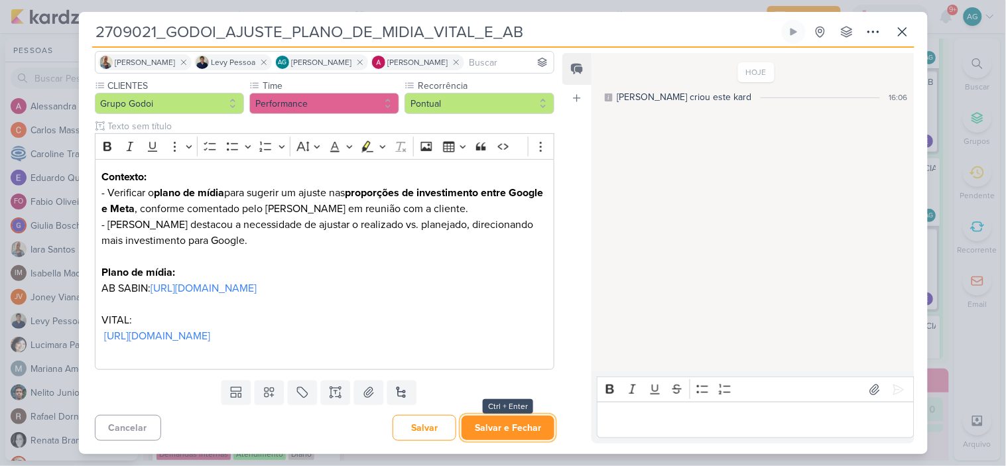
click at [520, 430] on button "Salvar e Fechar" at bounding box center [508, 428] width 93 height 25
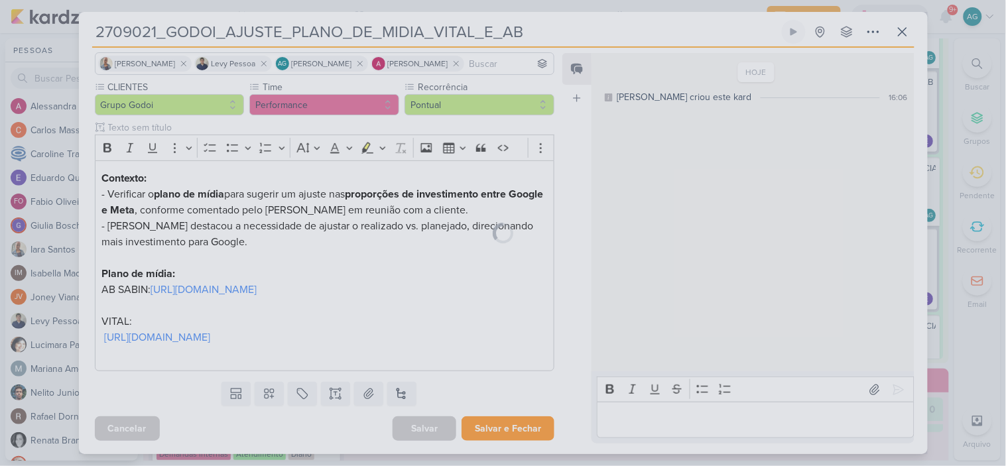
scroll to position [142, 0]
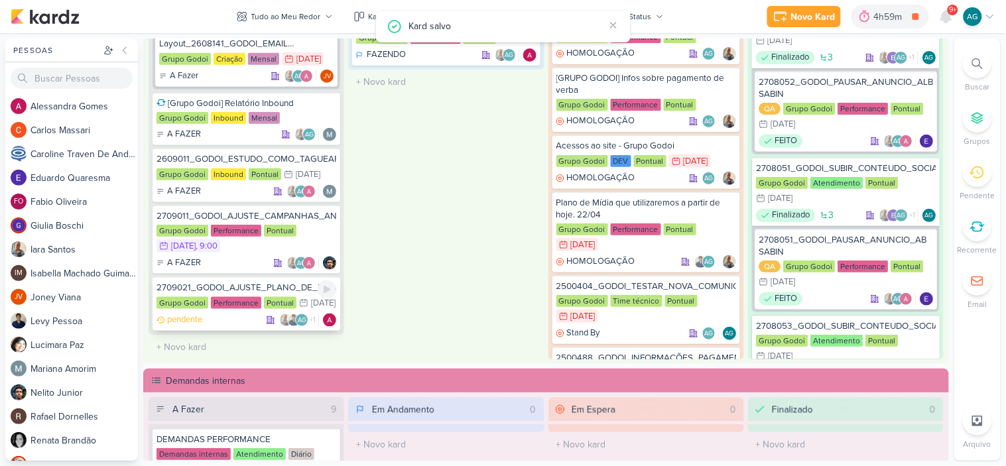
click at [263, 282] on div "2709021_GODOI_AJUSTE_PLANO_DE_MIDIA_VITAL_E_AB" at bounding box center [247, 288] width 180 height 12
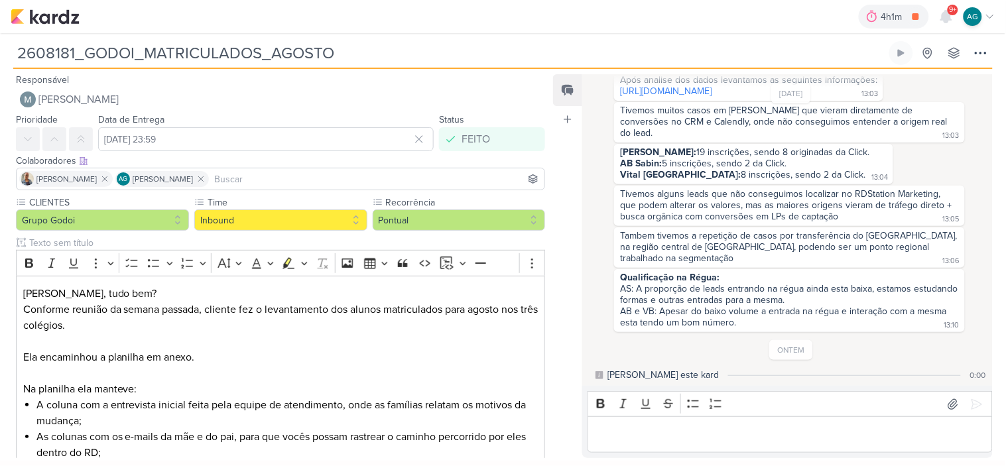
scroll to position [74, 0]
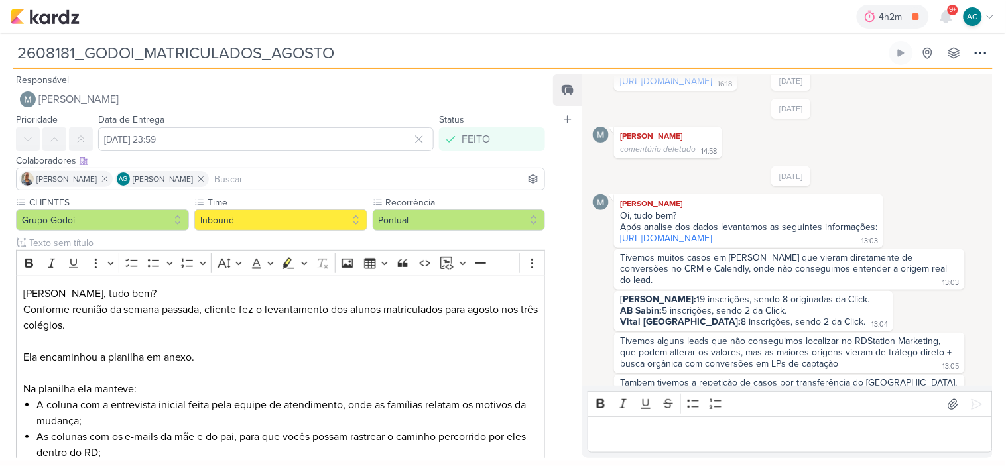
click at [690, 244] on link "https://docs.google.com/spreadsheets/d/1ZqNKGgbkNwR0B0HFpWdiPYkW_UXDsaX4/edit?g…" at bounding box center [666, 238] width 92 height 11
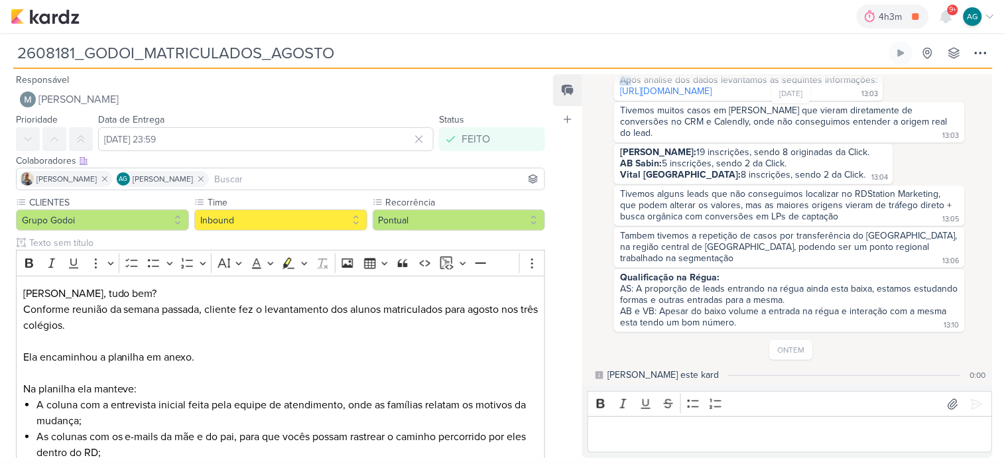
scroll to position [220, 0]
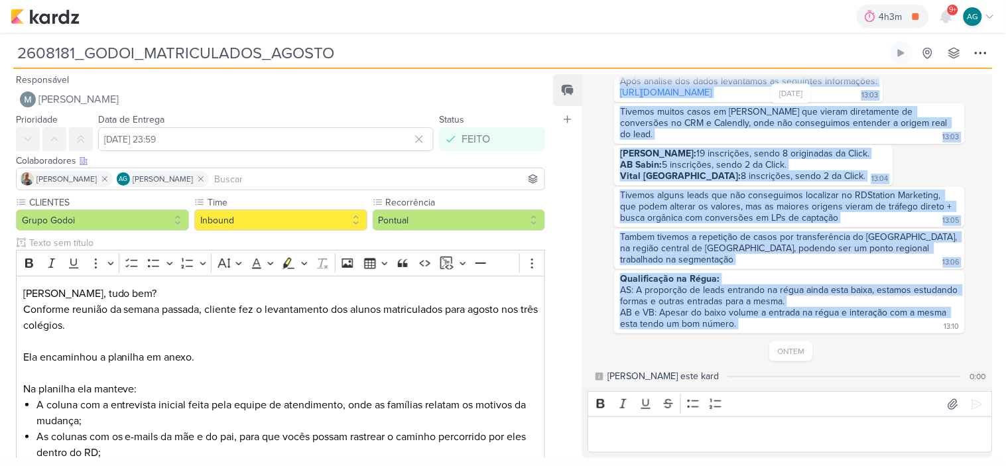
drag, startPoint x: 619, startPoint y: 80, endPoint x: 751, endPoint y: 349, distance: 299.6
click at [751, 334] on div "25/8/25 Mariana Amorim Oi, tudo bem? Após analise dos dados levantamos as segui…" at bounding box center [791, 177] width 396 height 313
copy div "Oi, tudo bem? Após analise dos dados levantamos as seguintes informações: https…"
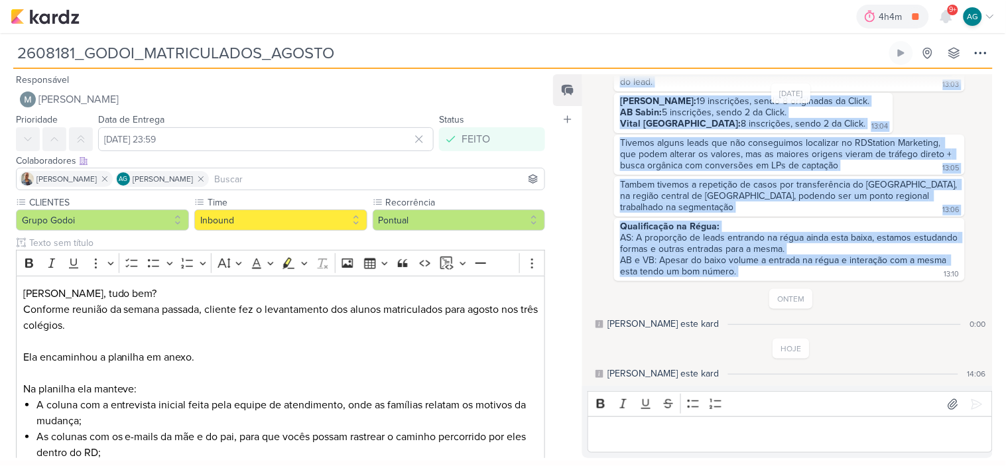
scroll to position [221, 0]
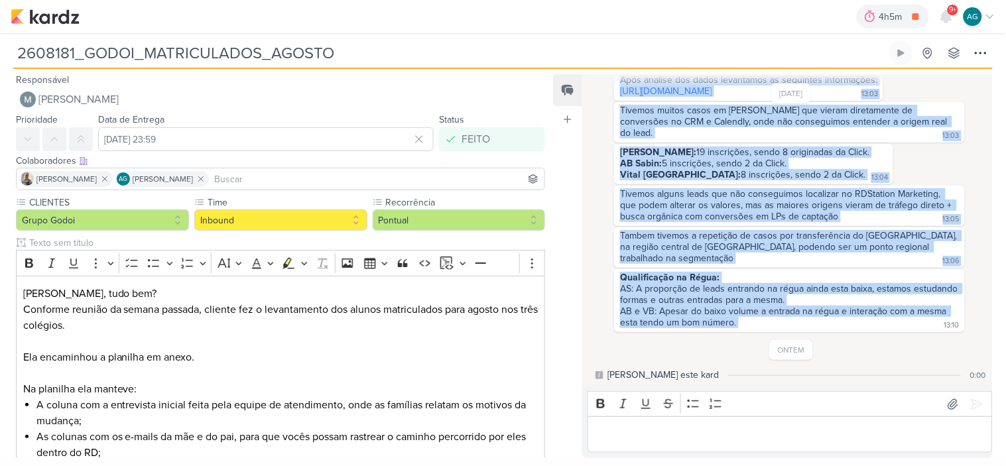
click at [791, 265] on div "Tambem tivemos a repetição de casos por transferência do Colégio Nossa Senhora …" at bounding box center [790, 247] width 346 height 35
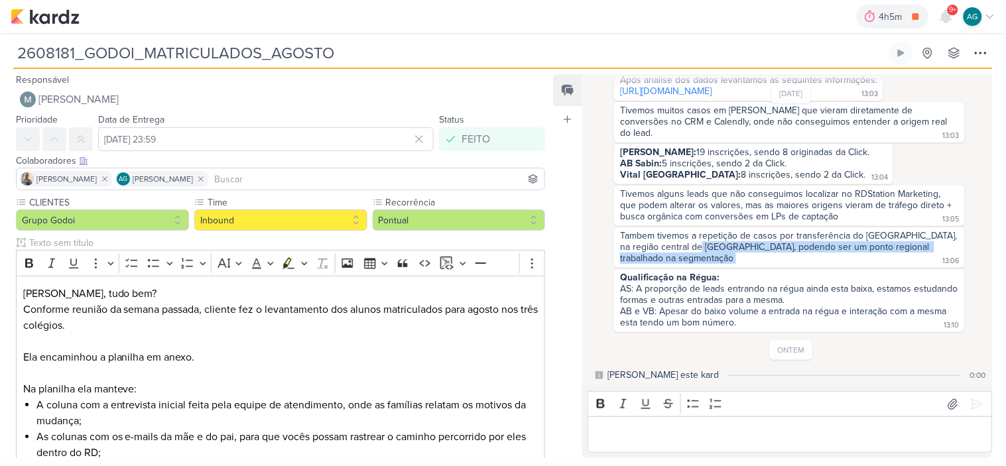
drag, startPoint x: 724, startPoint y: 265, endPoint x: 786, endPoint y: 281, distance: 64.2
click at [786, 265] on div "Tambem tivemos a repetição de casos por transferência do Colégio Nossa Senhora …" at bounding box center [790, 247] width 346 height 35
copy div "na região central de Osasco, podendo ser um ponto regional trabalhado na segmen…"
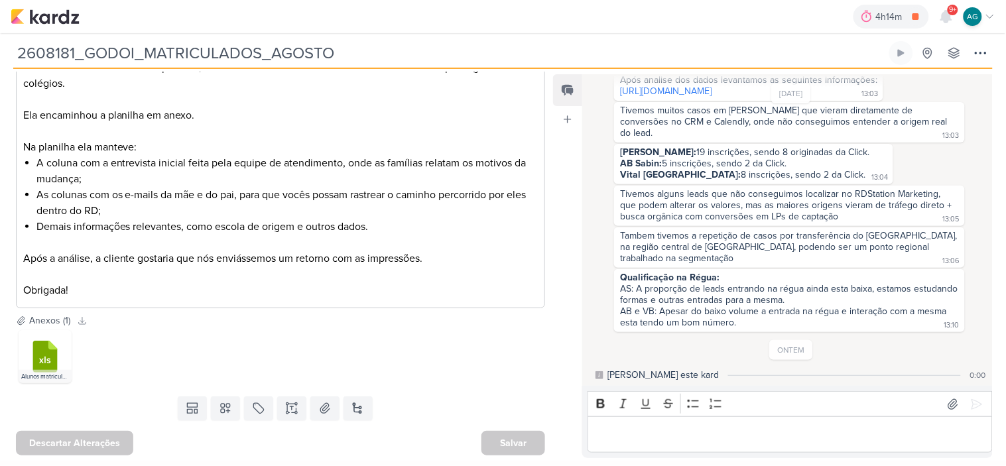
click at [794, 268] on div "Tambem tivemos a repetição de casos por transferência do Colégio Nossa Senhora …" at bounding box center [789, 247] width 351 height 40
drag, startPoint x: 842, startPoint y: 267, endPoint x: 854, endPoint y: 277, distance: 15.0
click at [854, 265] on div "Tambem tivemos a repetição de casos por transferência do Colégio Nossa Senhora …" at bounding box center [790, 247] width 346 height 35
copy div "podendo ser um ponto regional trabalhado na segmentação"
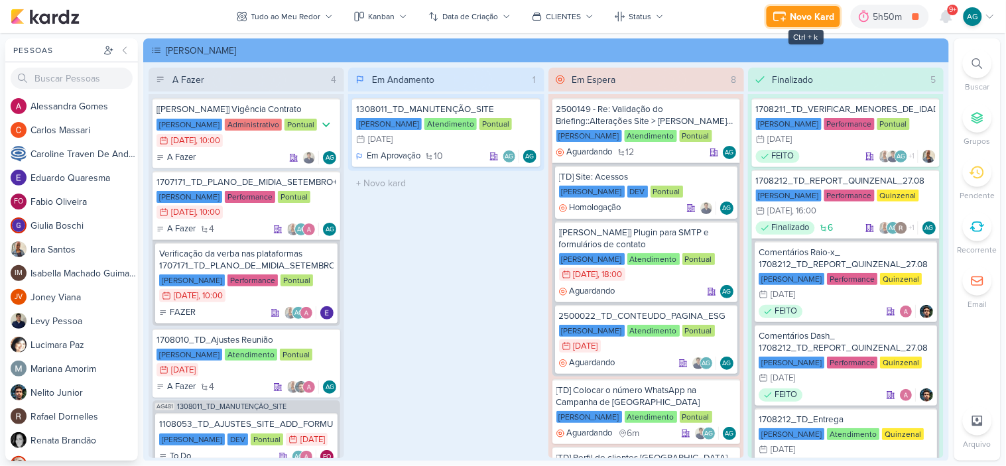
click at [817, 17] on div "Novo Kard" at bounding box center [813, 17] width 44 height 14
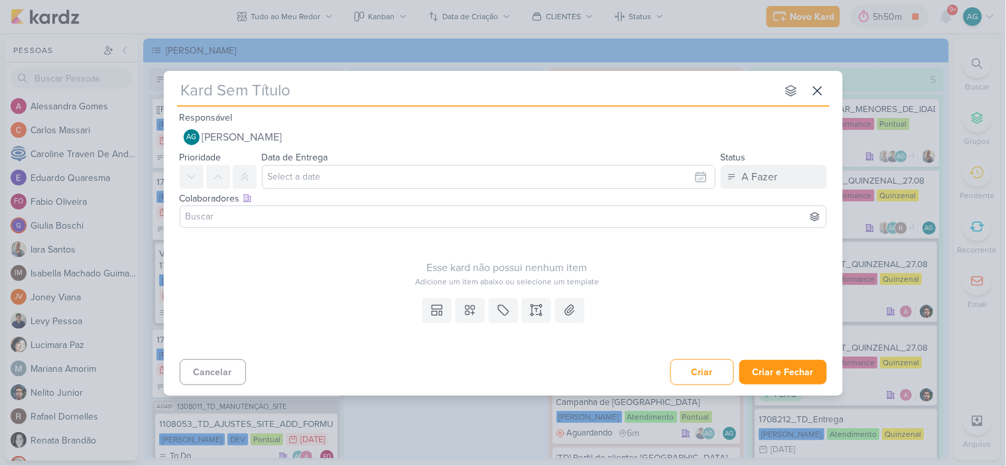
type input "1107041_TD_LIBERAÇÃO_DE_ACESSOS_V2"
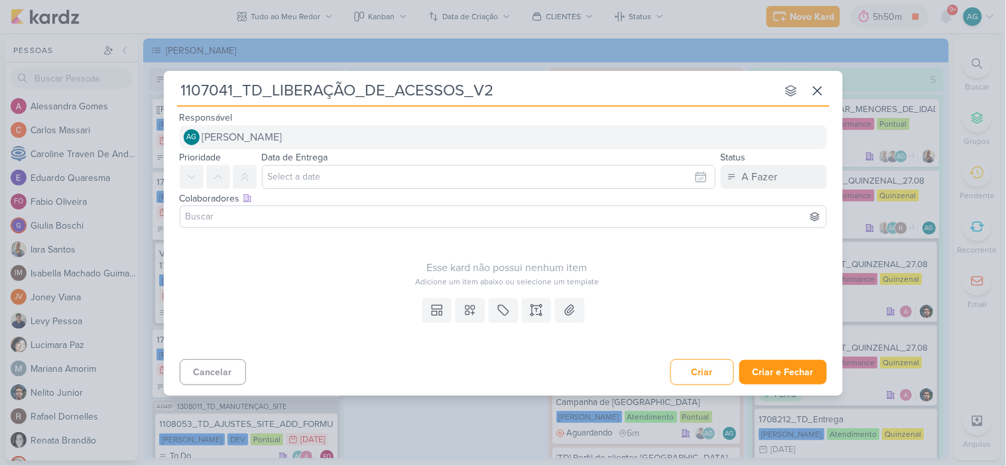
type input "1107041_TD_LIBERAÇÃO_DE_ACESSOS_V2"
click at [385, 135] on button "AG [PERSON_NAME]" at bounding box center [503, 137] width 647 height 24
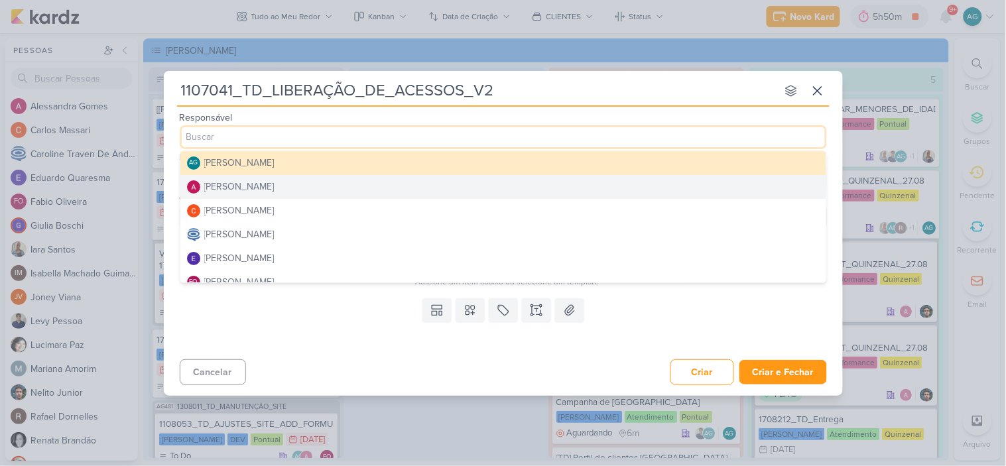
click at [289, 181] on button "[PERSON_NAME]" at bounding box center [503, 187] width 646 height 24
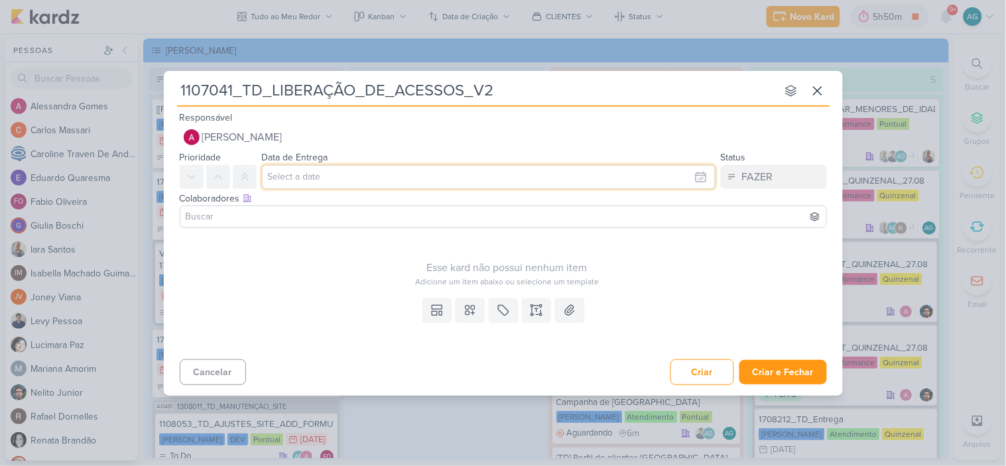
click at [306, 180] on input "text" at bounding box center [489, 177] width 454 height 24
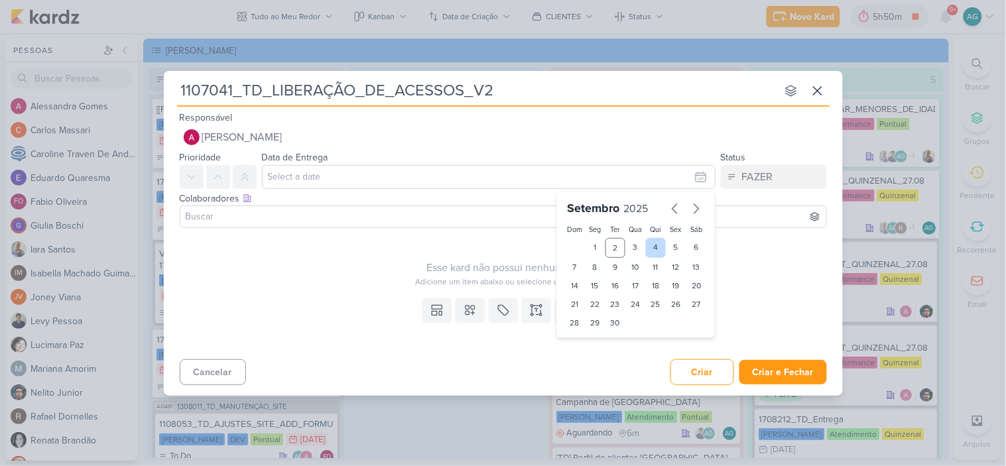
click at [653, 250] on div "4" at bounding box center [656, 248] width 21 height 20
type input "[DATE] 23:59"
click at [386, 216] on input at bounding box center [503, 217] width 641 height 16
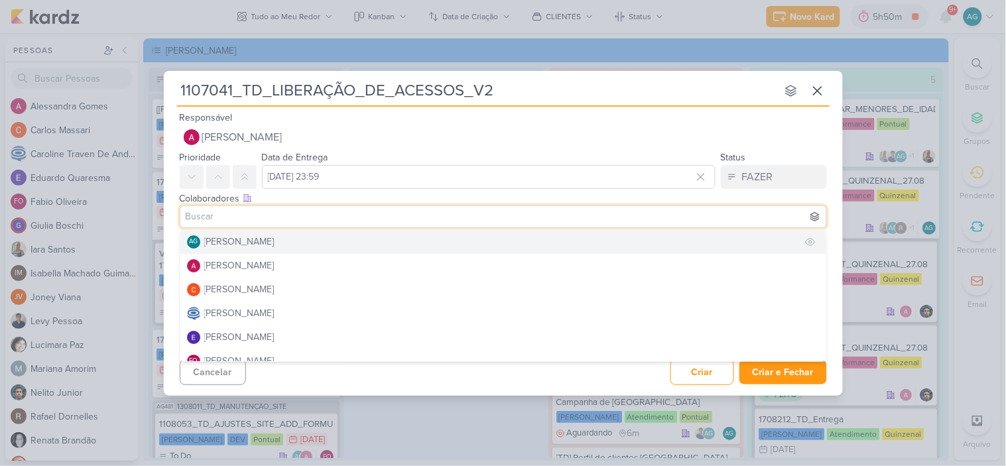
click at [352, 241] on button "AG [PERSON_NAME]" at bounding box center [503, 242] width 646 height 24
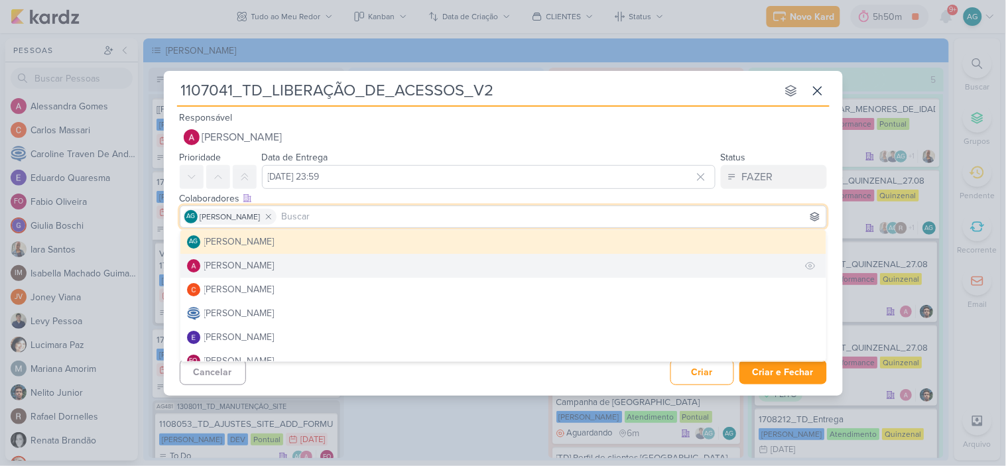
click at [326, 263] on button "[PERSON_NAME]" at bounding box center [503, 266] width 646 height 24
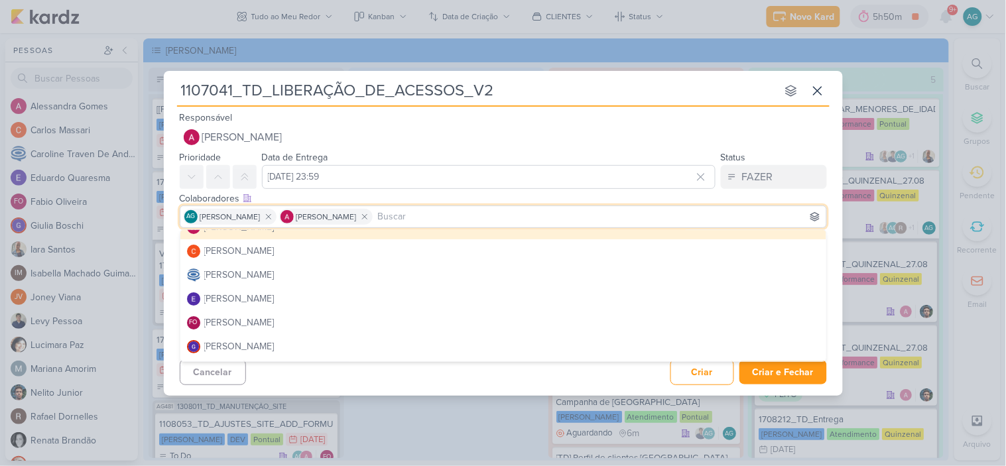
scroll to position [74, 0]
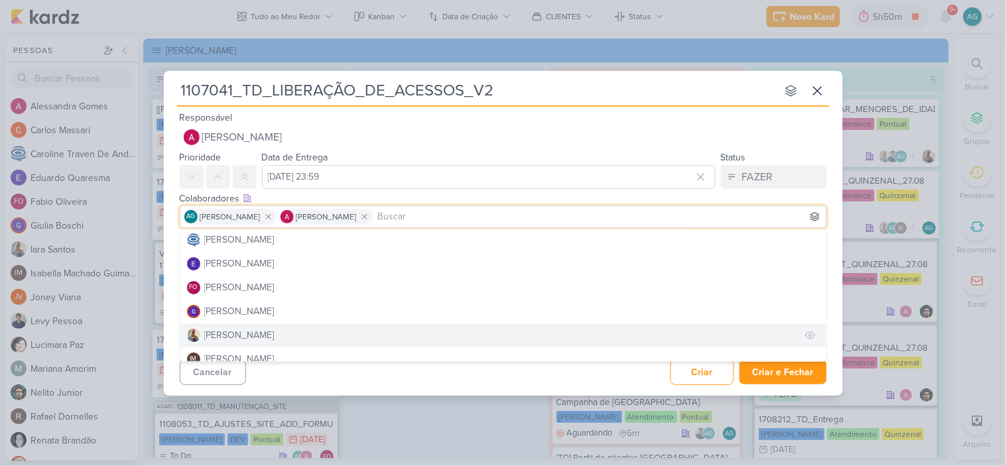
click at [276, 336] on button "[PERSON_NAME]" at bounding box center [503, 336] width 646 height 24
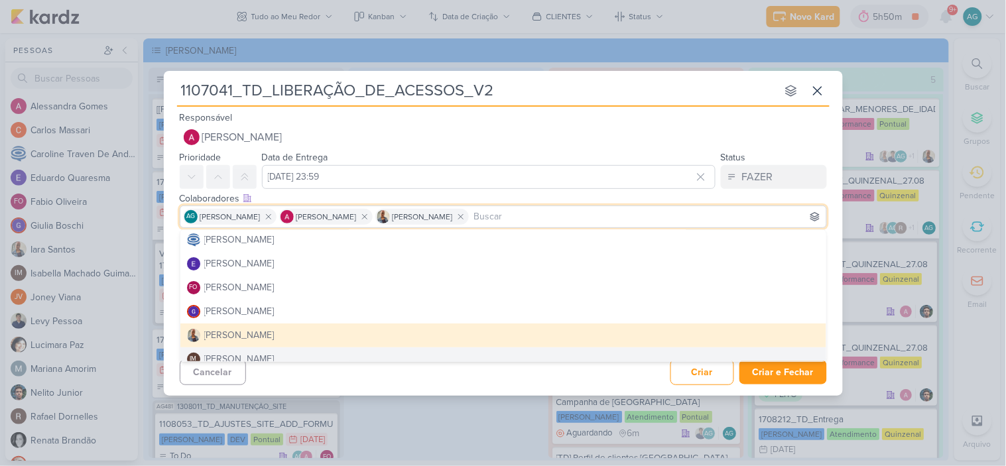
click at [405, 373] on div "Cancelar Criar Criar e Fechar Ctrl + Enter" at bounding box center [503, 371] width 679 height 34
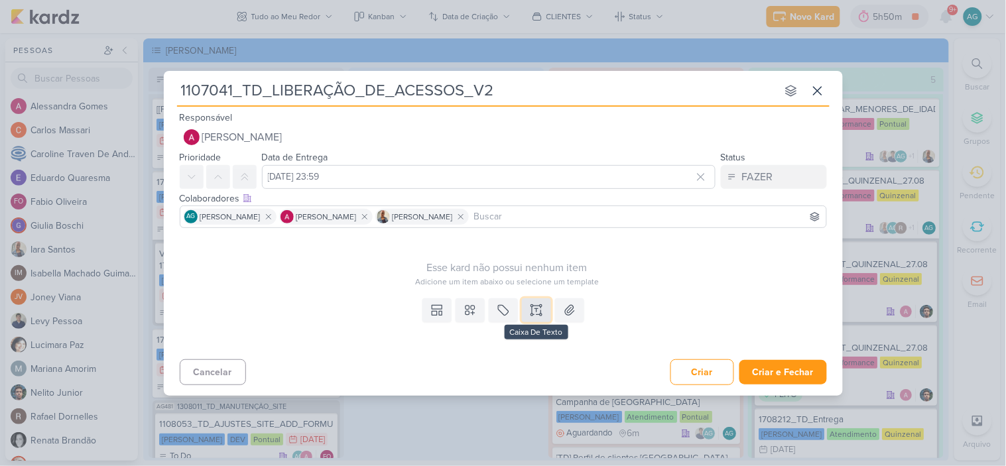
click at [540, 315] on icon at bounding box center [541, 315] width 2 height 2
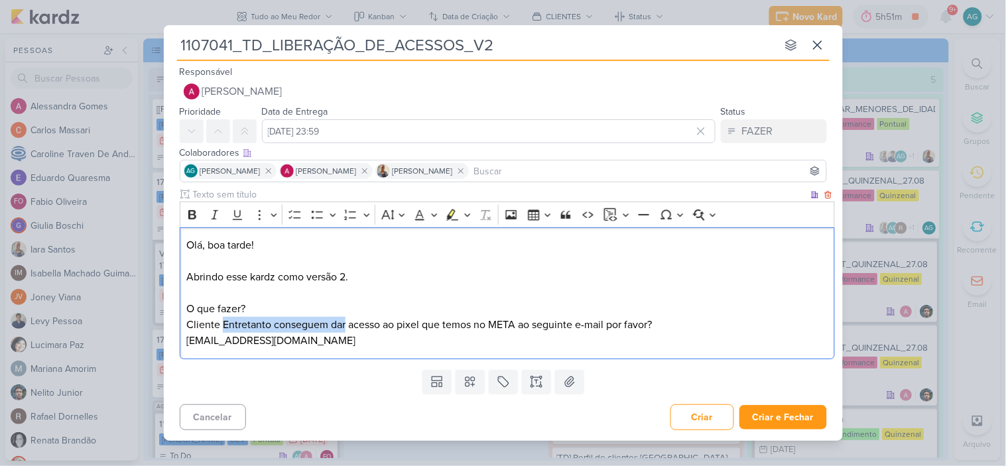
drag, startPoint x: 221, startPoint y: 322, endPoint x: 346, endPoint y: 322, distance: 124.7
click at [346, 322] on p "Olá, boa tarde! Abrindo esse kardz como versão 2. O que fazer? Cliente Entretan…" at bounding box center [506, 292] width 641 height 111
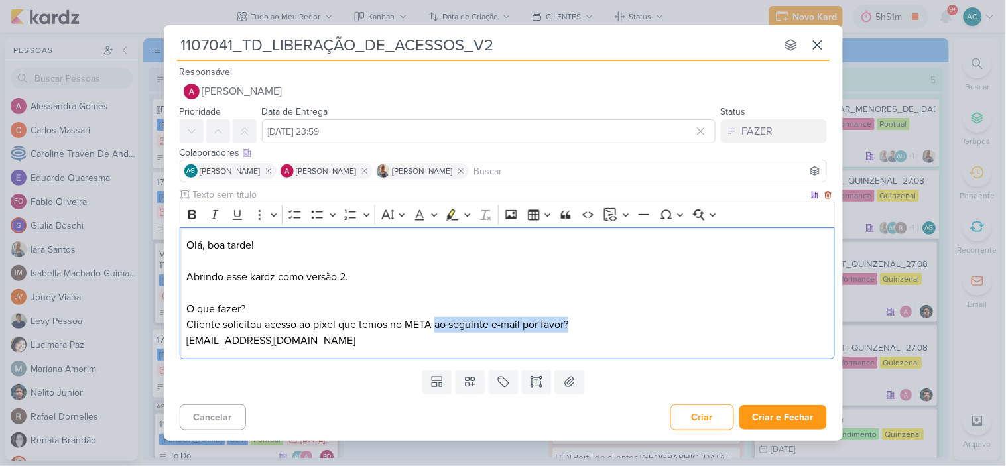
drag, startPoint x: 434, startPoint y: 326, endPoint x: 600, endPoint y: 325, distance: 165.8
click at [600, 325] on p "Olá, boa tarde! Abrindo esse kardz como versão 2. O que fazer? Cliente solicito…" at bounding box center [506, 292] width 641 height 111
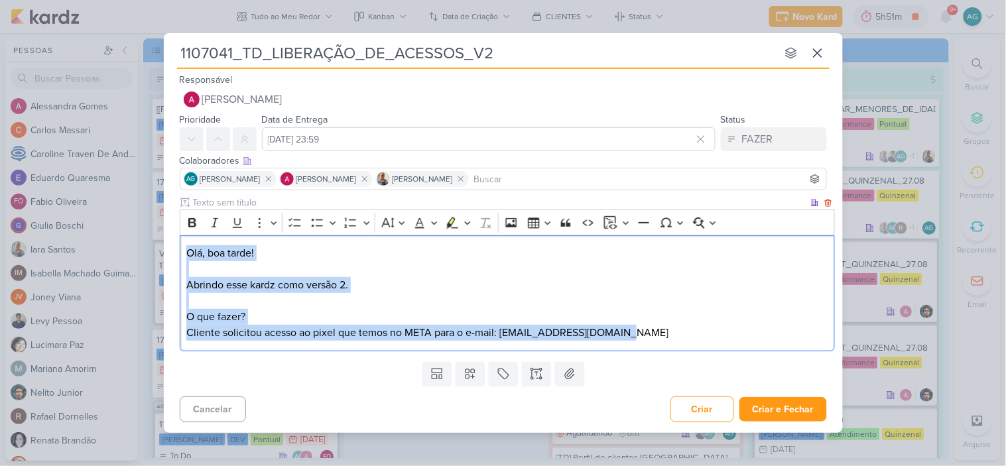
drag, startPoint x: 666, startPoint y: 337, endPoint x: 184, endPoint y: 255, distance: 489.7
click at [184, 255] on div "Olá, boa tarde! Abrindo esse kardz como versão 2. O que fazer? Cliente solicito…" at bounding box center [507, 293] width 655 height 116
copy p "Olá, boa tarde! Abrindo esse kardz como versão 2. O que fazer? Cliente solicito…"
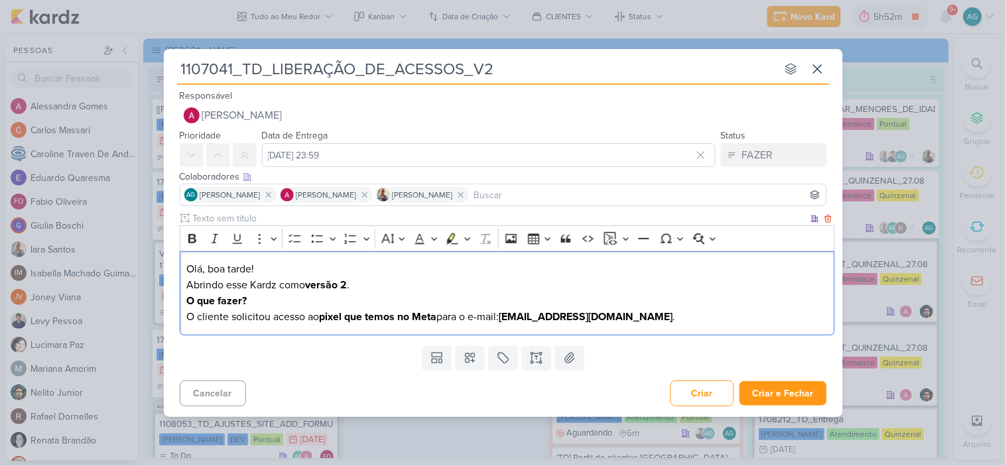
click at [368, 283] on p "Abrindo esse Kardz como versão 2 ." at bounding box center [506, 285] width 641 height 16
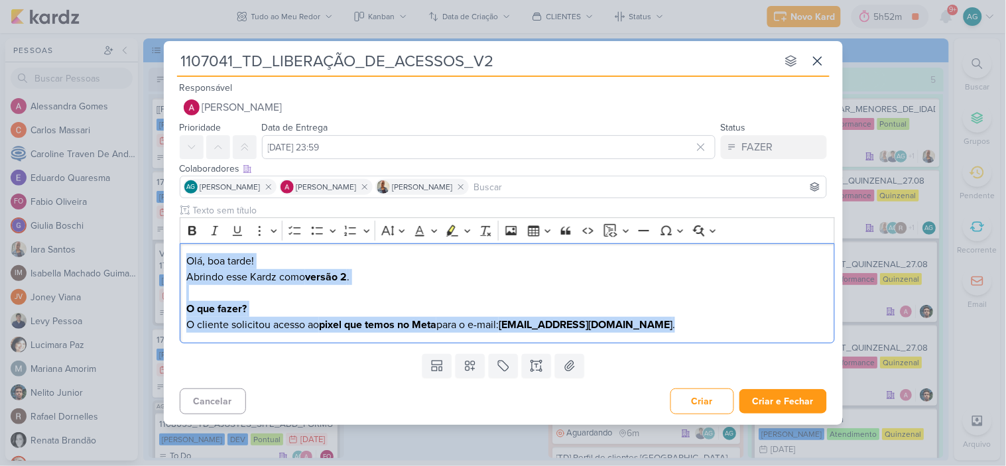
drag, startPoint x: 665, startPoint y: 328, endPoint x: 162, endPoint y: 262, distance: 506.4
click at [162, 262] on div "1107041_TD_LIBERAÇÃO_DE_ACESSOS_V2 nenhum grupo disponível esc Responsável [PER…" at bounding box center [503, 233] width 1006 height 466
click at [197, 227] on icon "Editor toolbar" at bounding box center [192, 230] width 13 height 13
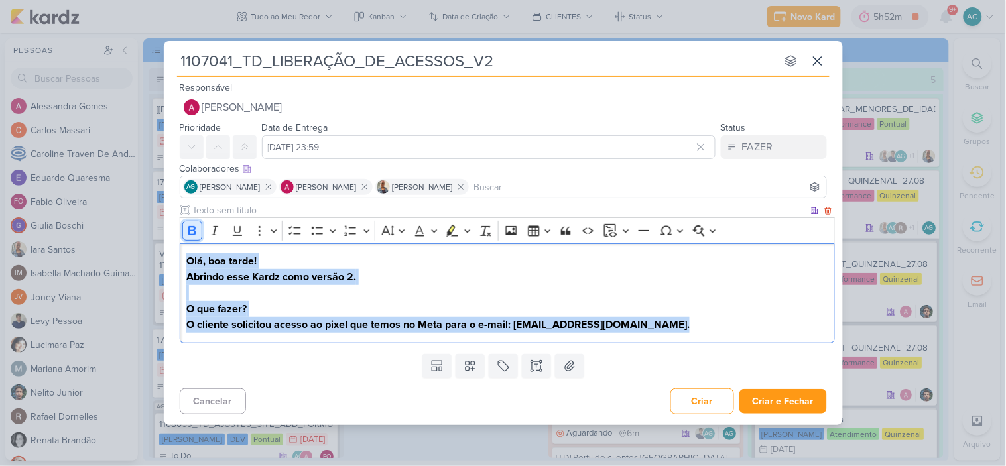
click at [197, 227] on icon "Editor toolbar" at bounding box center [192, 230] width 13 height 13
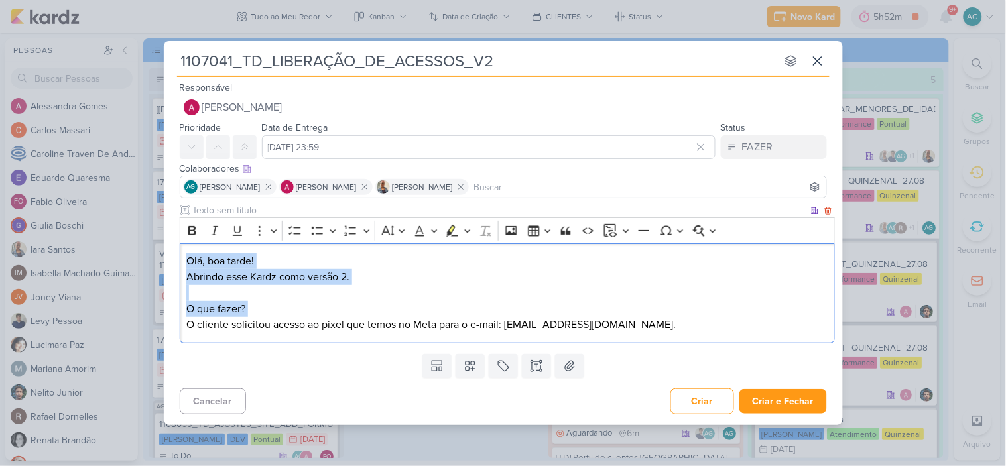
click at [284, 306] on p "O que fazer? O cliente solicitou acesso ao pixel que temos no Meta para o e-mai…" at bounding box center [506, 317] width 641 height 32
drag, startPoint x: 256, startPoint y: 309, endPoint x: 186, endPoint y: 309, distance: 70.3
click at [186, 309] on div "Olá, boa tarde! Abrindo esse Kardz como versão 2. O que fazer? O cliente solici…" at bounding box center [507, 293] width 655 height 100
click at [191, 233] on icon "Editor toolbar" at bounding box center [192, 230] width 13 height 13
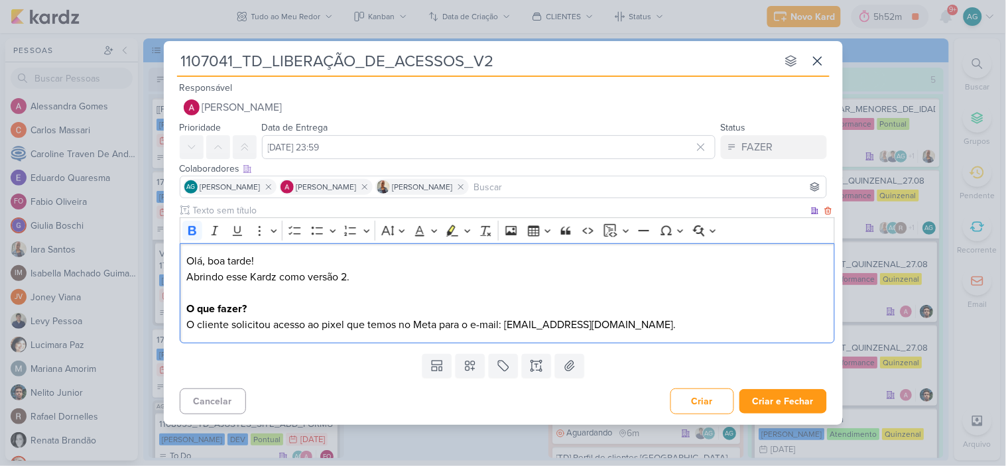
click at [332, 313] on p "O que fazer? O cliente solicitou acesso ao pixel que temos no Meta para o e-mai…" at bounding box center [506, 317] width 641 height 32
click at [465, 360] on icon at bounding box center [470, 365] width 13 height 13
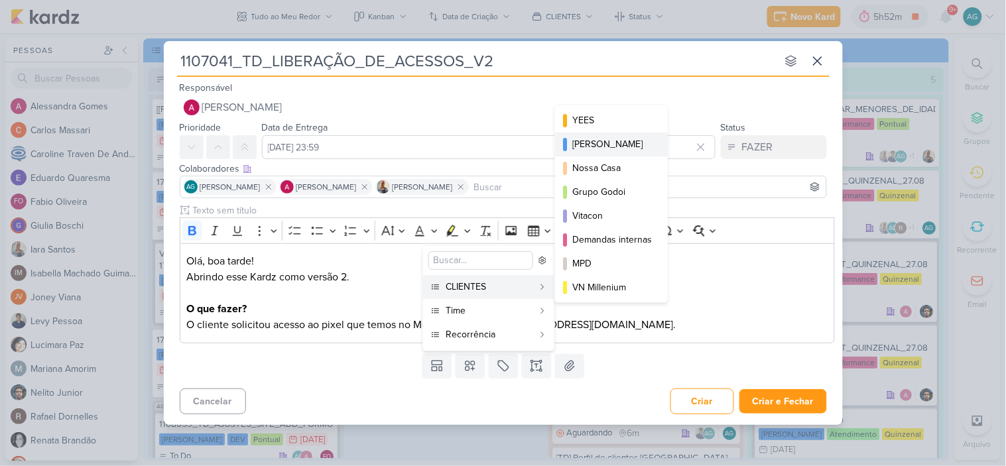
click at [626, 149] on div "[PERSON_NAME]" at bounding box center [612, 144] width 80 height 14
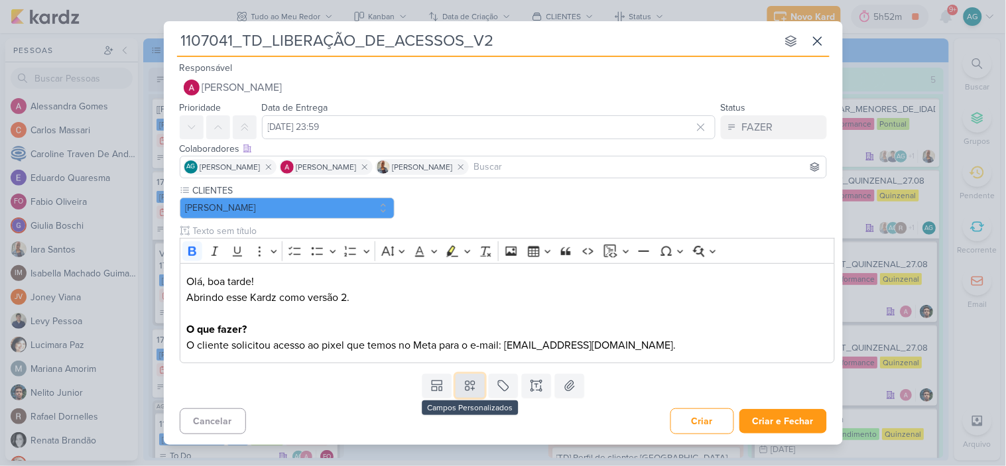
click at [481, 383] on button at bounding box center [470, 386] width 29 height 24
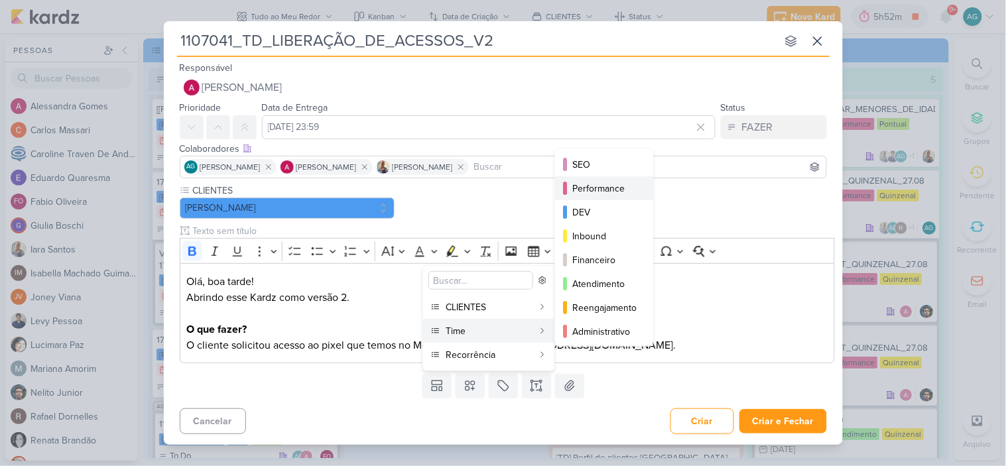
click at [610, 188] on div "Performance" at bounding box center [604, 189] width 65 height 14
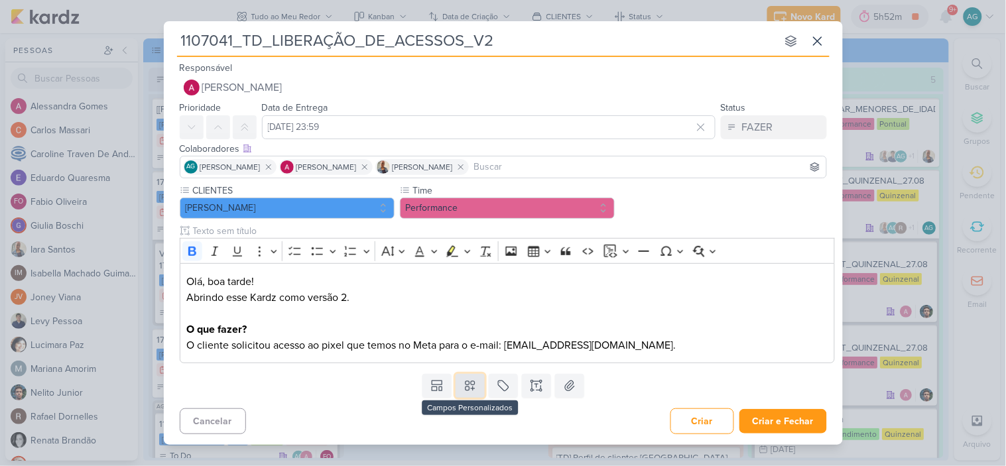
click at [475, 393] on button at bounding box center [470, 386] width 29 height 24
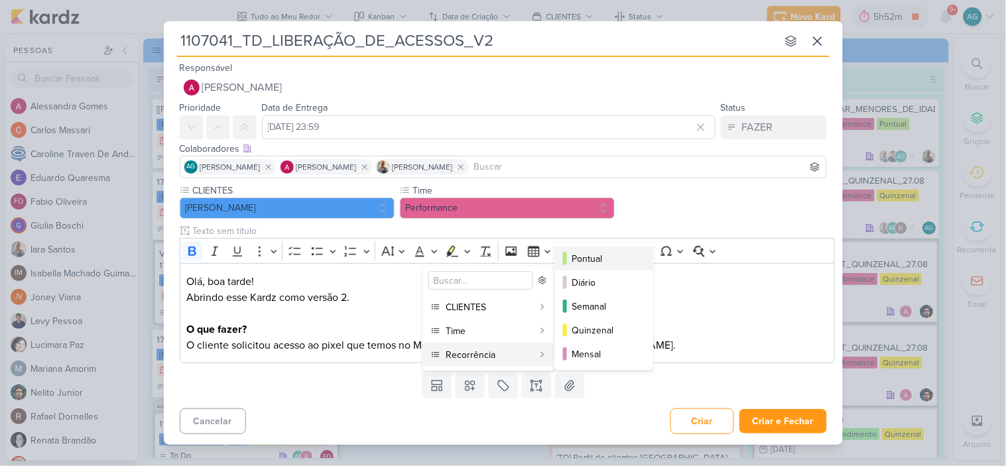
click at [604, 255] on div "Pontual" at bounding box center [604, 259] width 65 height 14
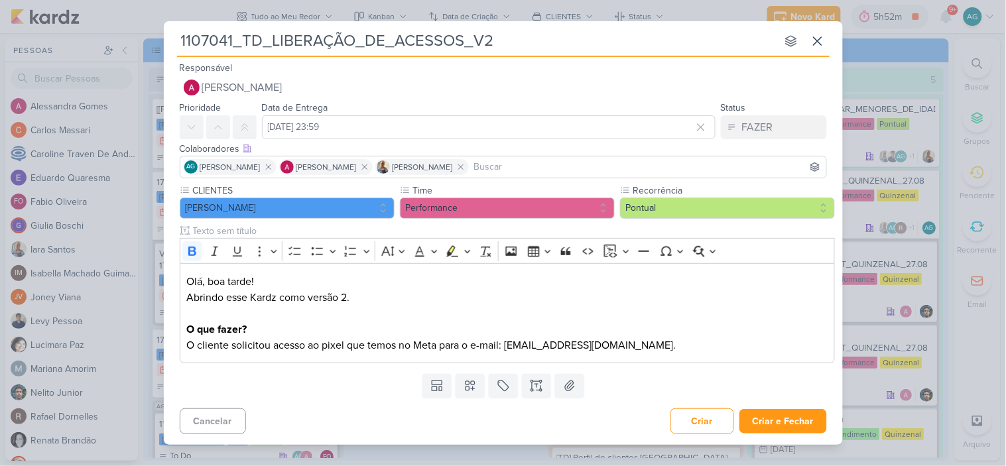
drag, startPoint x: 236, startPoint y: 36, endPoint x: 166, endPoint y: 40, distance: 69.7
click at [166, 40] on div "1107041_TD_LIBERAÇÃO_DE_ACESSOS_V2 nenhum grupo disponível esc Responsável [PER…" at bounding box center [503, 229] width 679 height 416
click at [792, 425] on button "Criar e Fechar" at bounding box center [783, 421] width 88 height 25
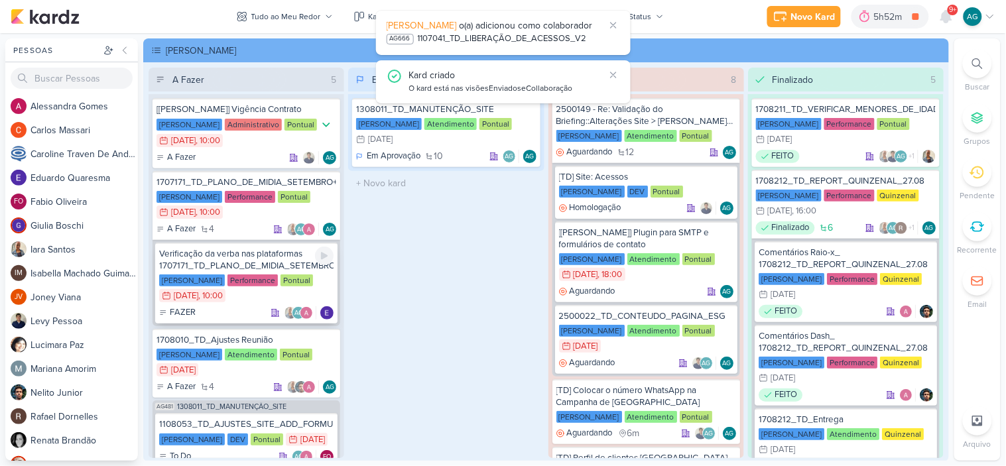
scroll to position [123, 0]
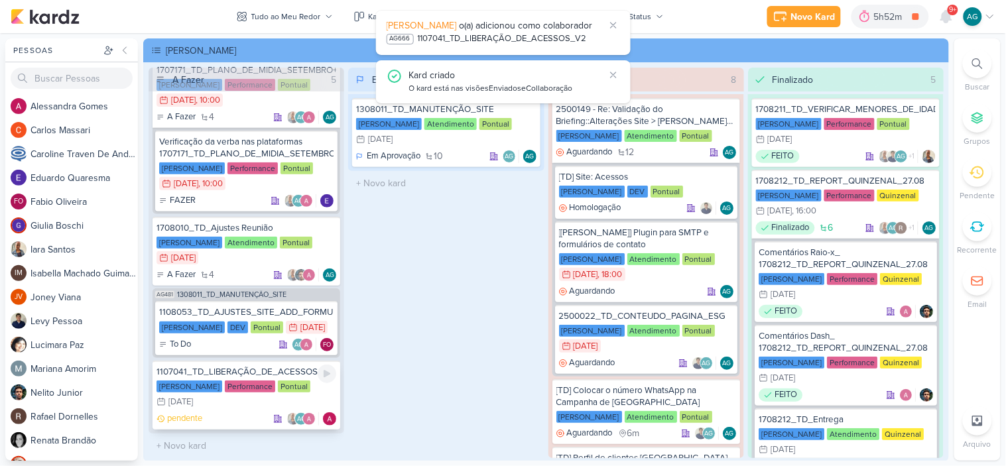
click at [249, 373] on div "1107041_TD_LIBERAÇÃO_DE_ACESSOS_V2" at bounding box center [247, 372] width 180 height 12
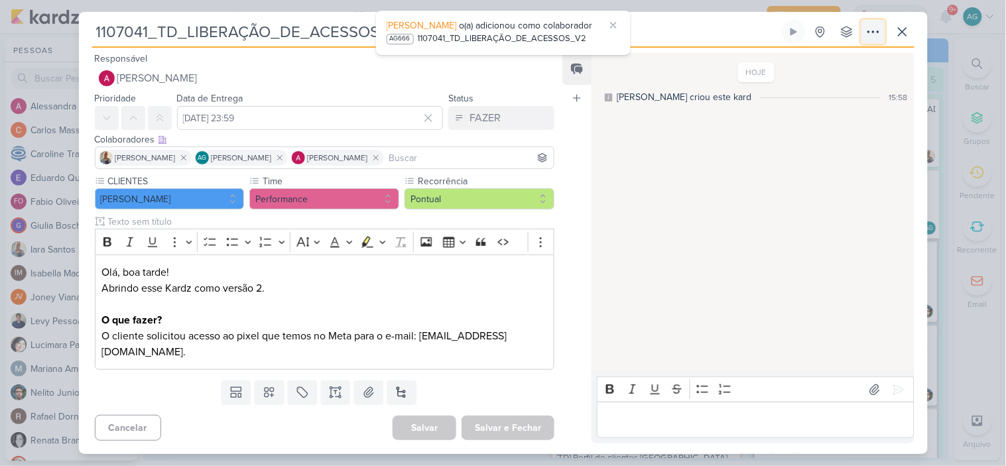
click at [878, 27] on icon at bounding box center [873, 32] width 16 height 16
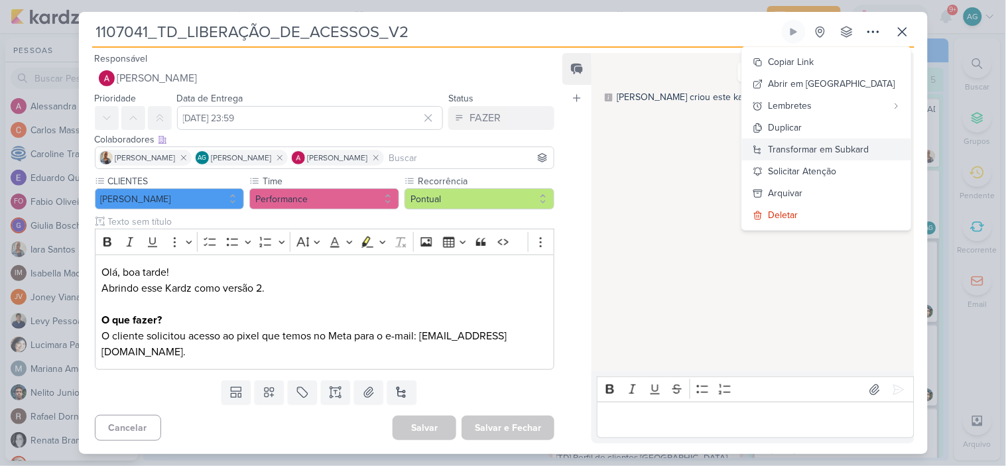
click at [869, 153] on div "Transformar em Subkard" at bounding box center [819, 150] width 101 height 14
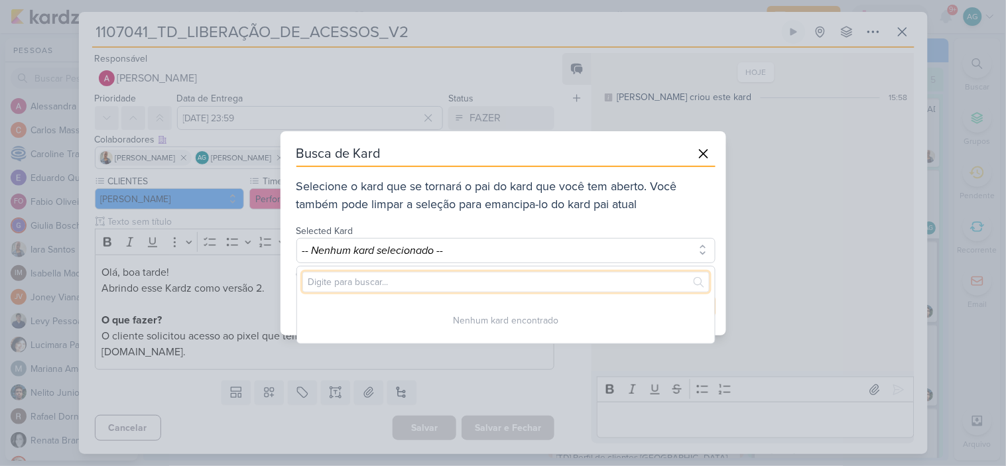
click at [463, 283] on input "text" at bounding box center [505, 282] width 407 height 21
paste input "1107041"
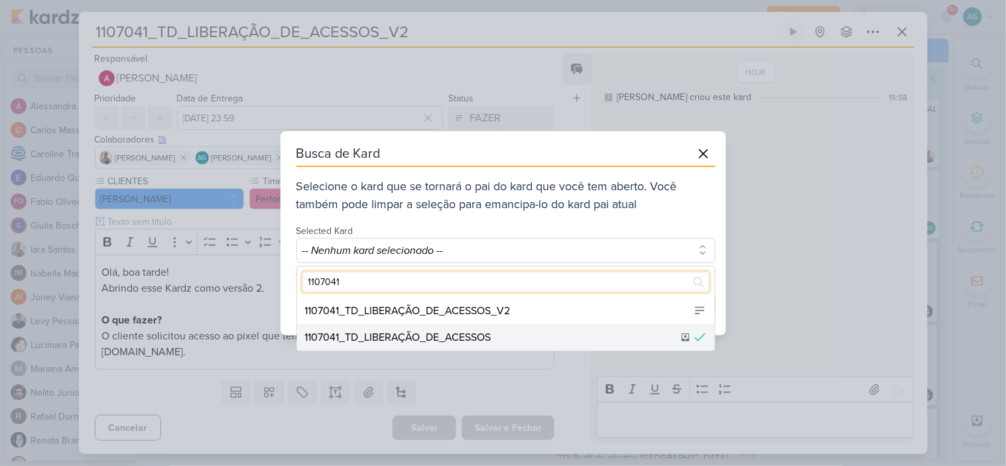
type input "1107041"
click at [498, 336] on div "1107041_TD_LIBERAÇÃO_DE_ACESSOS" at bounding box center [506, 337] width 418 height 27
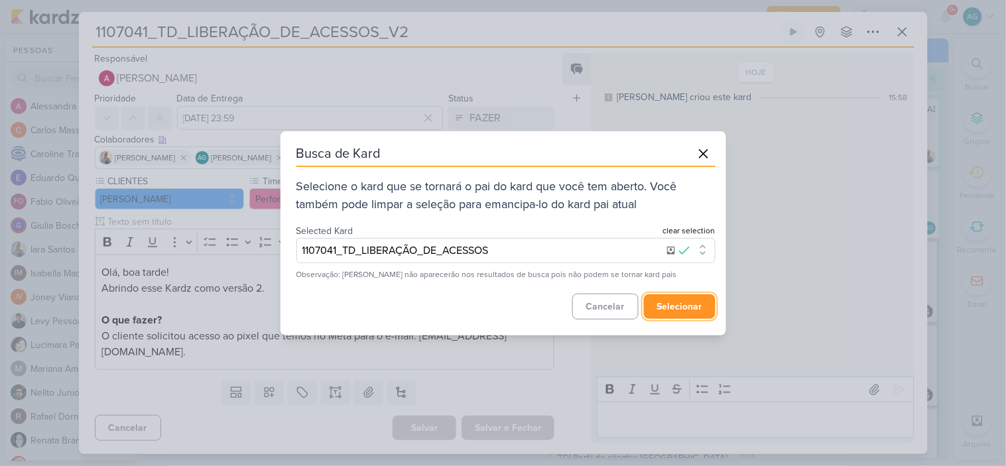
click at [698, 308] on button "selecionar" at bounding box center [680, 306] width 72 height 25
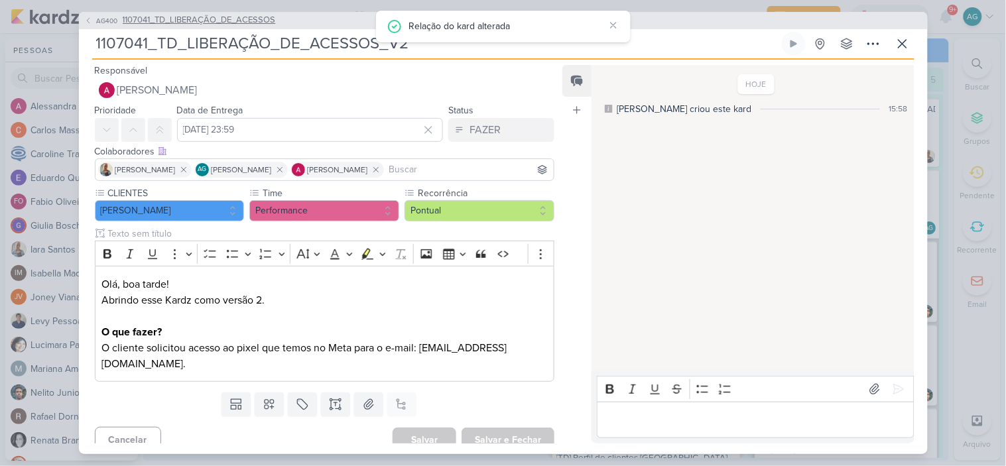
click at [253, 23] on span "1107041_TD_LIBERAÇÃO_DE_ACESSOS" at bounding box center [199, 20] width 153 height 13
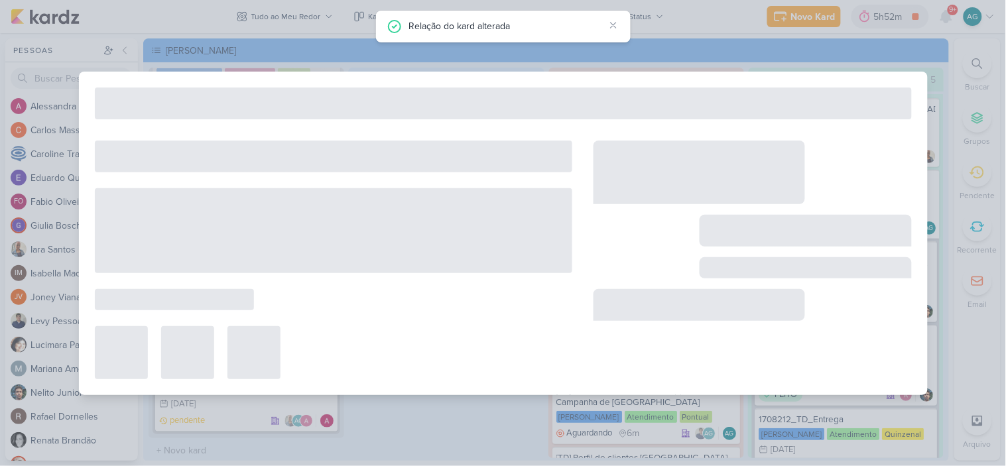
type input "1107041_TD_LIBERAÇÃO_DE_ACESSOS"
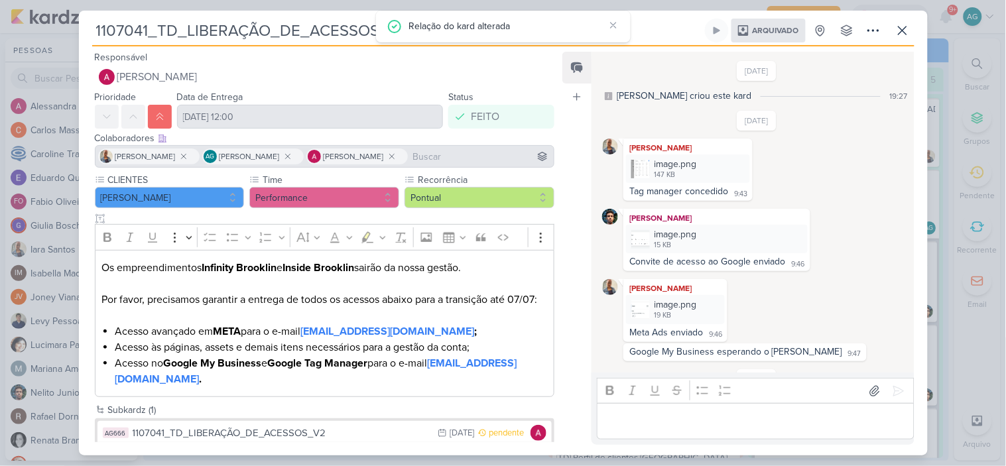
scroll to position [45, 0]
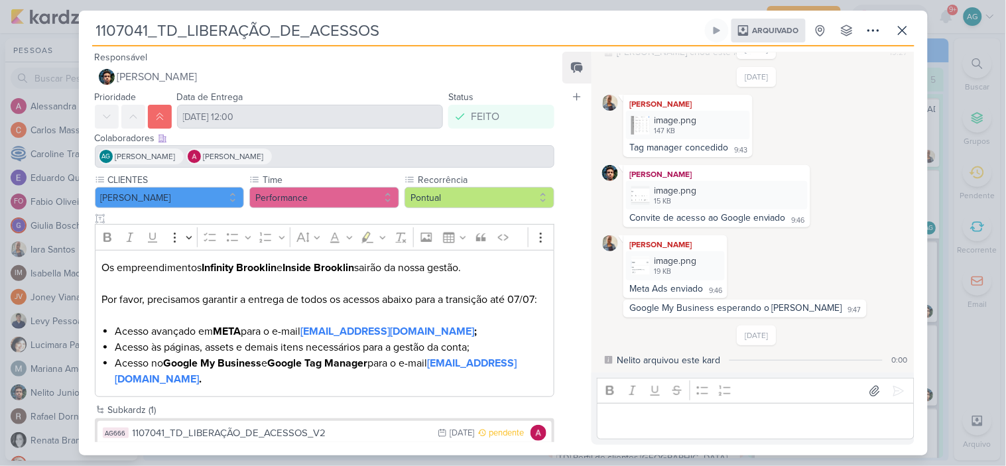
click at [786, 34] on span "Arquivado" at bounding box center [776, 31] width 46 height 8
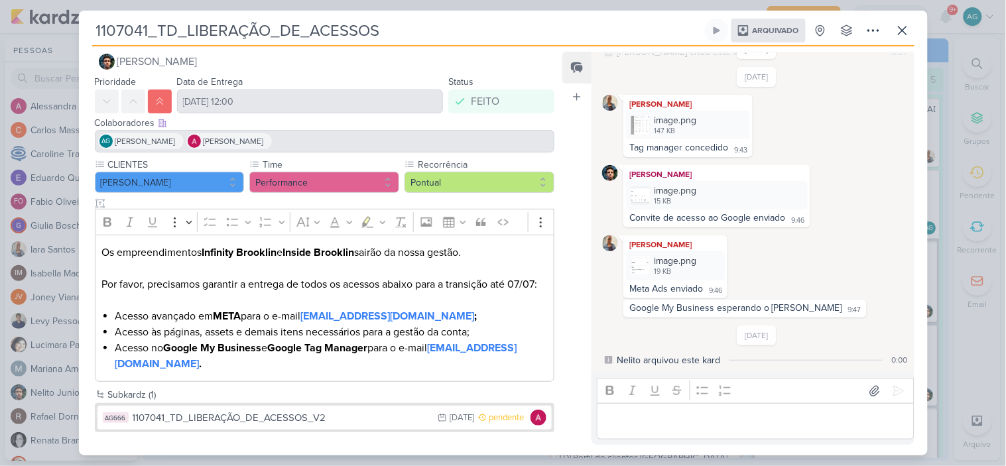
scroll to position [19, 0]
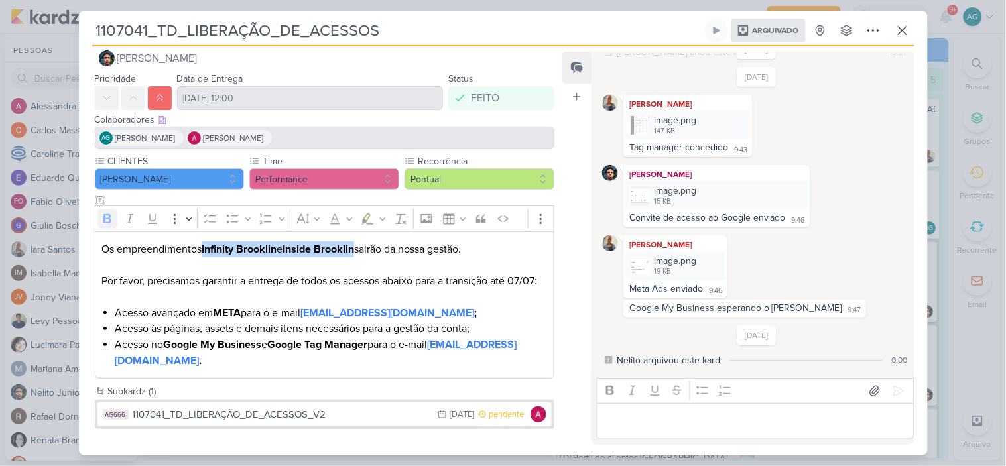
drag, startPoint x: 204, startPoint y: 248, endPoint x: 363, endPoint y: 247, distance: 159.2
click at [363, 247] on p "Os empreendimentos Infinity Brooklin e Inside Brooklin sairão da nossa gestão. …" at bounding box center [324, 273] width 446 height 64
copy p "Infinity Brooklin e Inside [PERSON_NAME]"
